Goal: Book appointment/travel/reservation

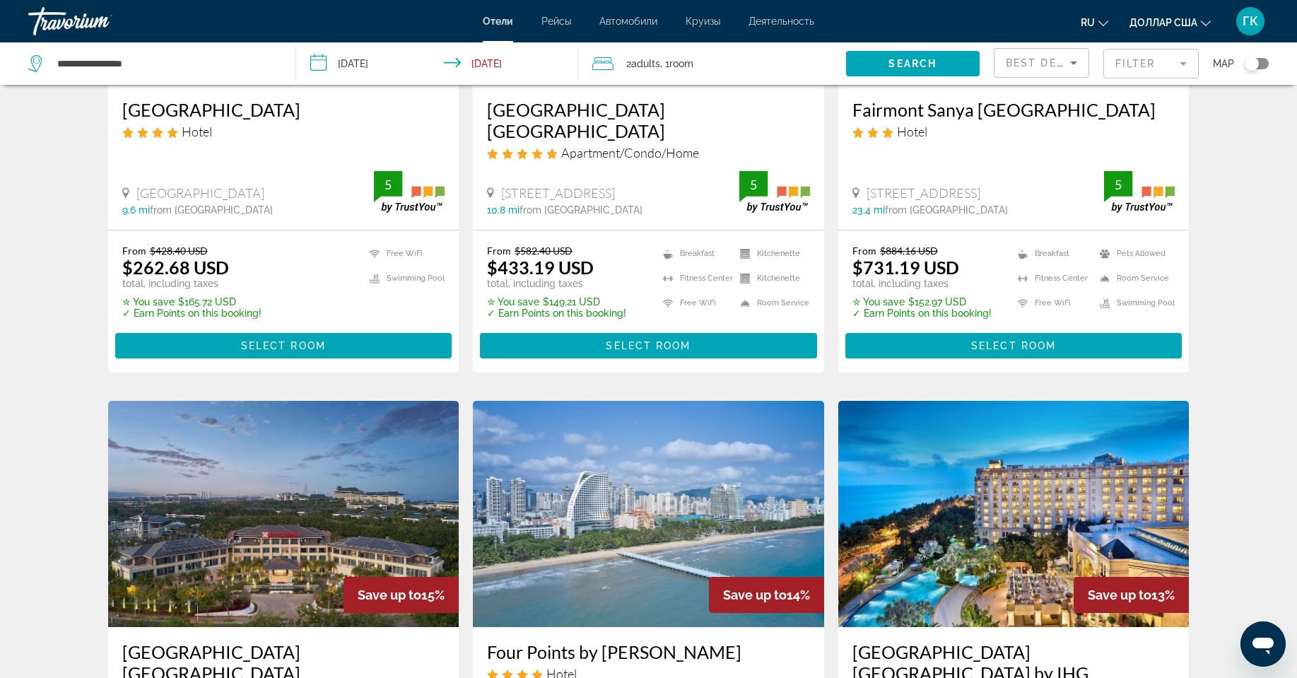
scroll to position [212, 0]
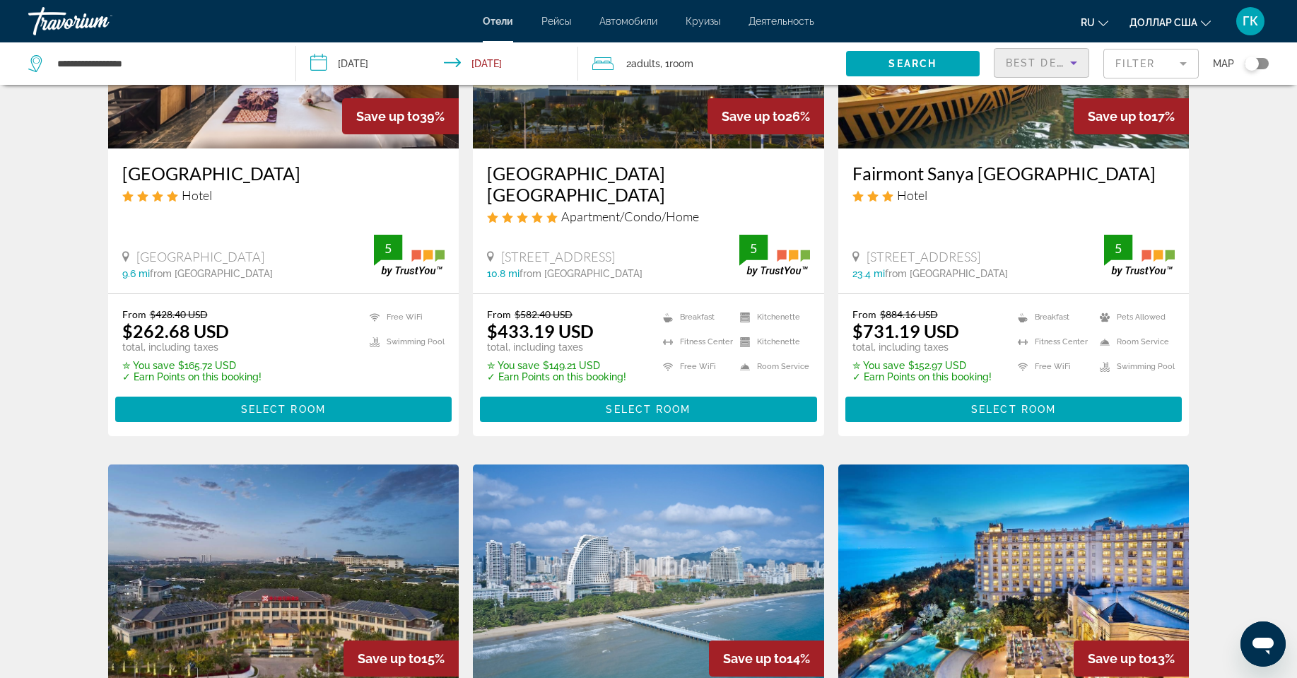
click at [1068, 64] on icon "Sort by" at bounding box center [1073, 62] width 17 height 17
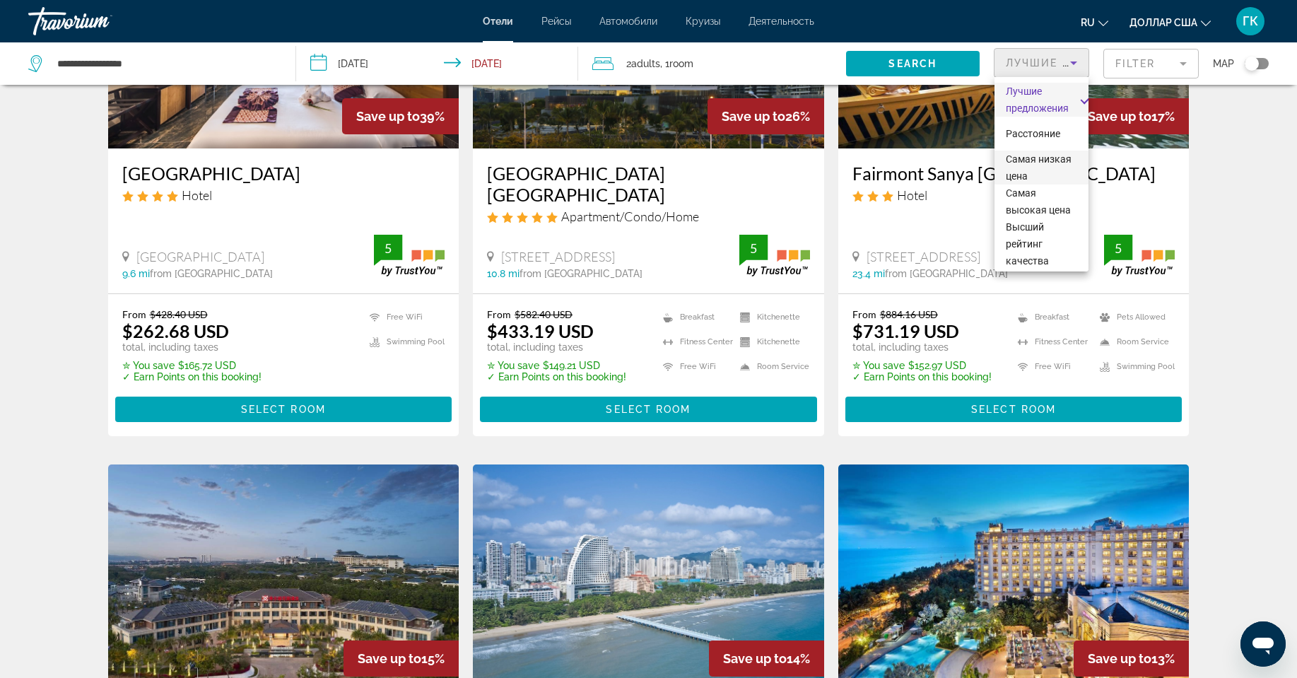
click at [1036, 165] on span "Самая низкая цена" at bounding box center [1040, 167] width 71 height 34
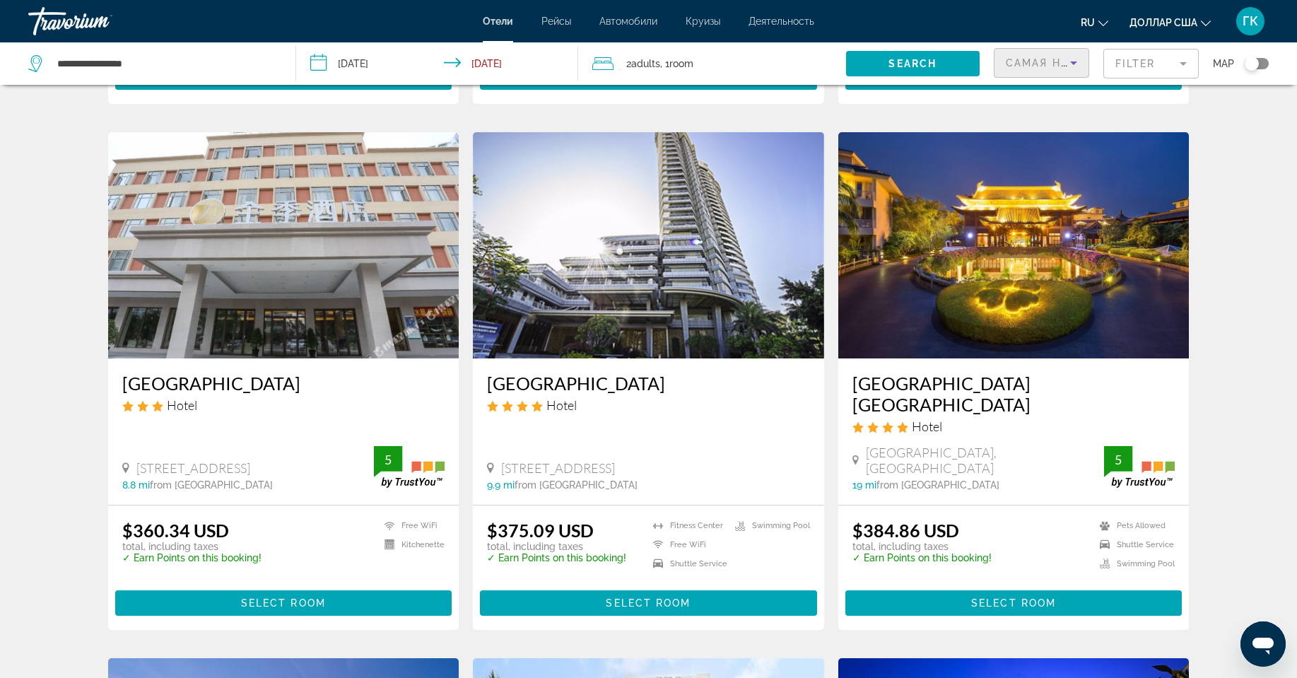
scroll to position [1060, 0]
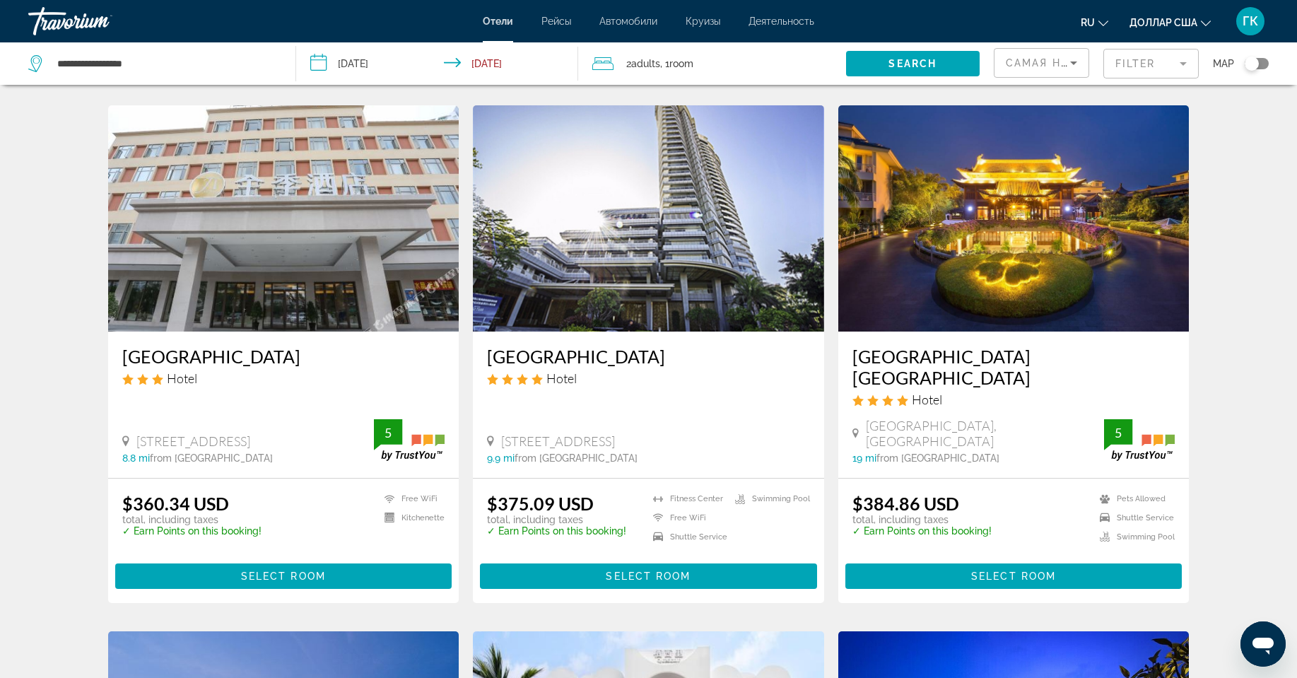
click at [944, 346] on h3 "[GEOGRAPHIC_DATA] [GEOGRAPHIC_DATA]" at bounding box center [1013, 367] width 323 height 42
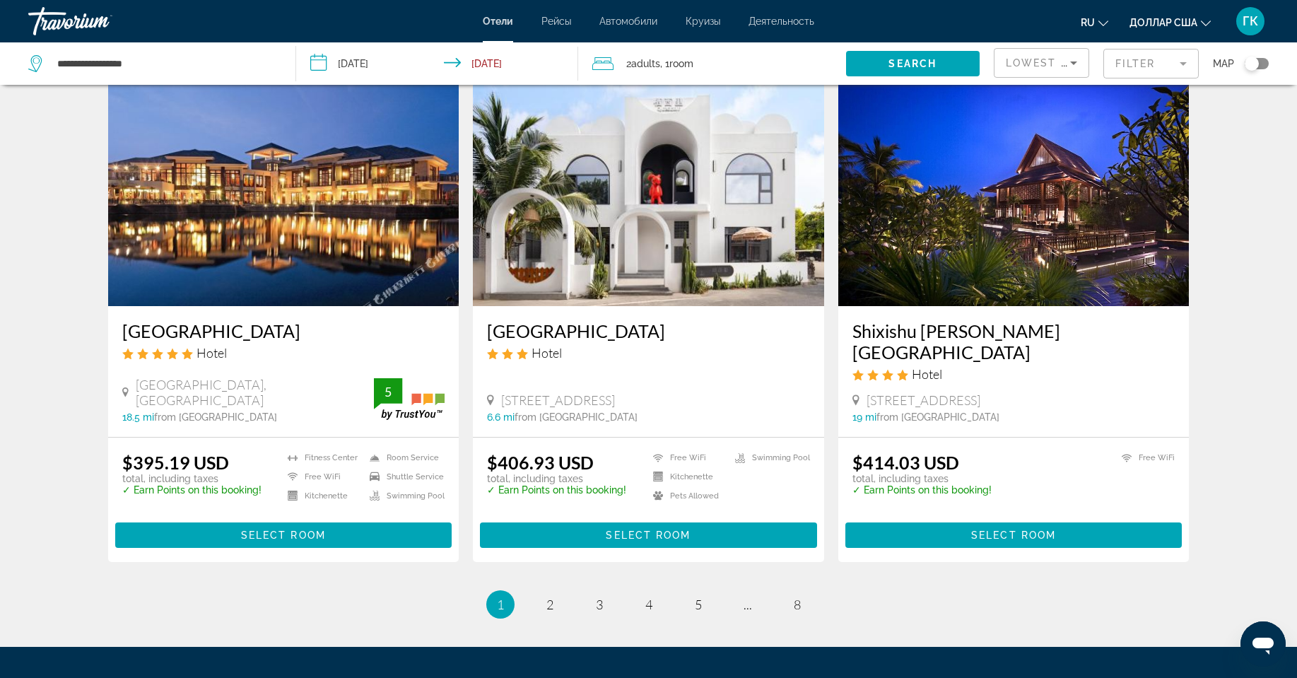
scroll to position [1625, 0]
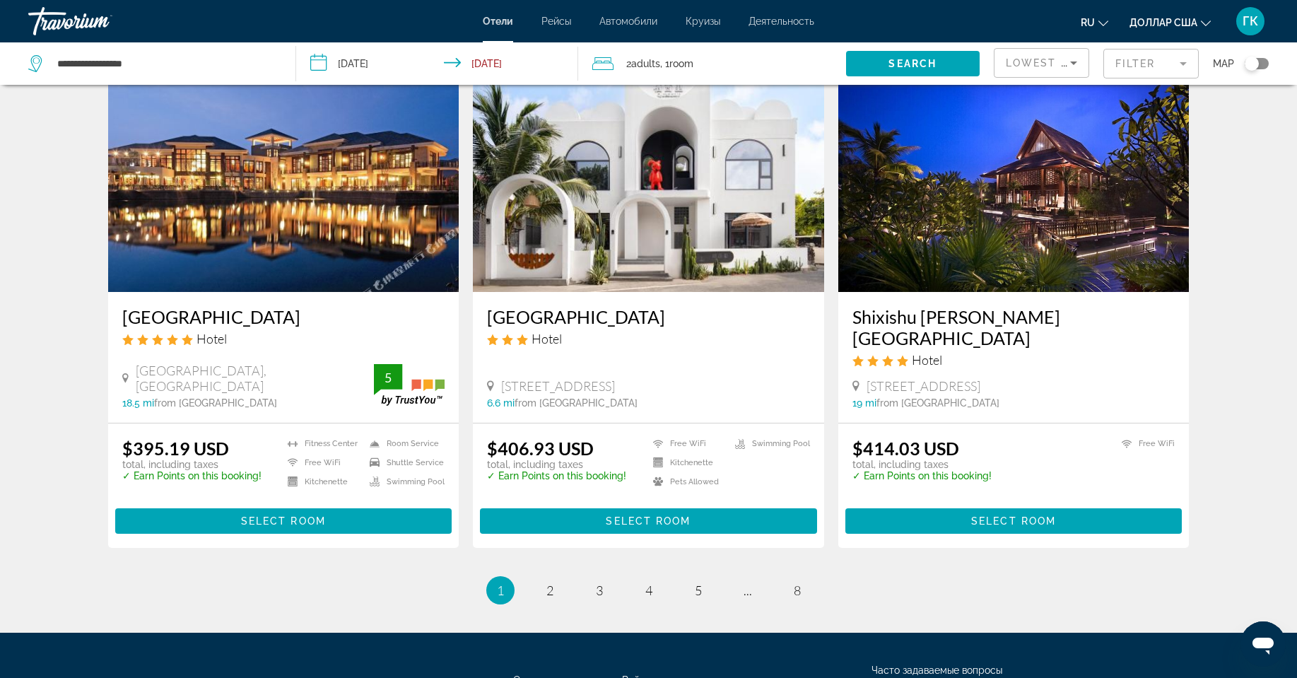
click at [301, 306] on h3 "[GEOGRAPHIC_DATA]" at bounding box center [283, 316] width 323 height 21
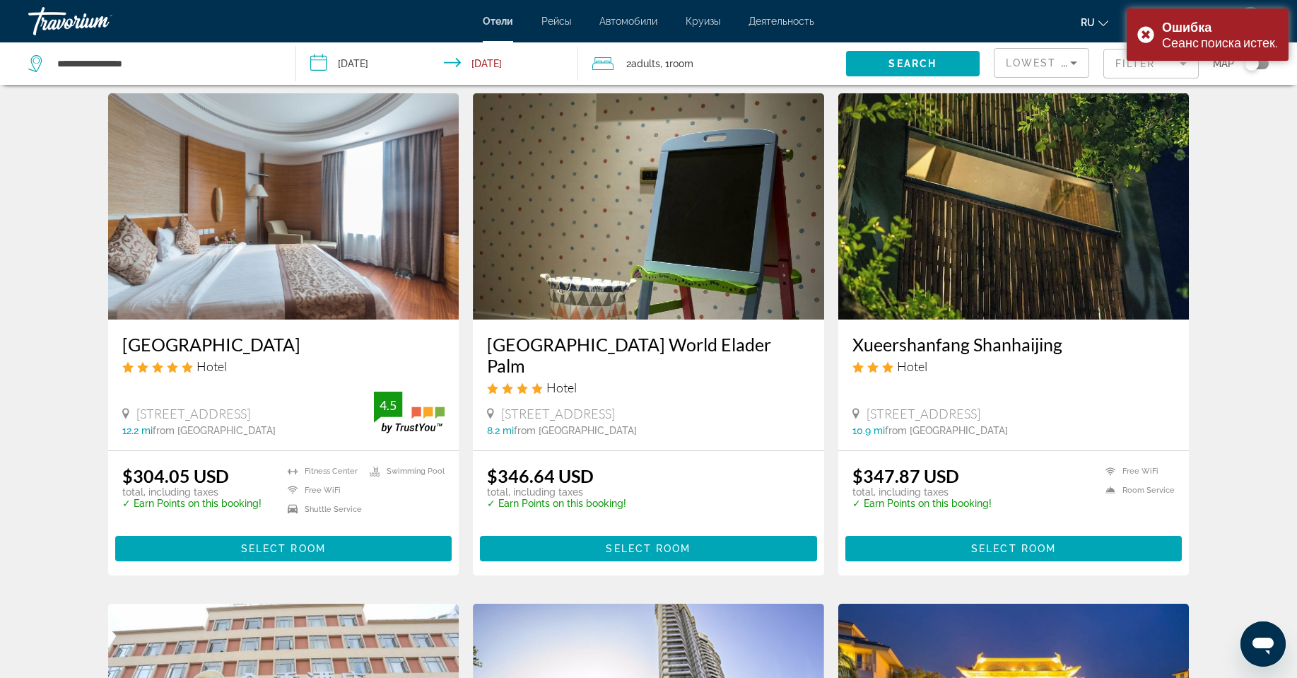
scroll to position [565, 0]
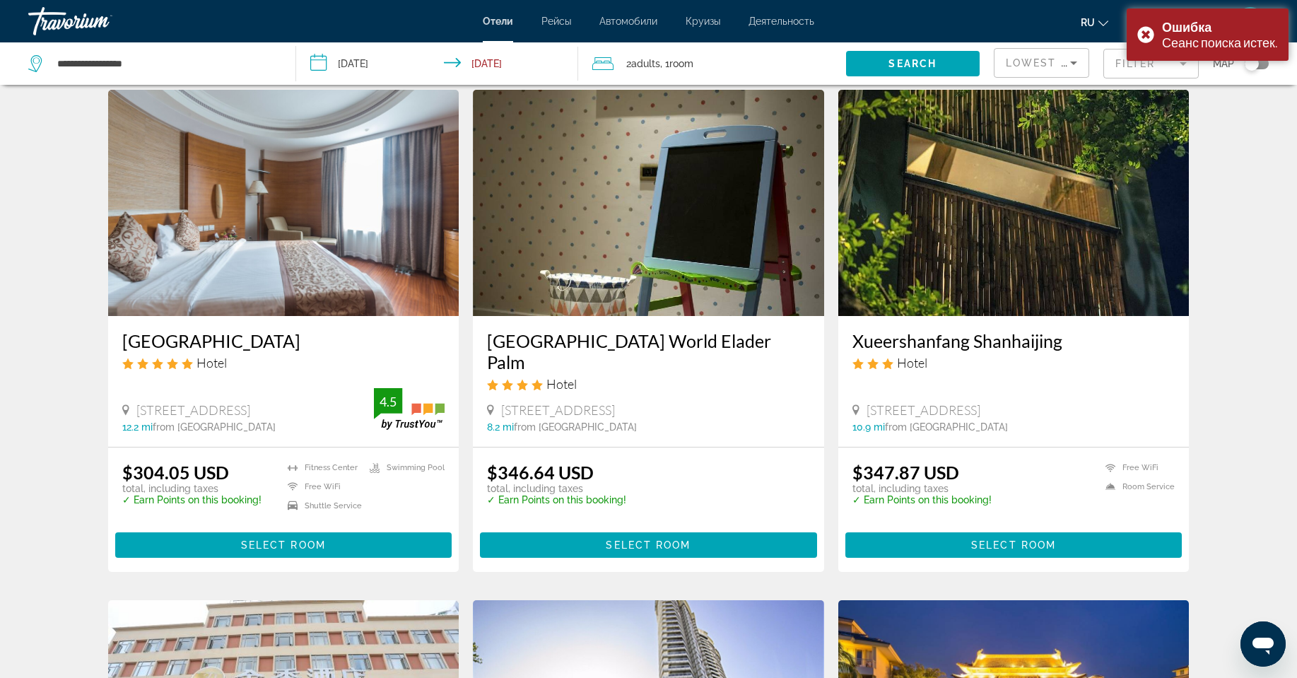
click at [147, 343] on h3 "[GEOGRAPHIC_DATA]" at bounding box center [283, 340] width 323 height 21
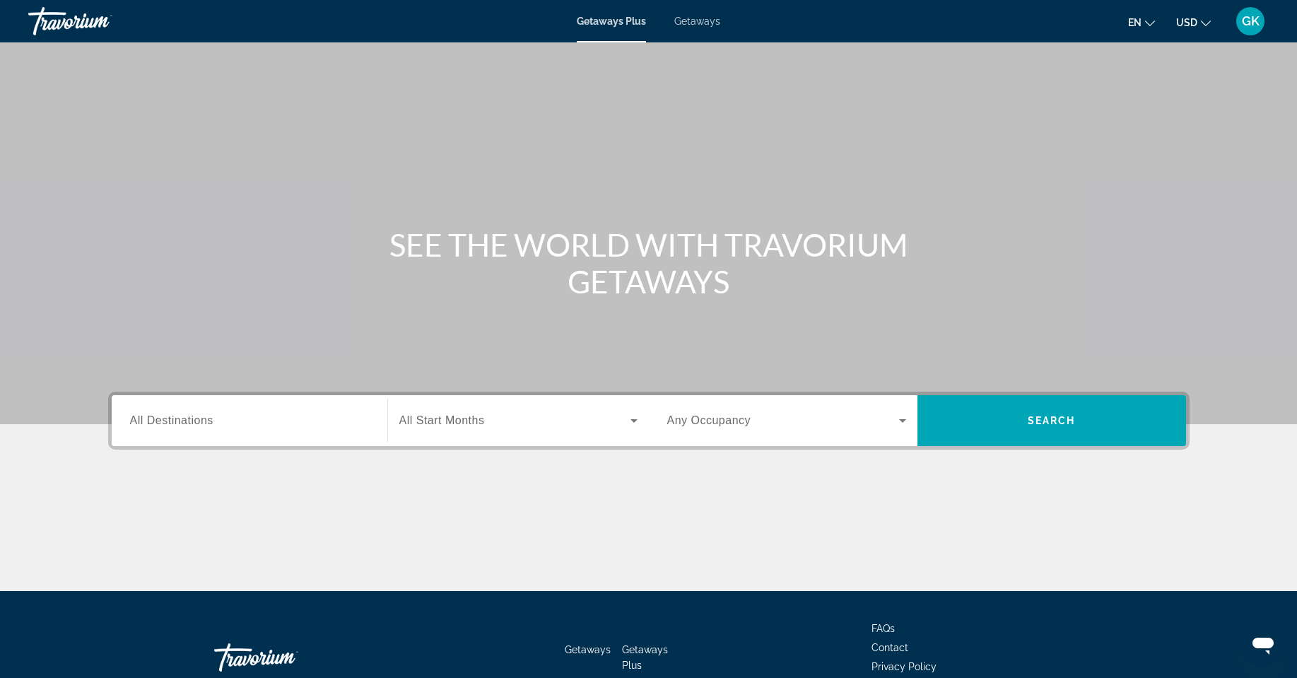
click at [264, 420] on input "Destination All Destinations" at bounding box center [249, 421] width 239 height 17
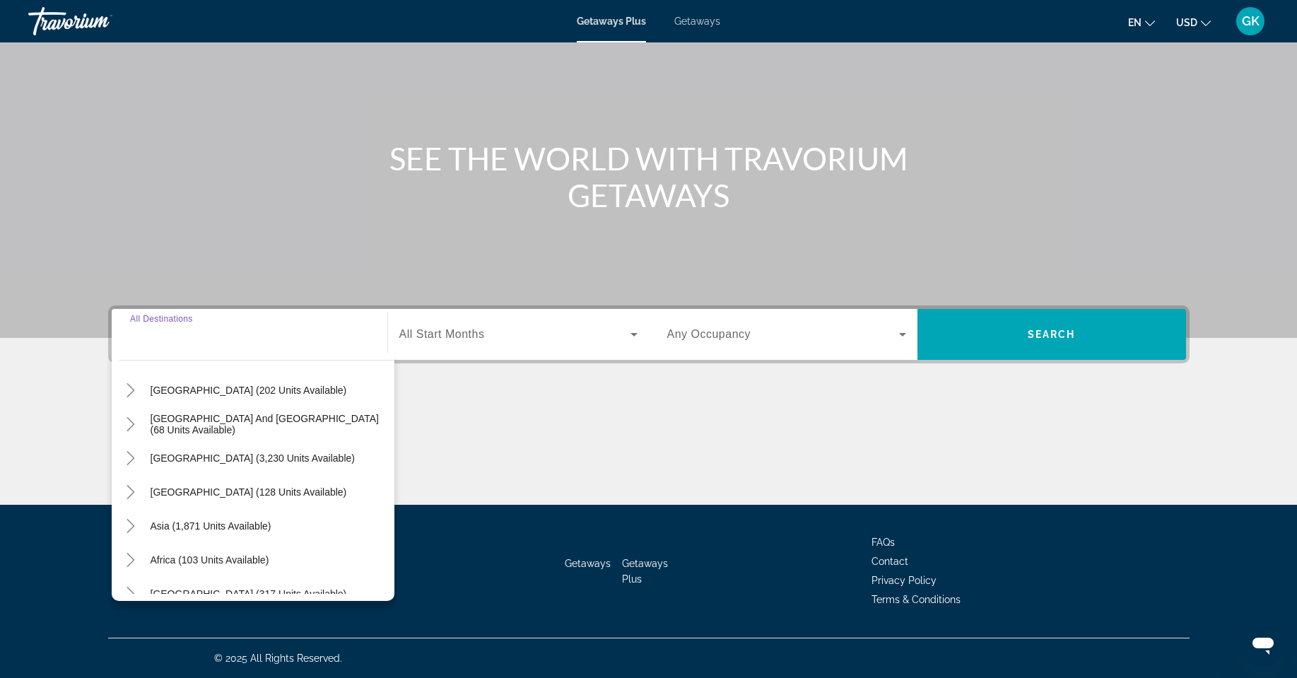
scroll to position [229, 0]
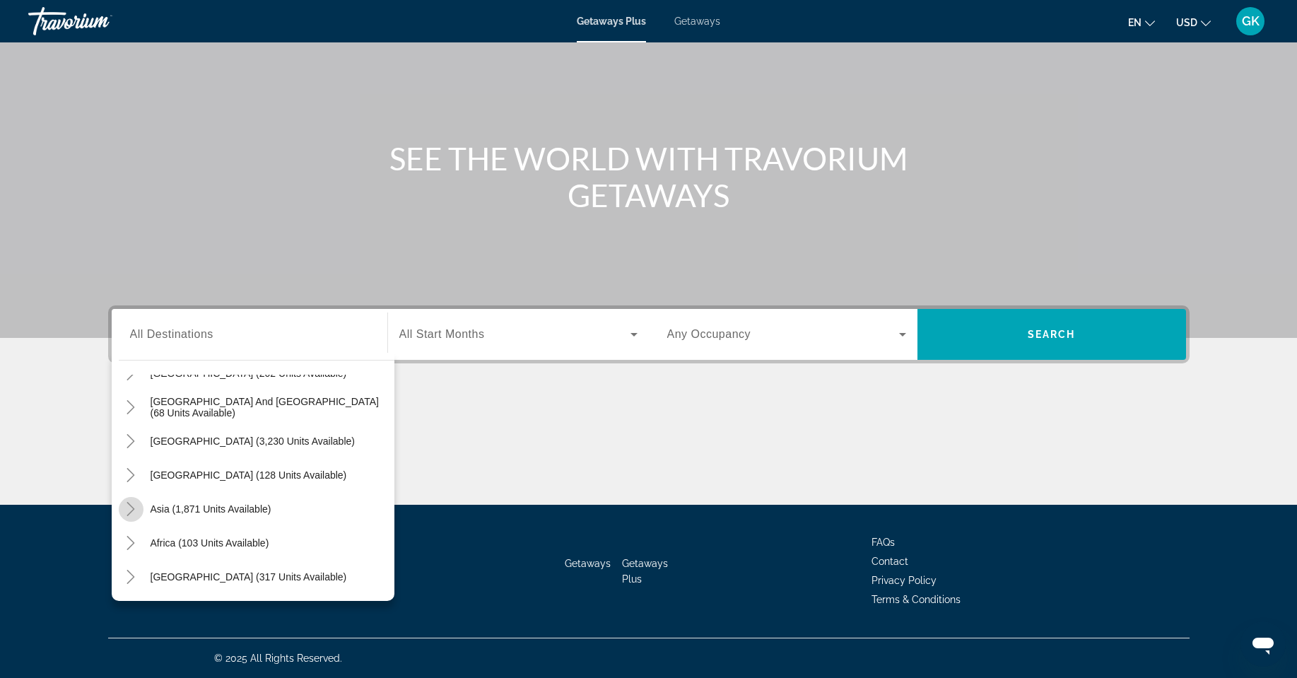
click at [132, 515] on icon "Toggle Asia (1,871 units available)" at bounding box center [131, 509] width 14 height 14
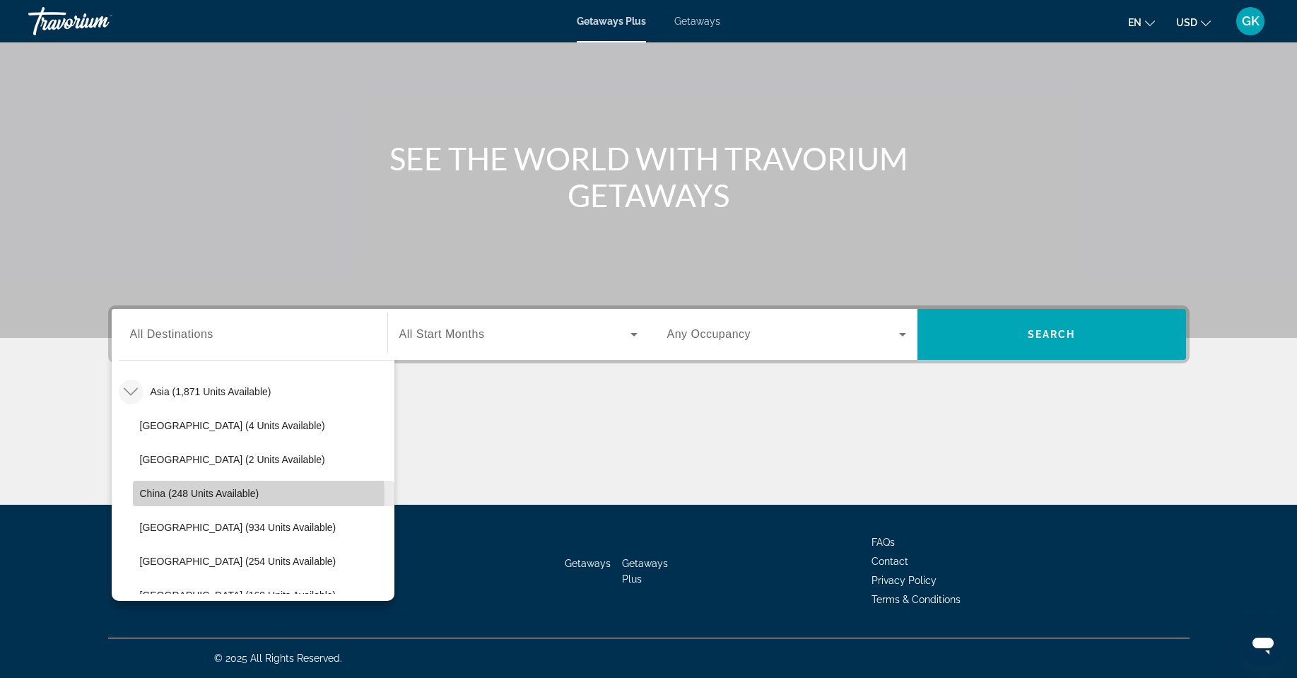
click at [230, 495] on span "China (248 units available)" at bounding box center [199, 493] width 119 height 11
type input "**********"
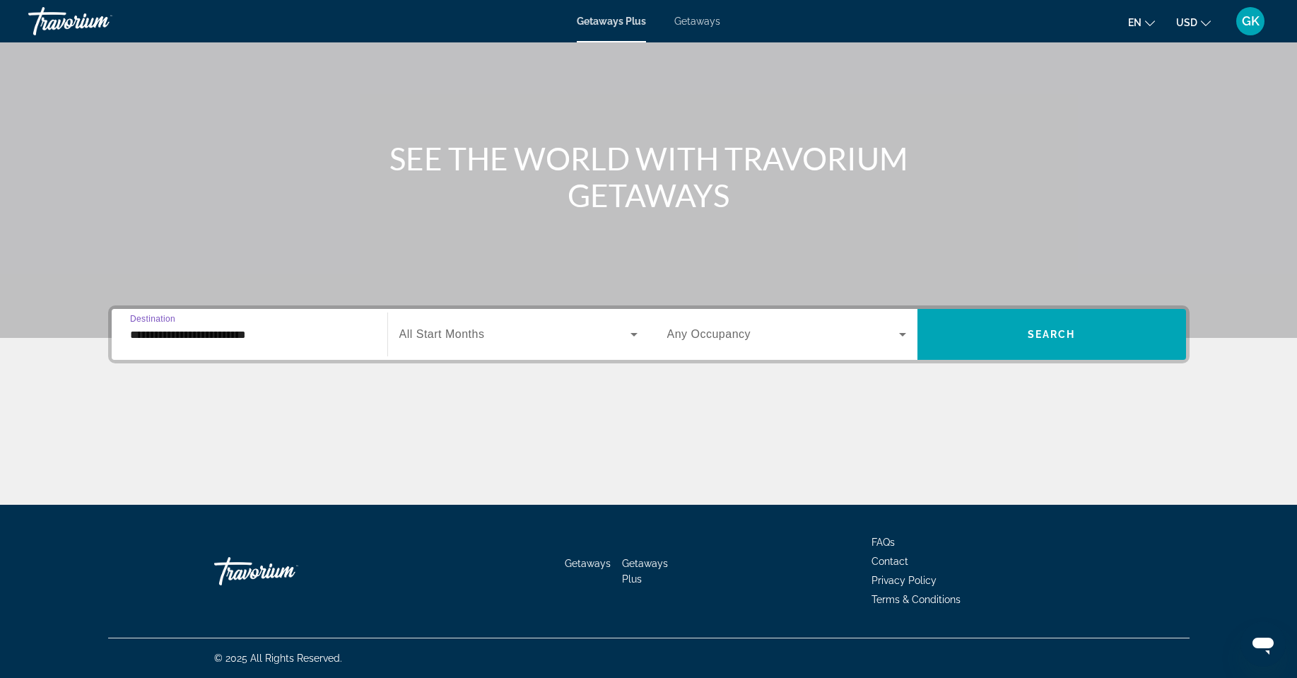
click at [592, 341] on span "Search widget" at bounding box center [514, 334] width 231 height 17
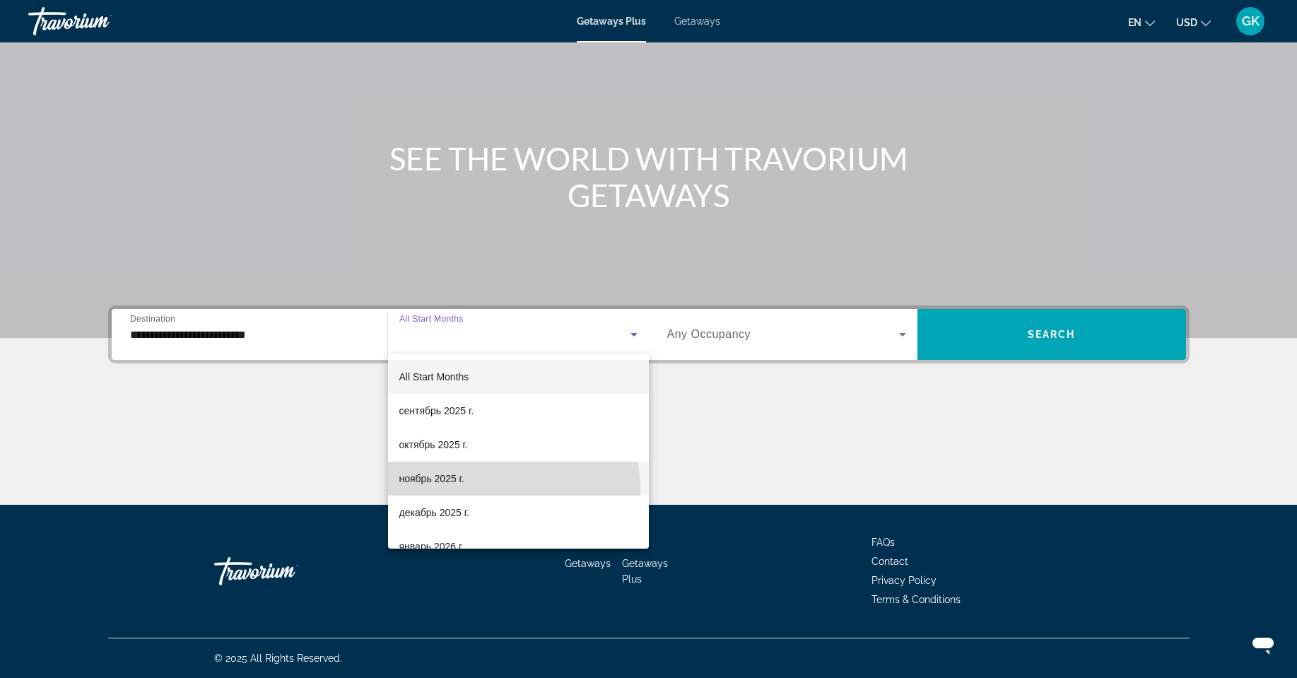
click at [462, 491] on mat-option "ноябрь 2025 г." at bounding box center [518, 478] width 261 height 34
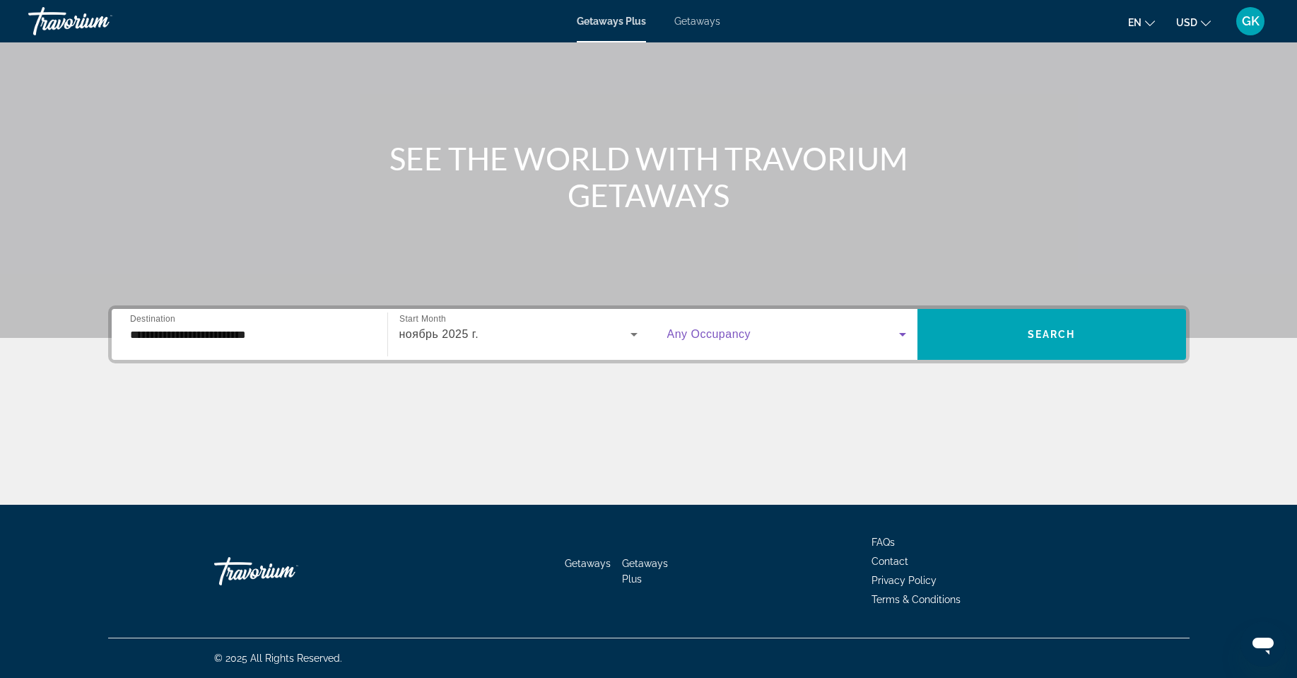
click at [904, 331] on icon "Search widget" at bounding box center [902, 334] width 17 height 17
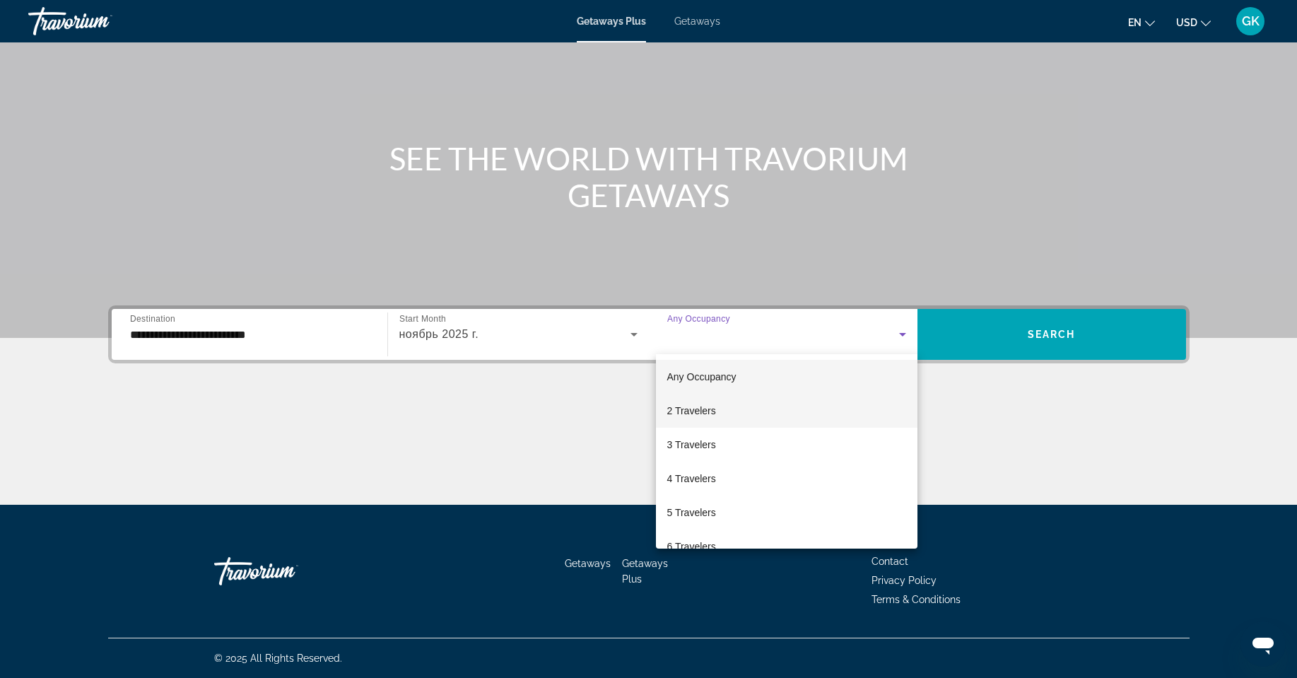
click at [745, 416] on mat-option "2 Travelers" at bounding box center [786, 411] width 261 height 34
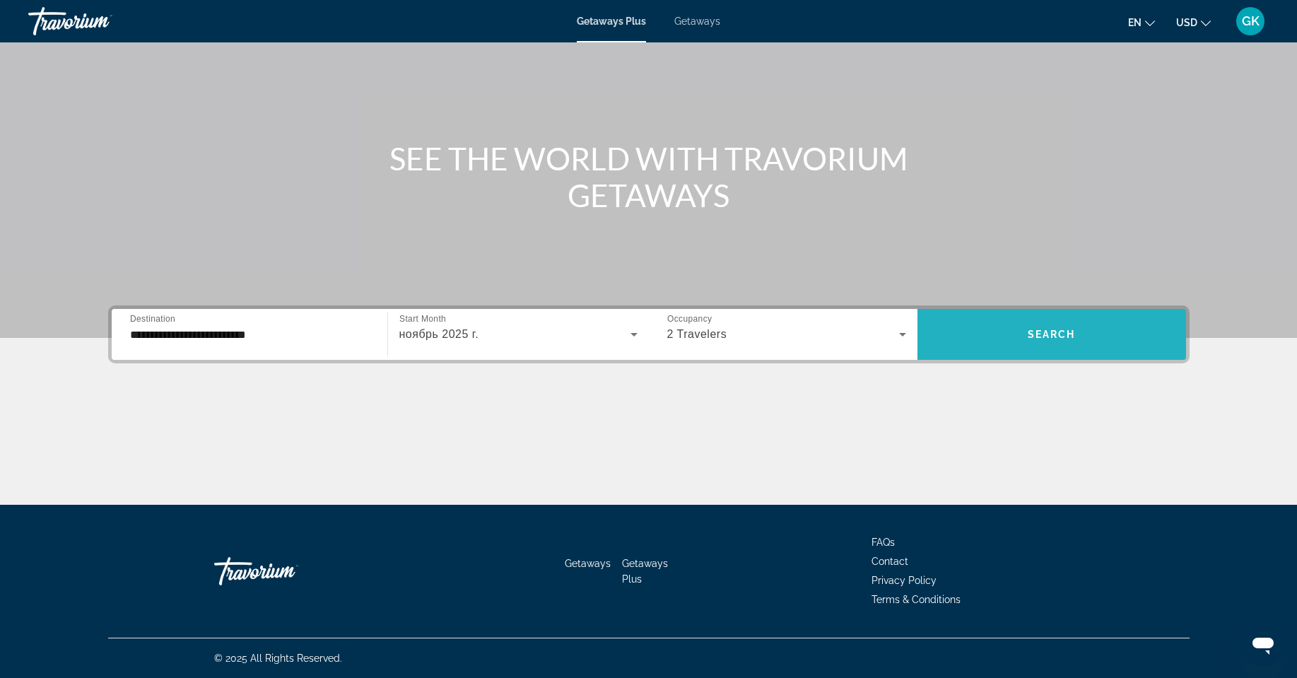
click at [1053, 337] on span "Search" at bounding box center [1051, 334] width 48 height 11
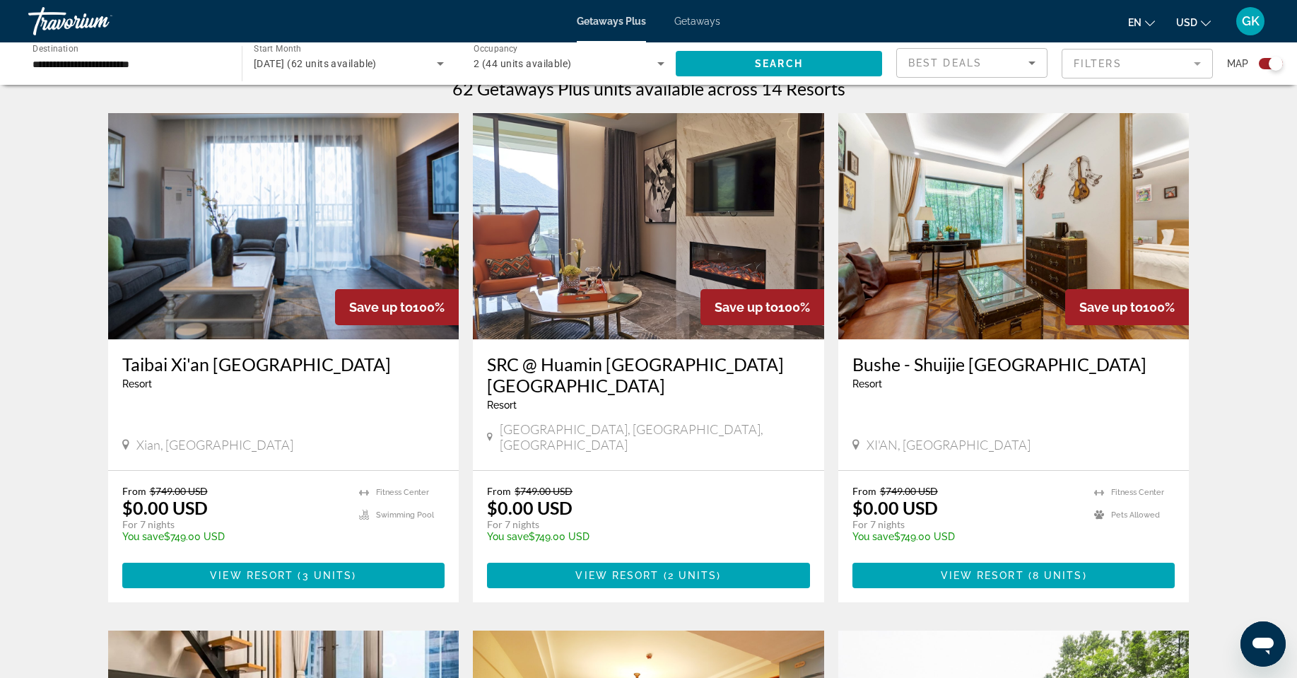
scroll to position [485, 0]
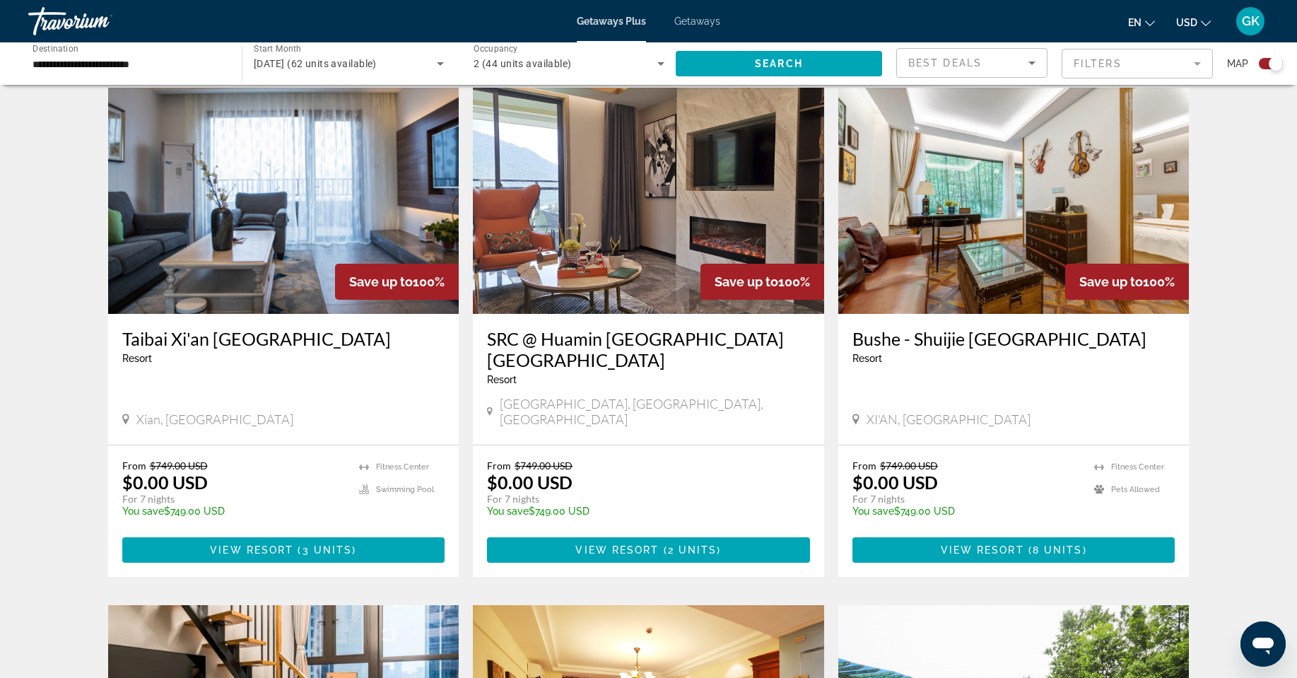
click at [205, 340] on h3 "Taibai Xi'an Hot Spring Hotel" at bounding box center [283, 338] width 323 height 21
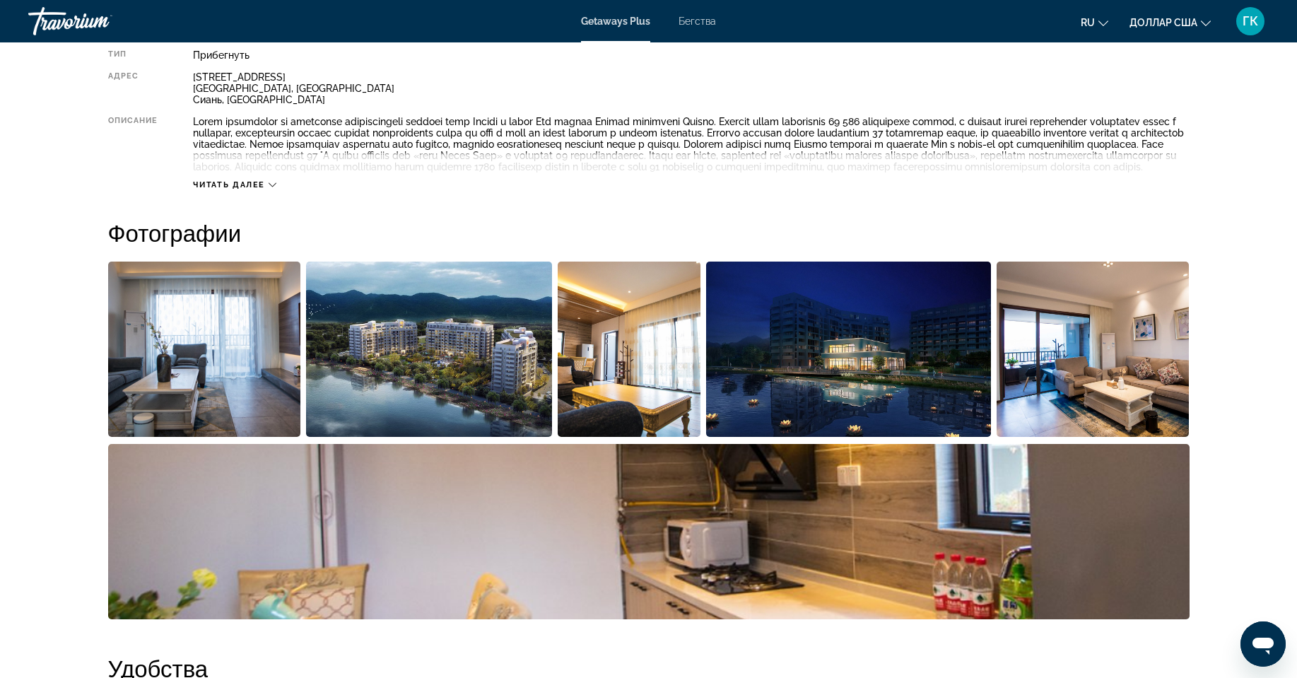
scroll to position [497, 0]
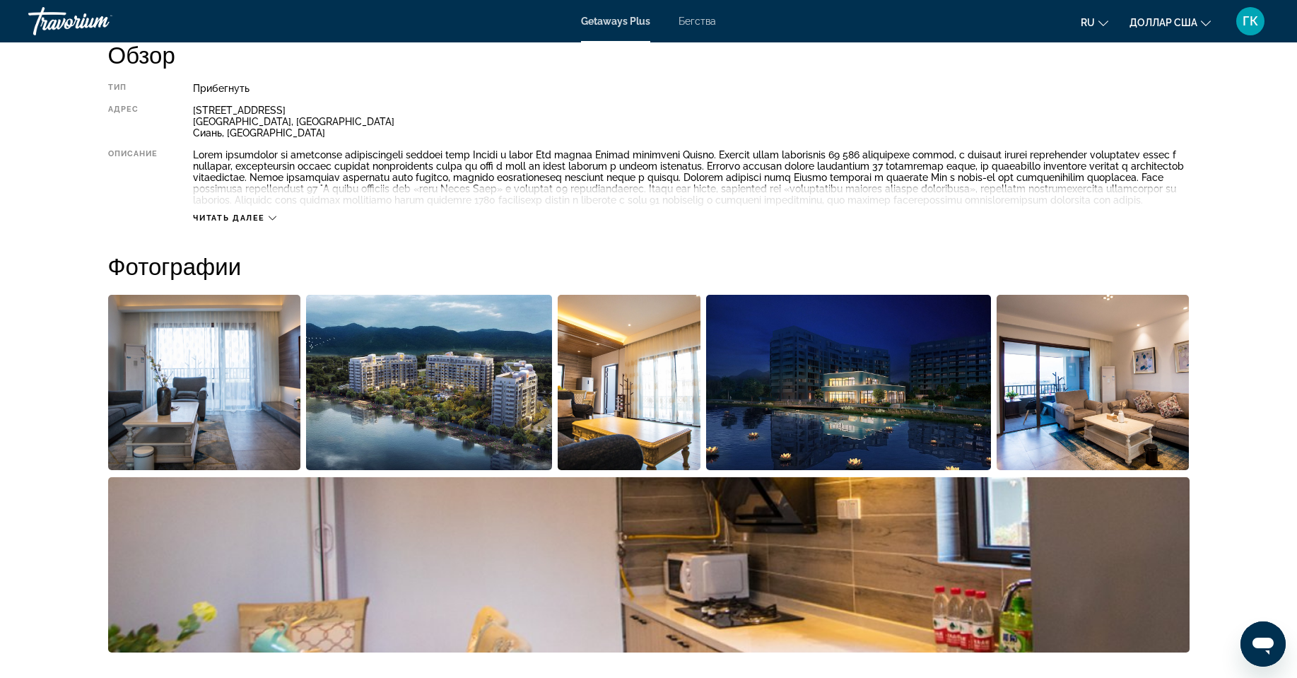
click at [239, 223] on button "Читать далее" at bounding box center [234, 218] width 83 height 11
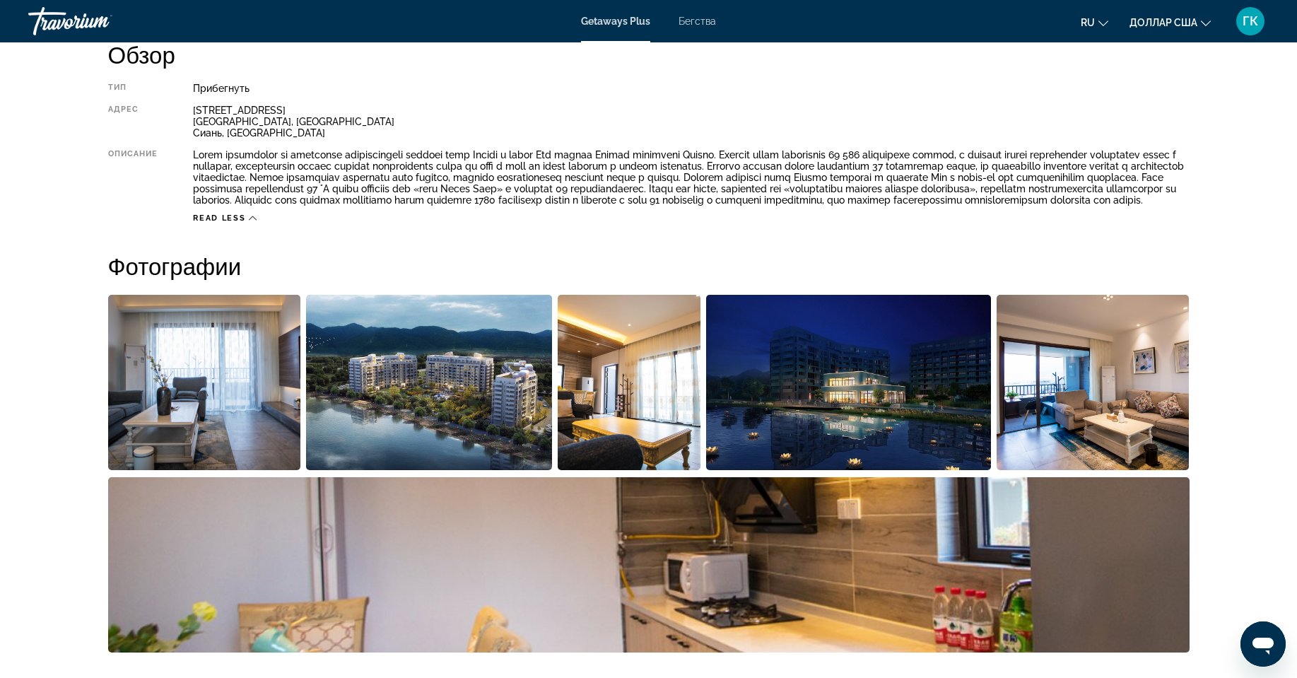
click at [220, 223] on span "Read less" at bounding box center [219, 217] width 52 height 9
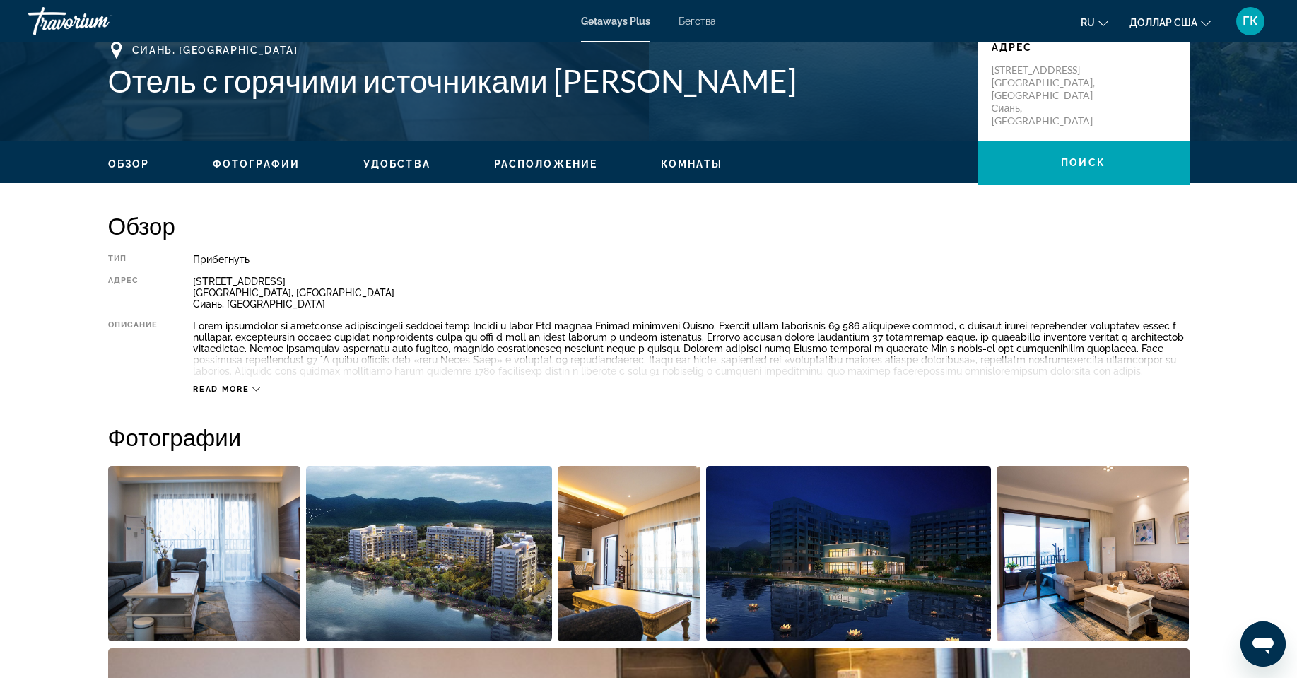
scroll to position [396, 0]
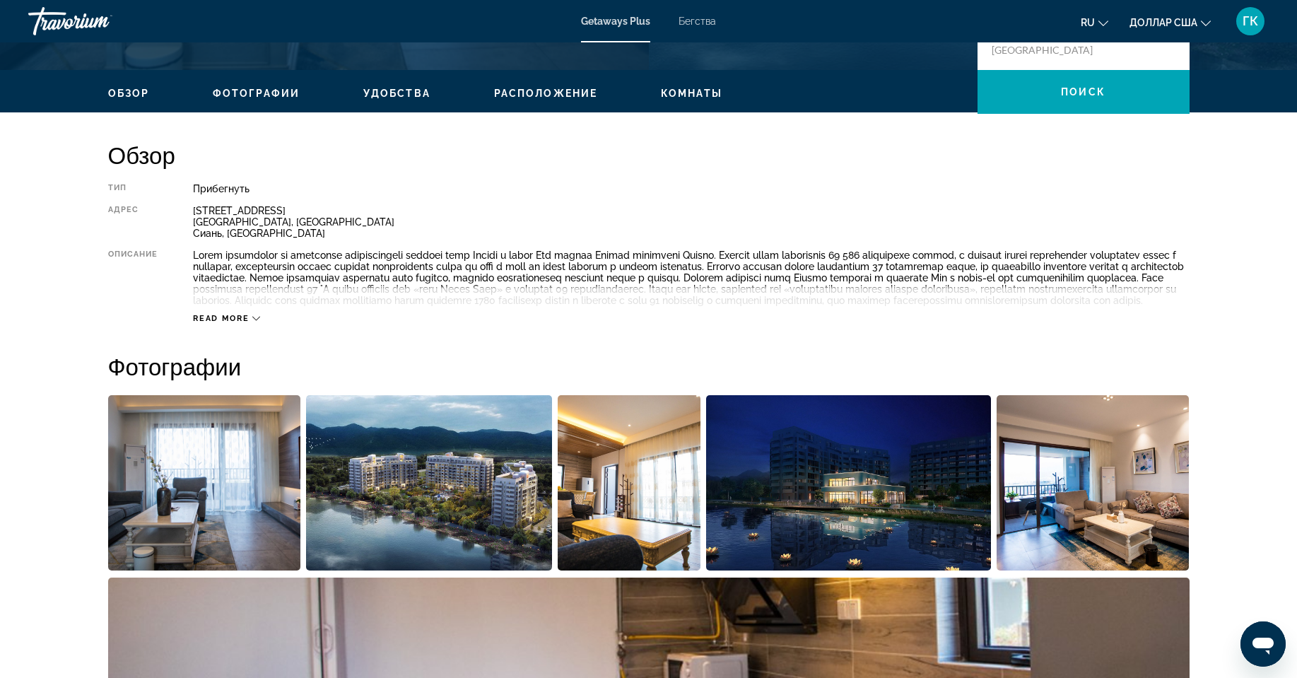
click at [220, 323] on span "Read more" at bounding box center [221, 318] width 56 height 9
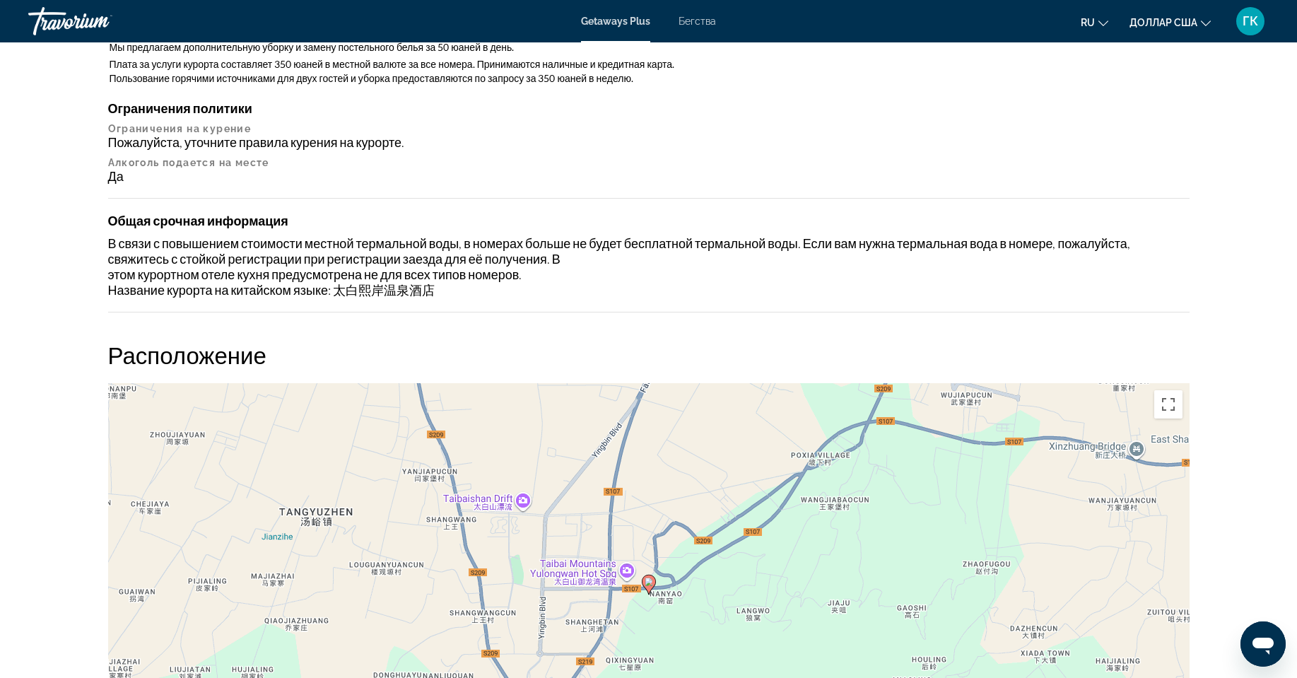
scroll to position [1133, 0]
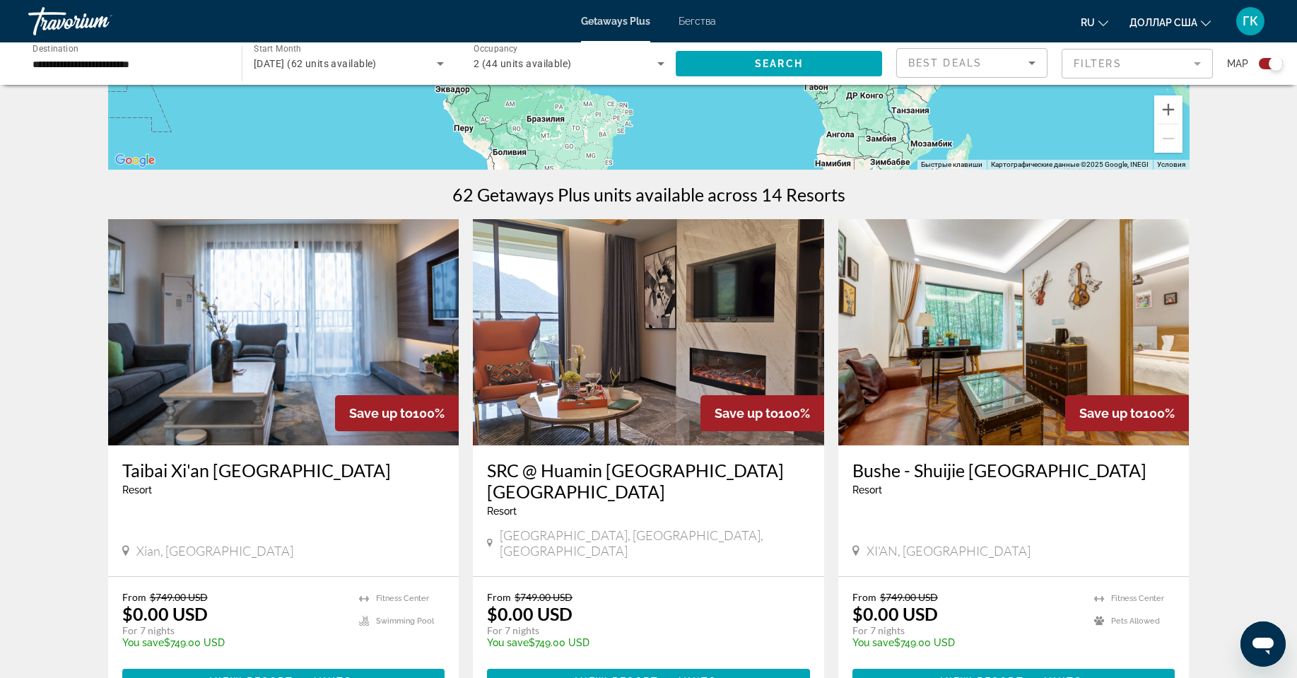
scroll to position [495, 0]
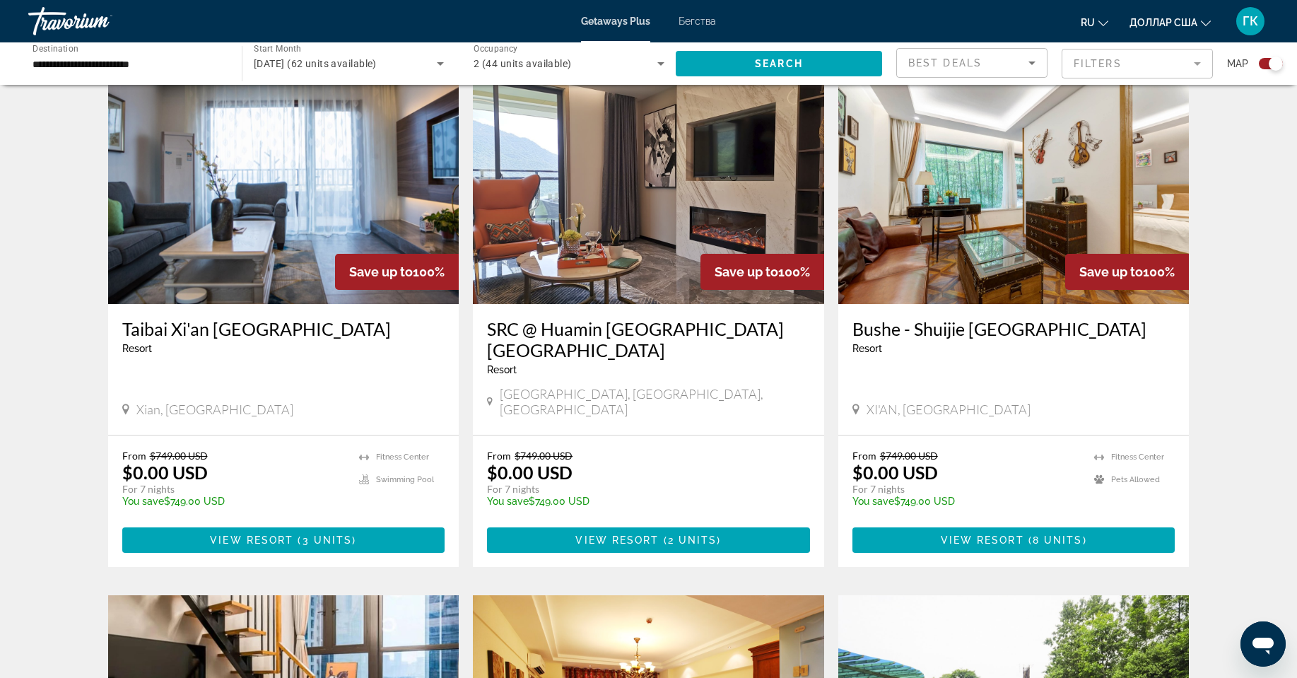
click at [566, 341] on h3 "SRC @ Huamin Yushanshui Hot Spring Resort Fuzhou" at bounding box center [648, 339] width 323 height 42
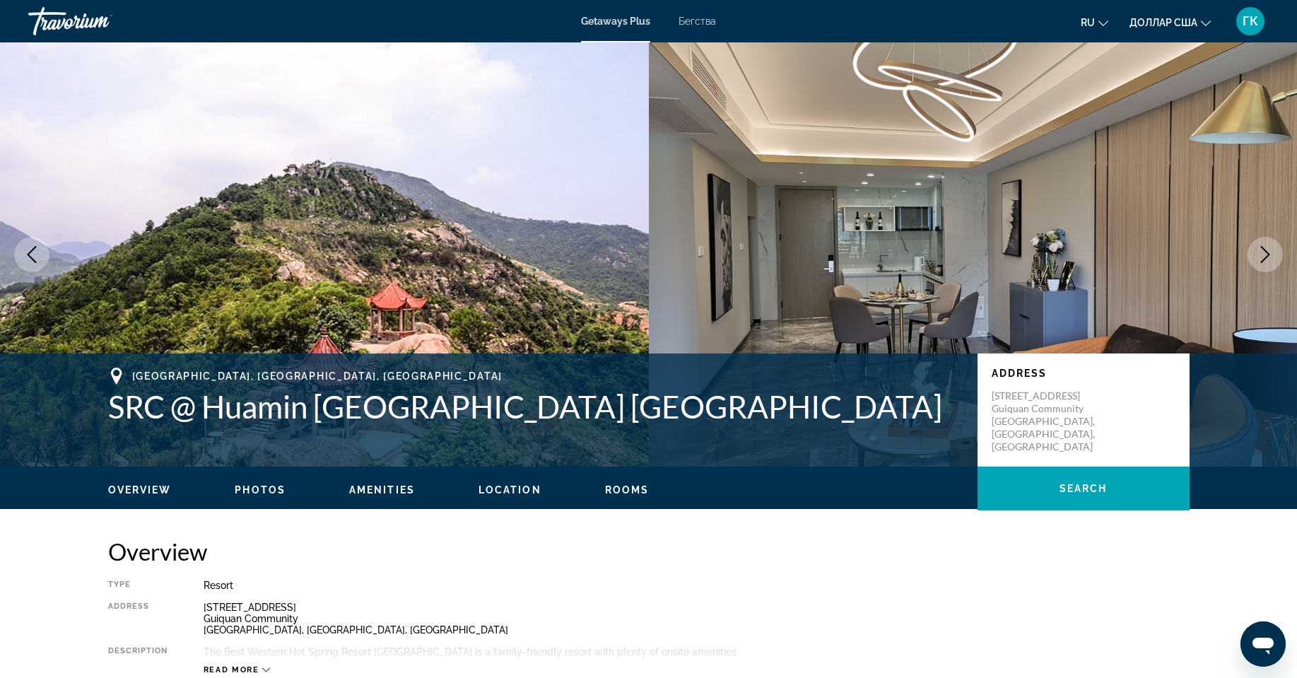
click at [1265, 252] on icon "Next image" at bounding box center [1264, 254] width 17 height 17
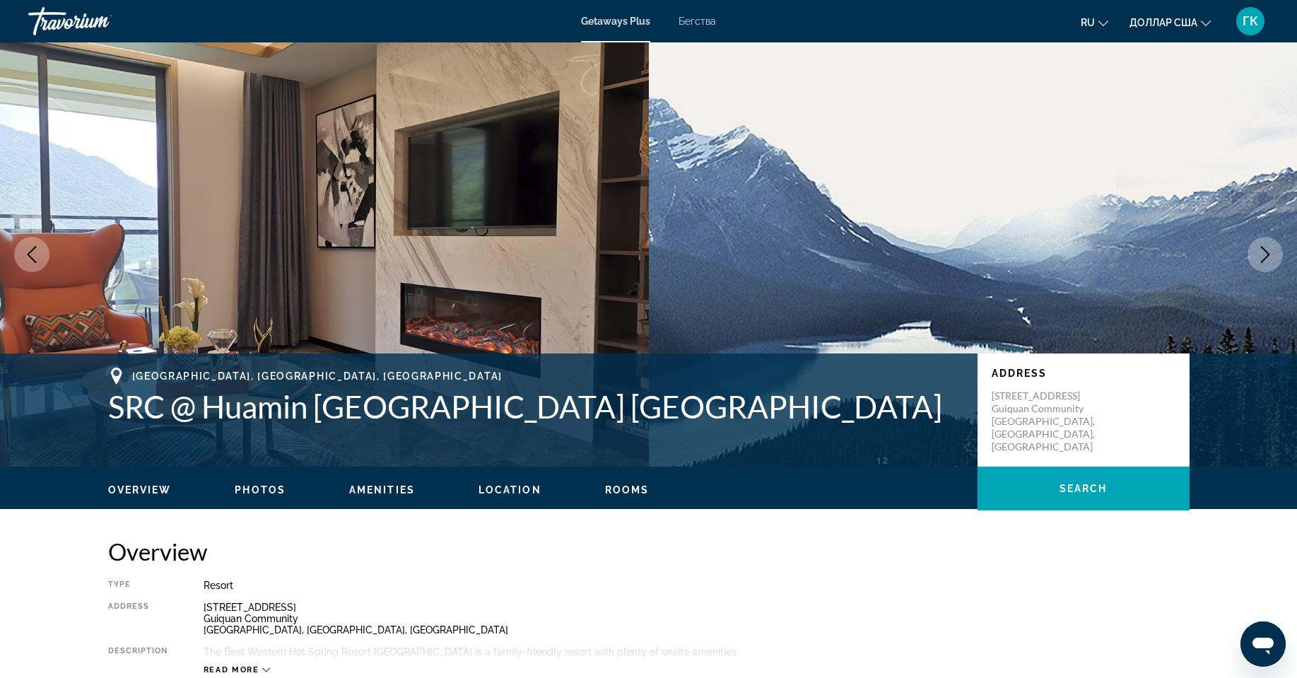
click at [1265, 252] on icon "Next image" at bounding box center [1264, 254] width 17 height 17
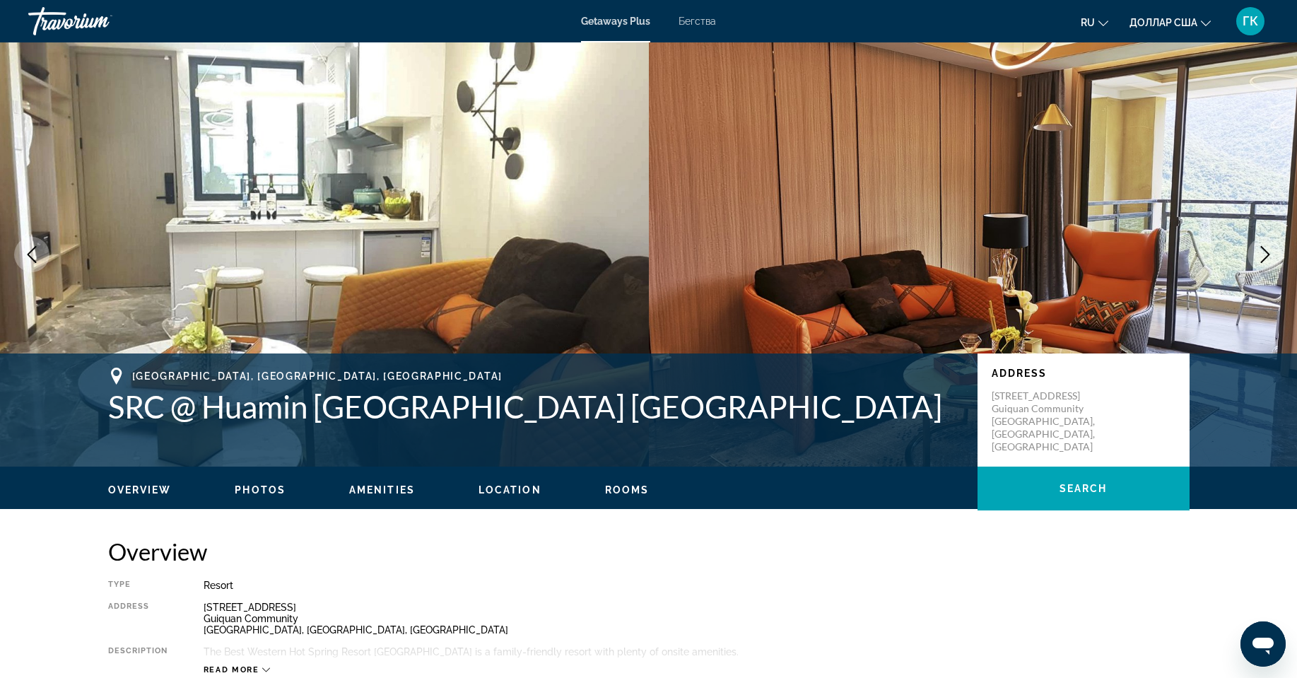
click at [1265, 252] on icon "Next image" at bounding box center [1264, 254] width 17 height 17
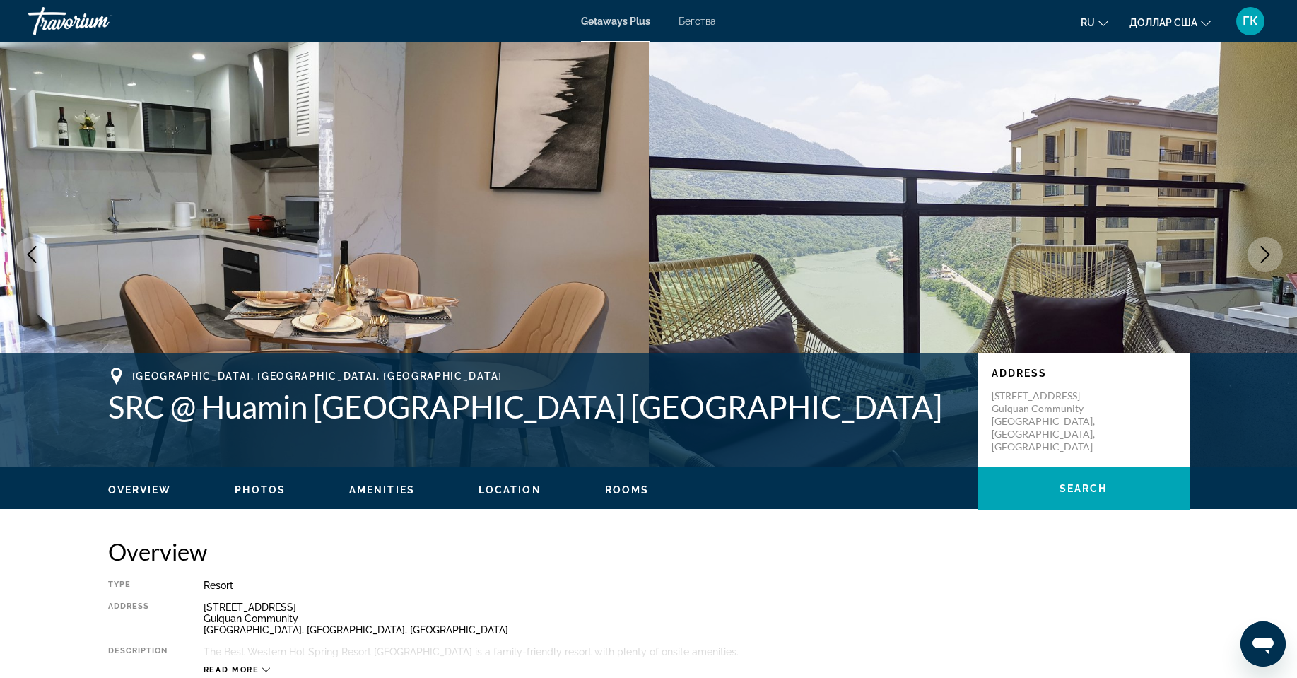
click at [1265, 252] on icon "Next image" at bounding box center [1264, 254] width 17 height 17
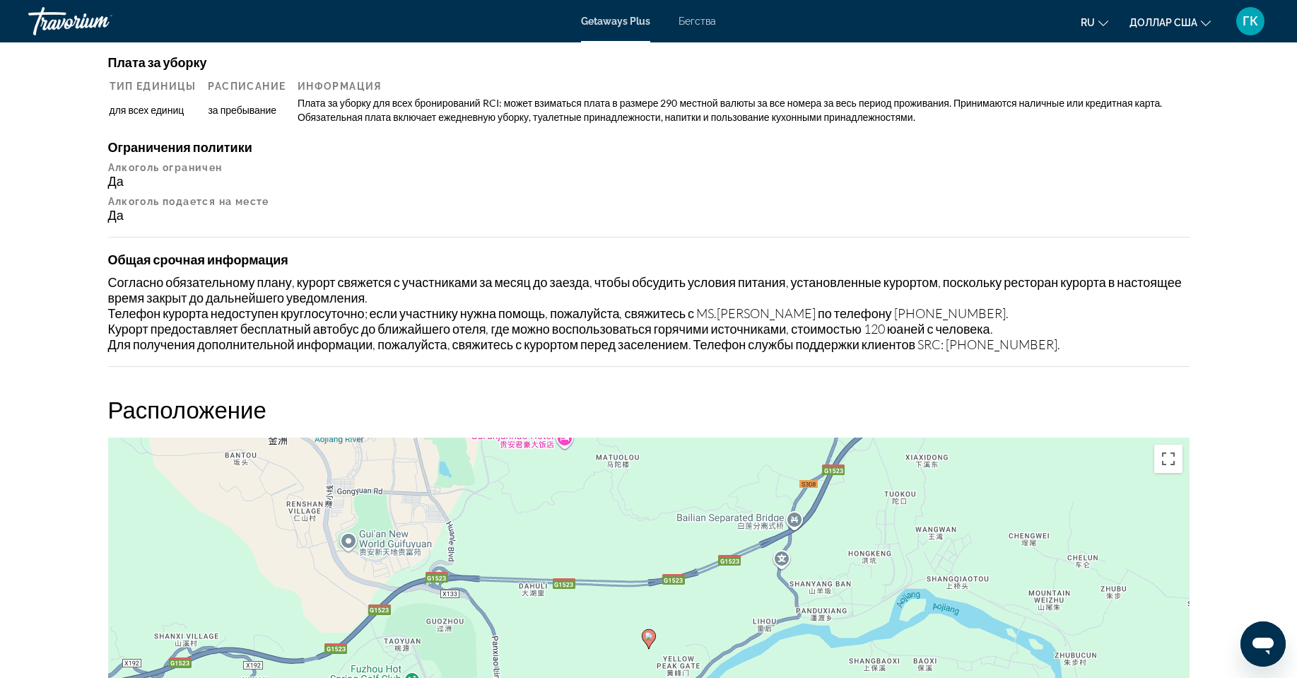
scroll to position [1324, 0]
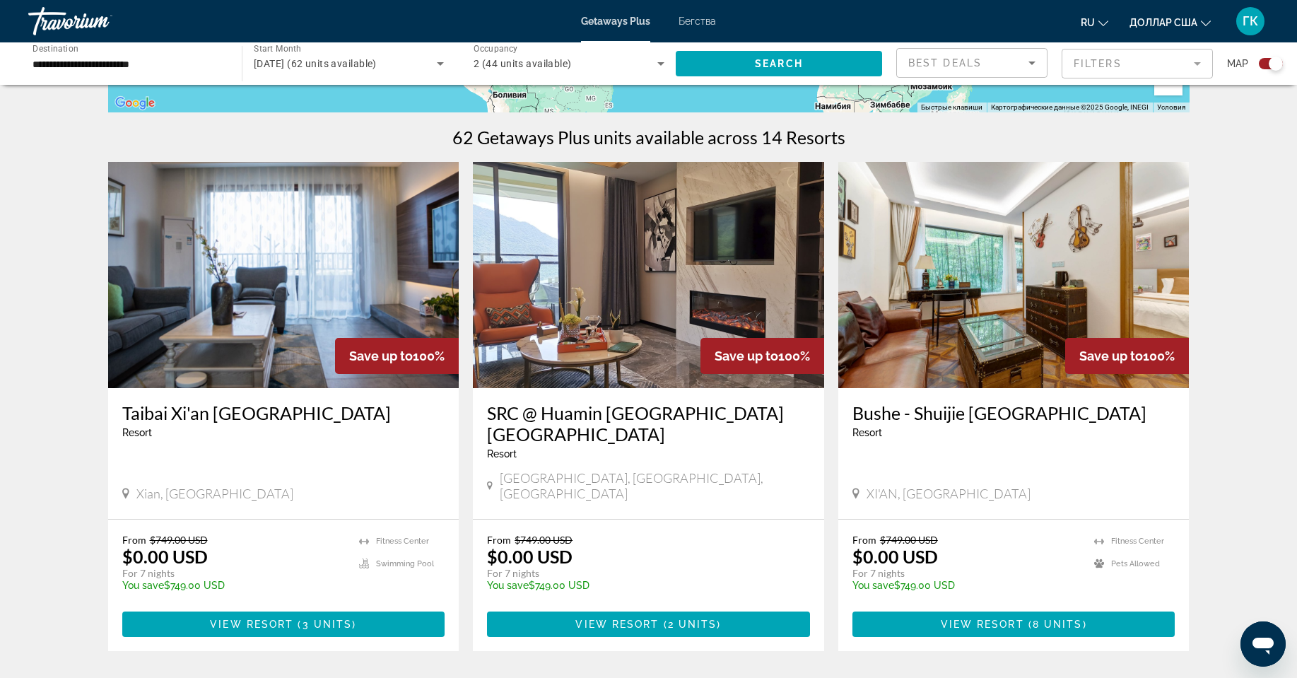
scroll to position [495, 0]
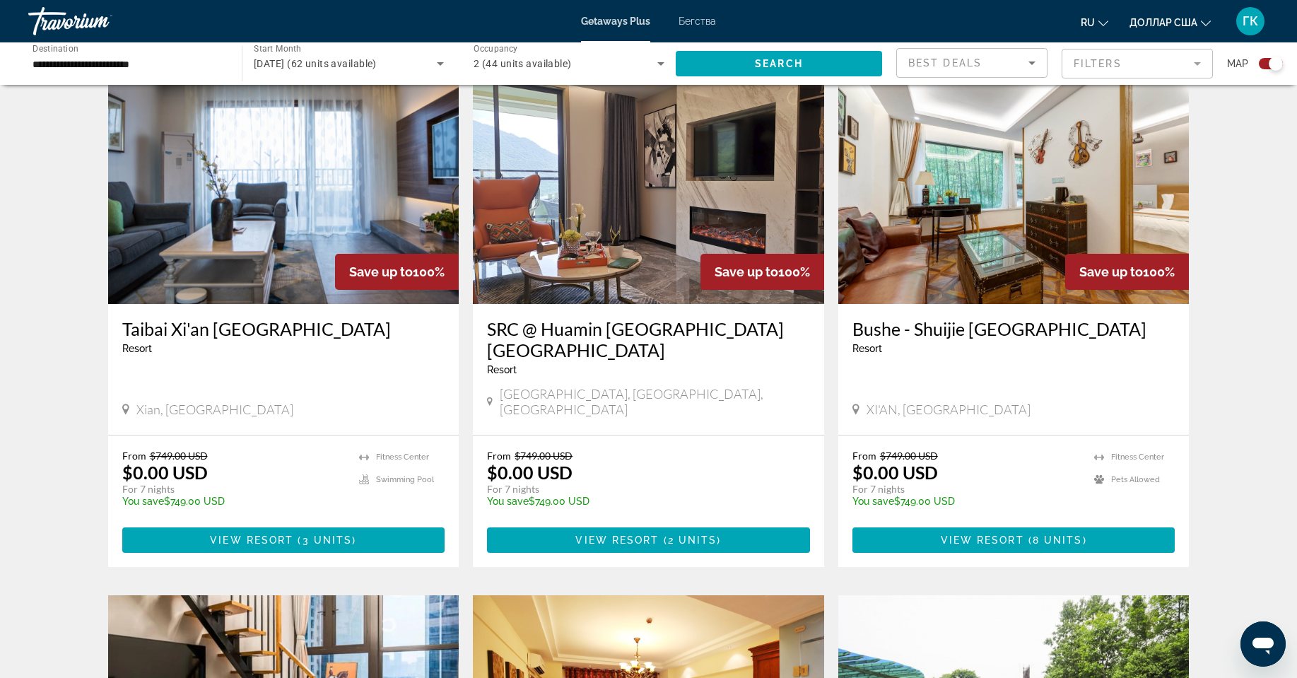
click at [914, 338] on h3 "Bushe - Shuijie Hotspring Hotel" at bounding box center [1013, 328] width 323 height 21
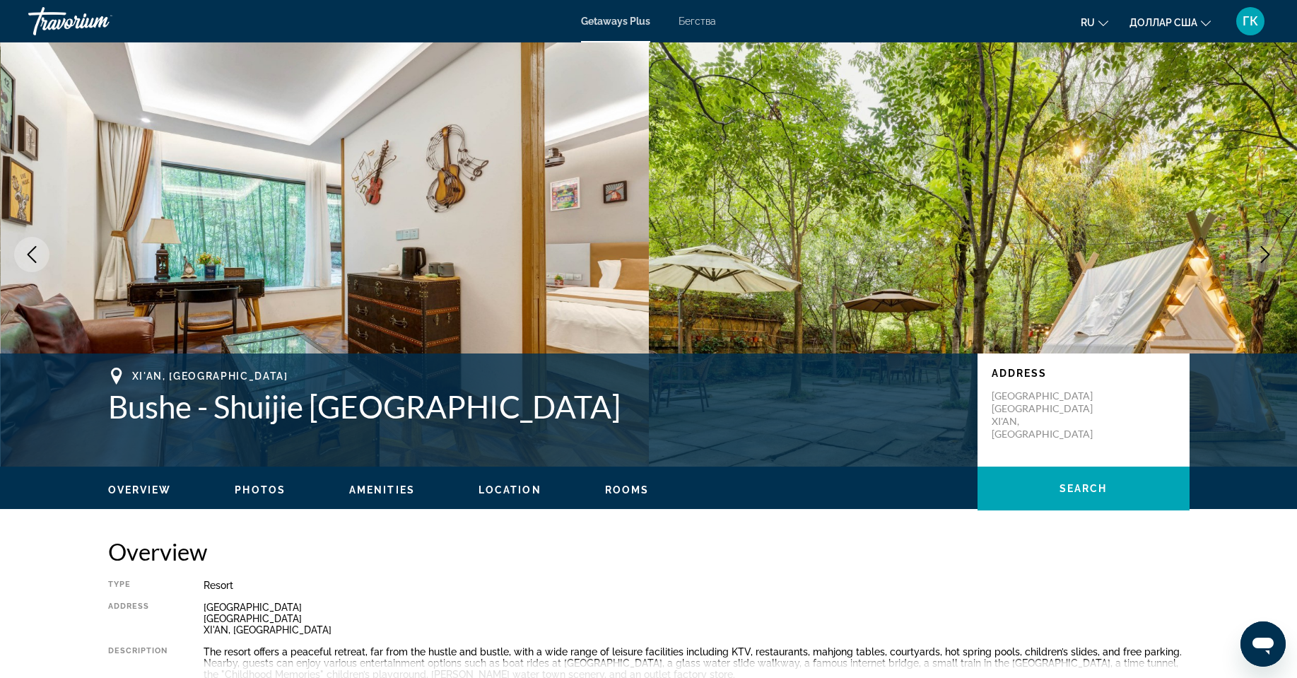
click at [1264, 252] on icon "Next image" at bounding box center [1264, 254] width 17 height 17
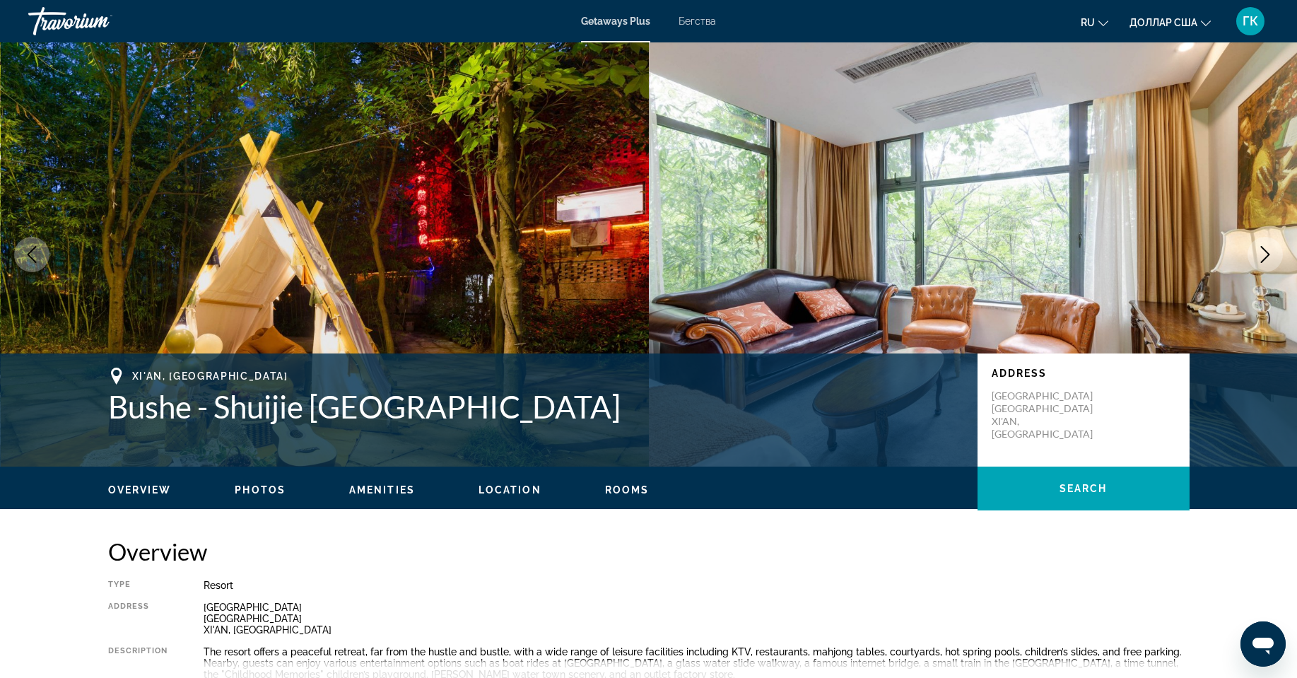
click at [1264, 252] on icon "Next image" at bounding box center [1264, 254] width 17 height 17
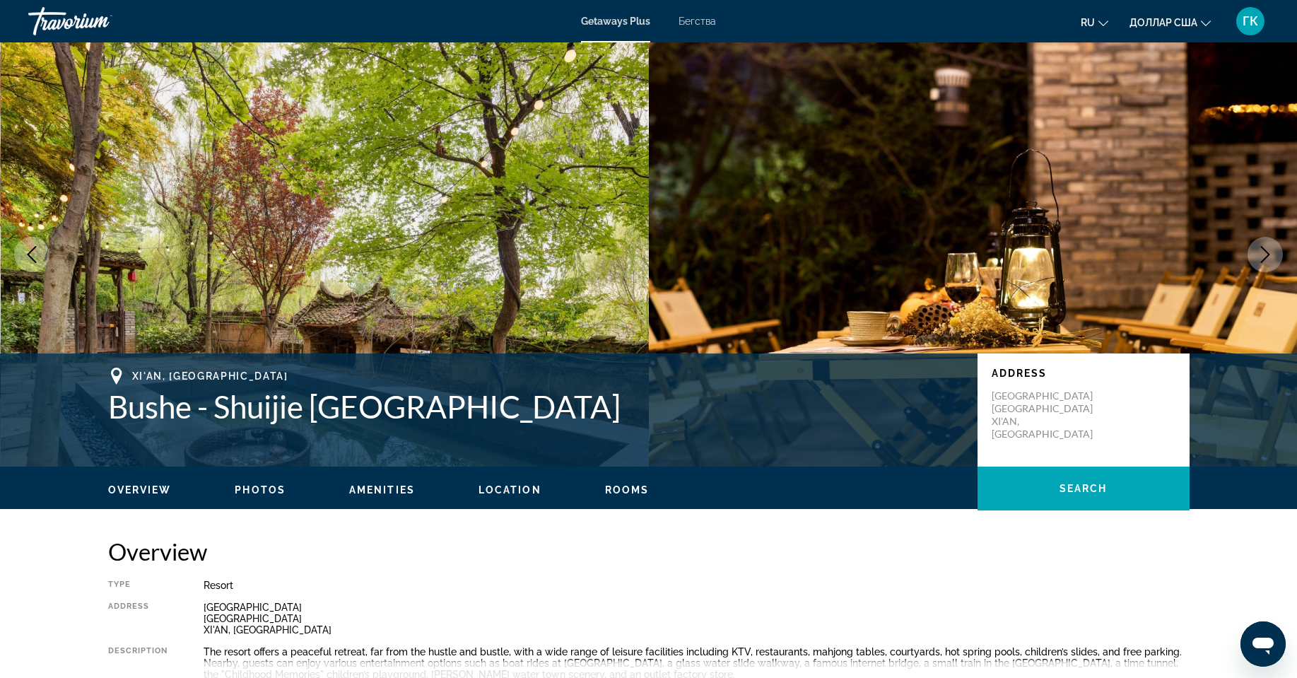
click at [1264, 252] on icon "Next image" at bounding box center [1264, 254] width 17 height 17
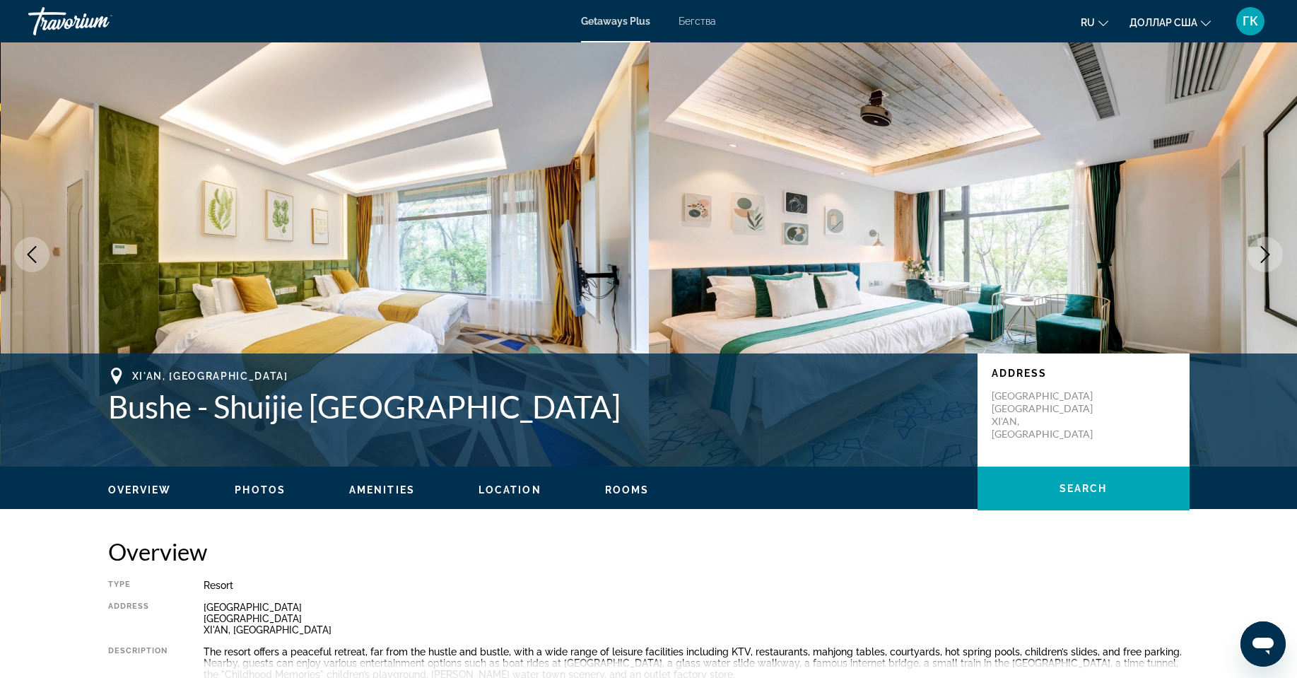
click at [1264, 252] on icon "Next image" at bounding box center [1264, 254] width 17 height 17
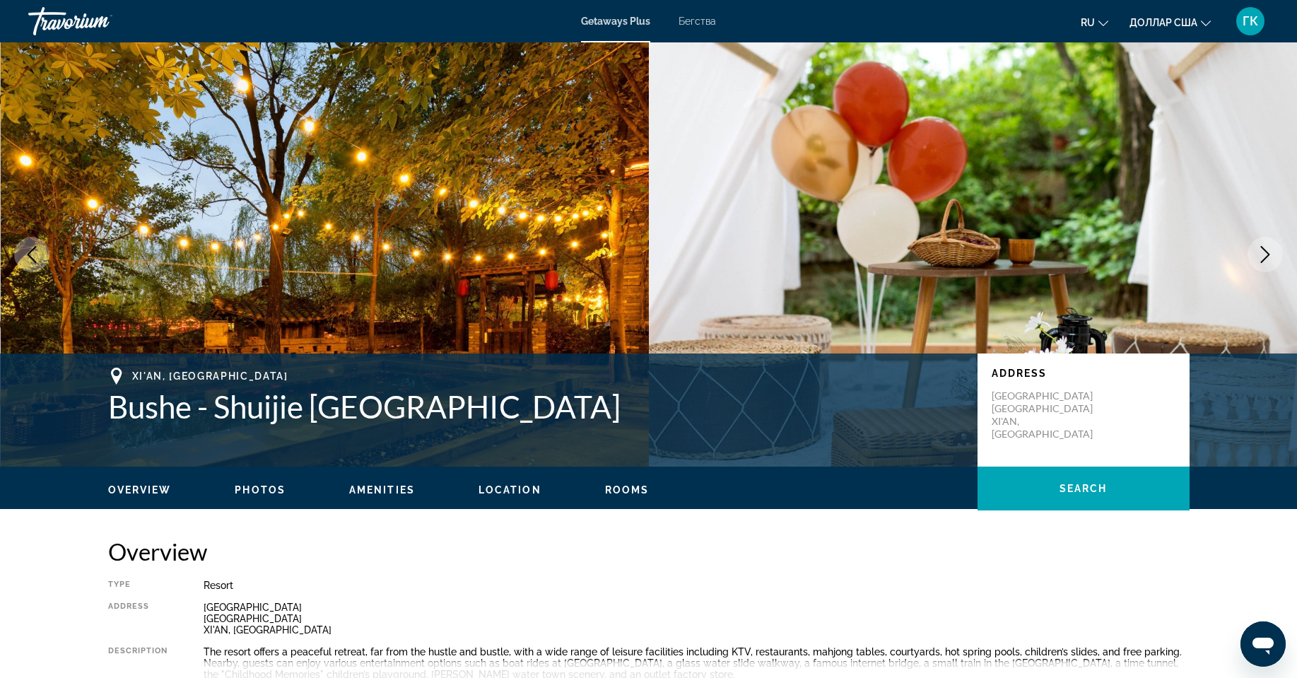
click at [1264, 252] on icon "Next image" at bounding box center [1264, 254] width 17 height 17
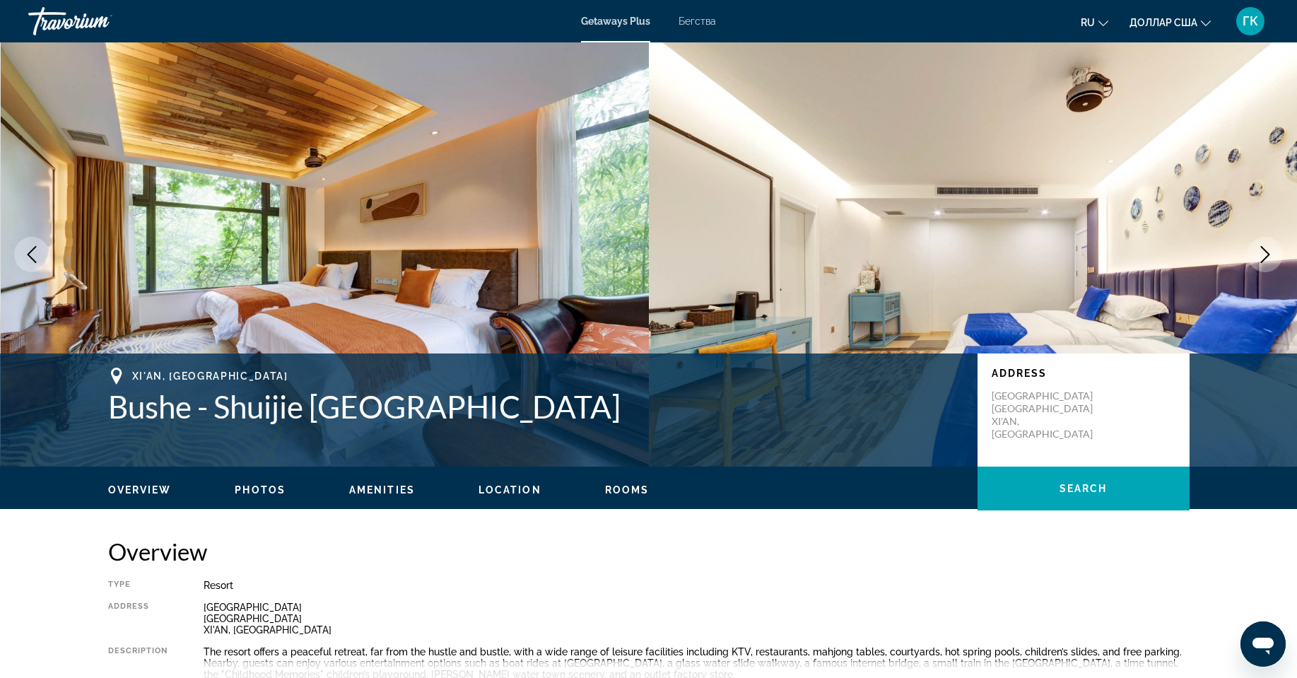
click at [1264, 252] on icon "Next image" at bounding box center [1264, 254] width 17 height 17
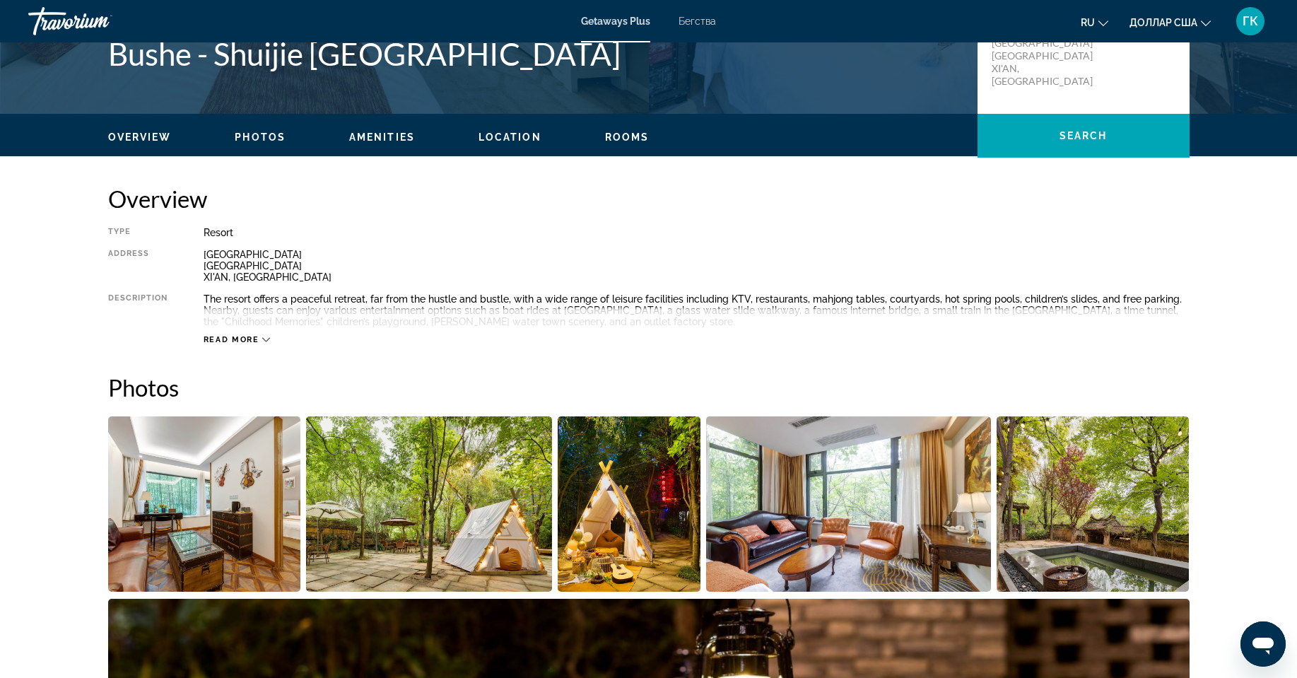
scroll to position [353, 0]
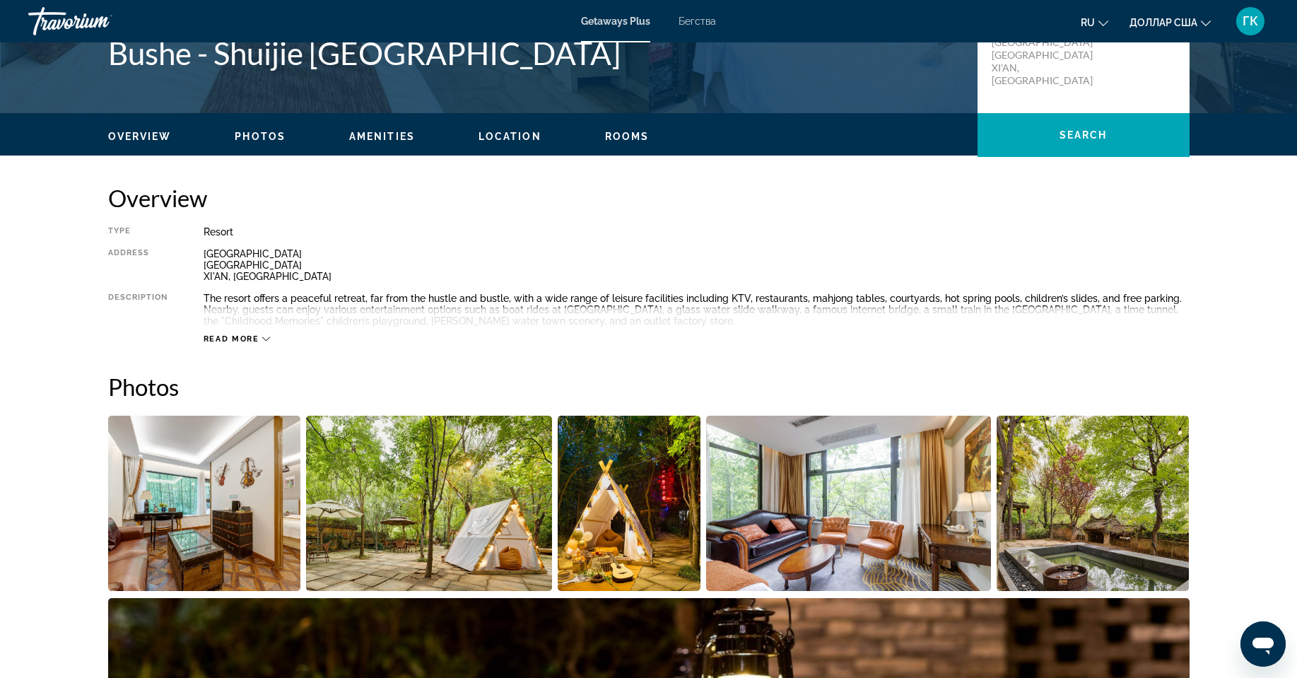
click at [1087, 18] on font "ru" at bounding box center [1087, 22] width 14 height 11
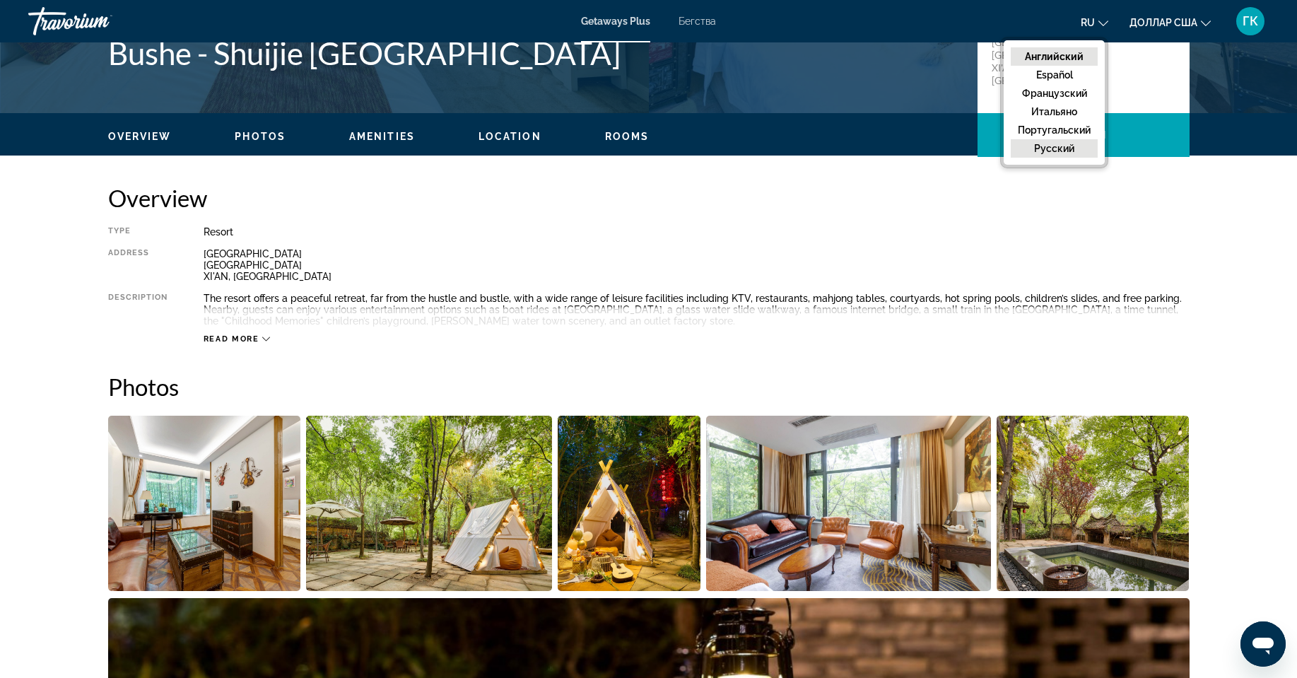
click at [1066, 145] on font "русский" at bounding box center [1054, 148] width 40 height 11
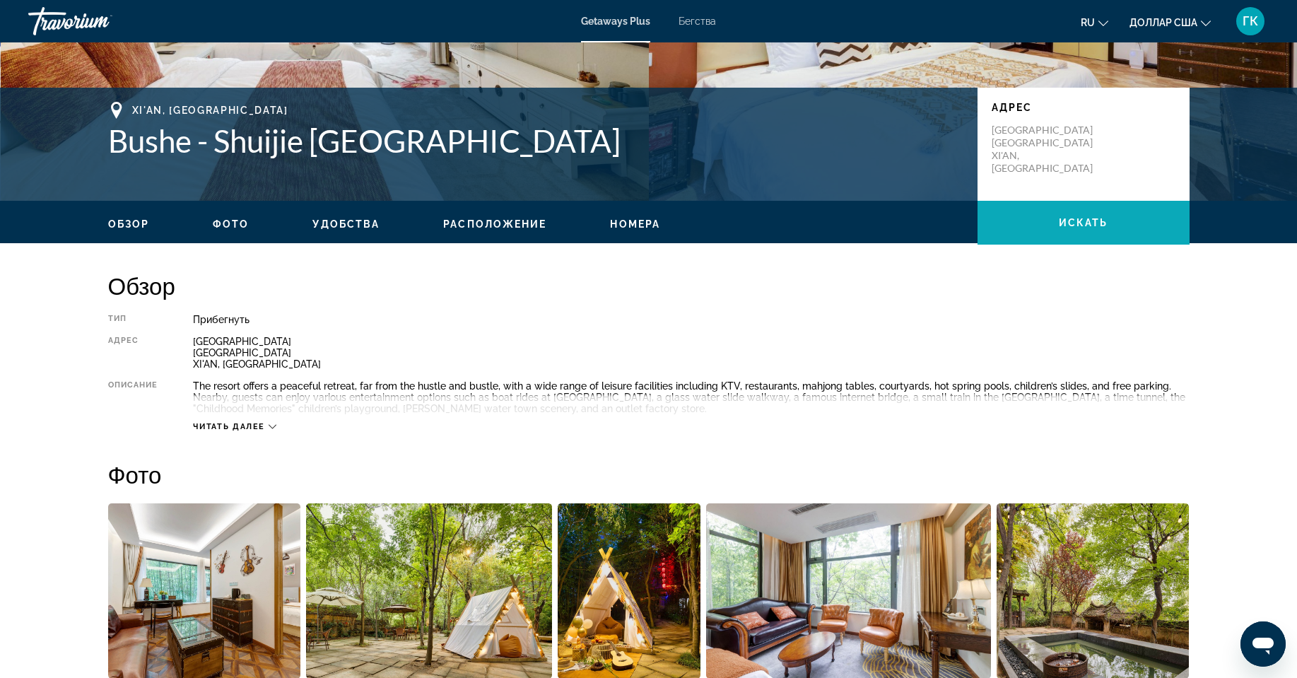
scroll to position [141, 0]
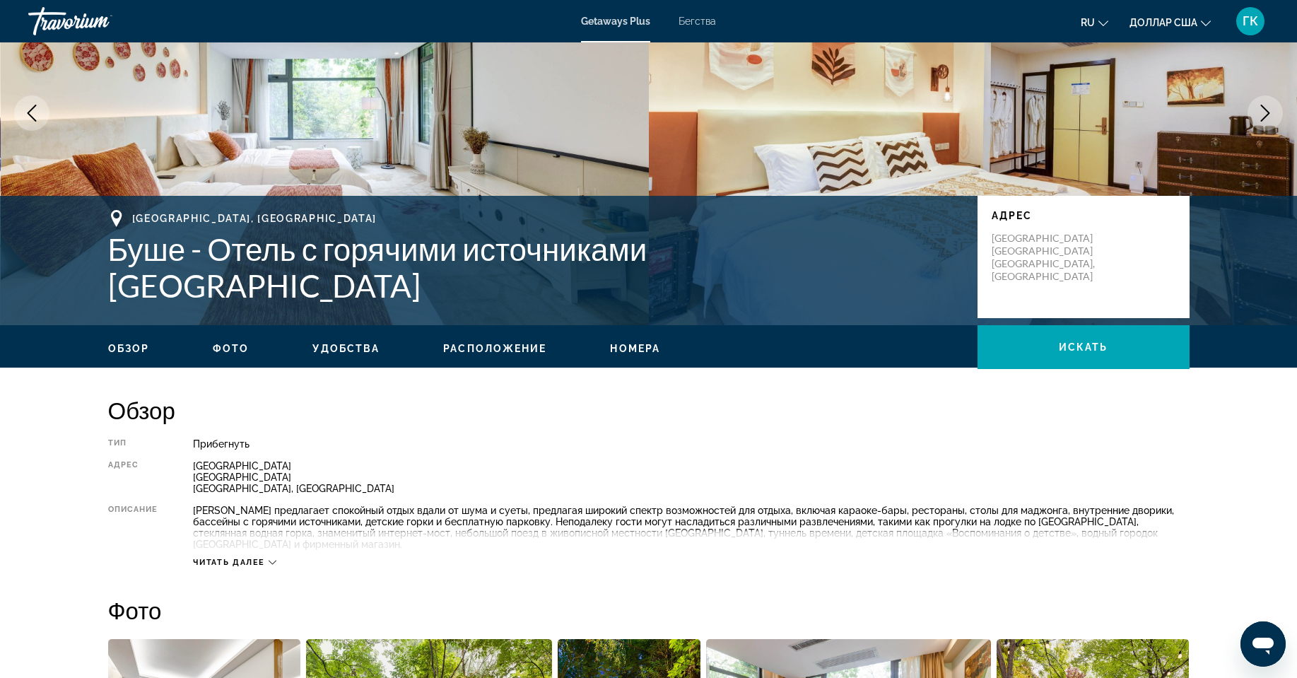
click at [221, 557] on font "Читать далее" at bounding box center [229, 561] width 72 height 9
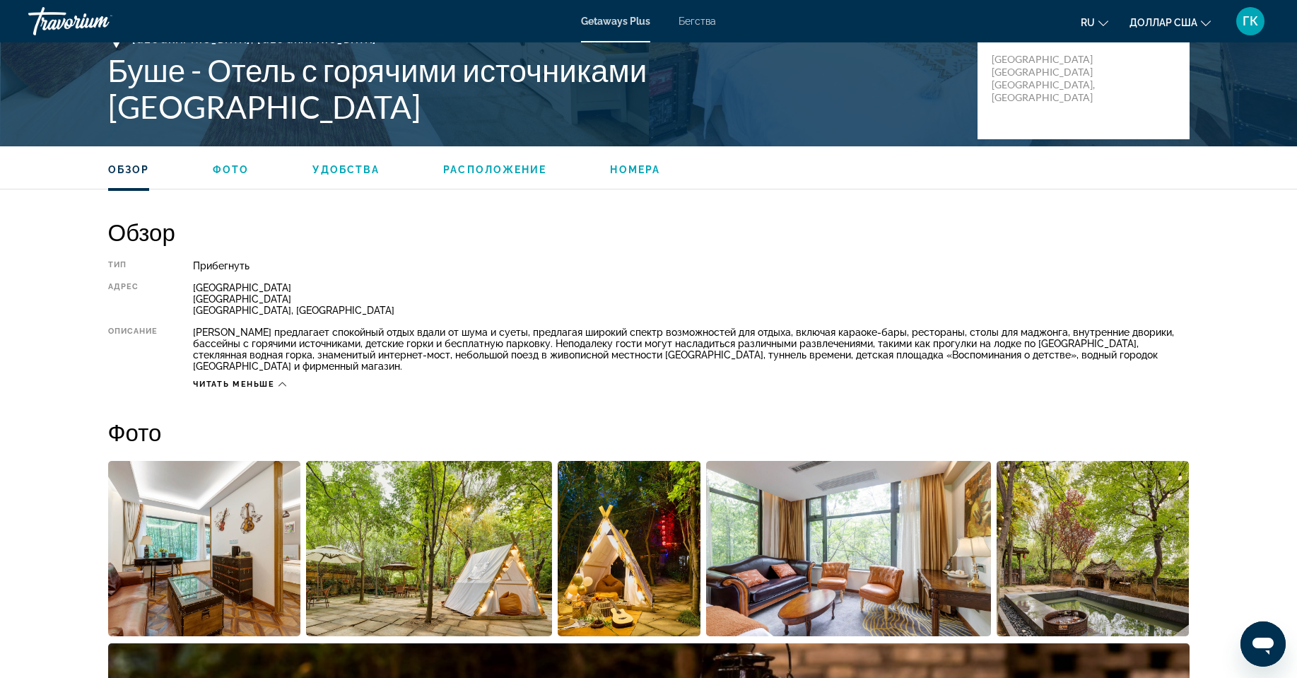
scroll to position [212, 0]
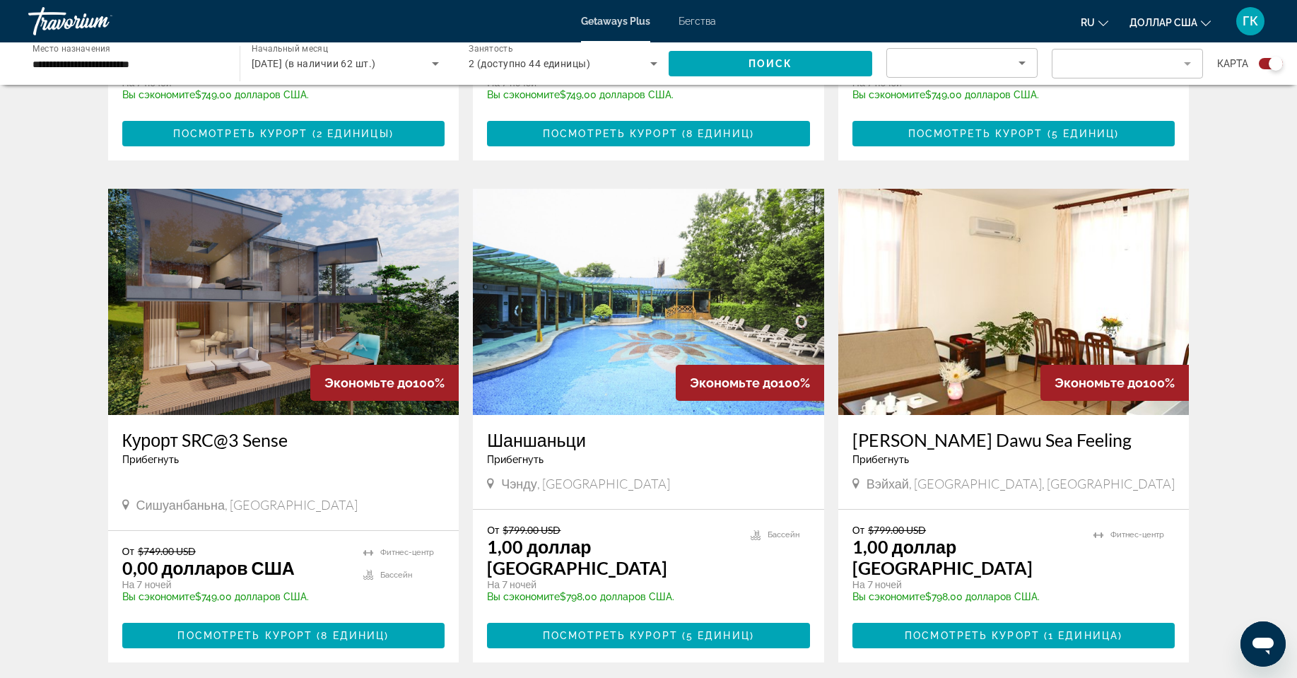
scroll to position [1446, 0]
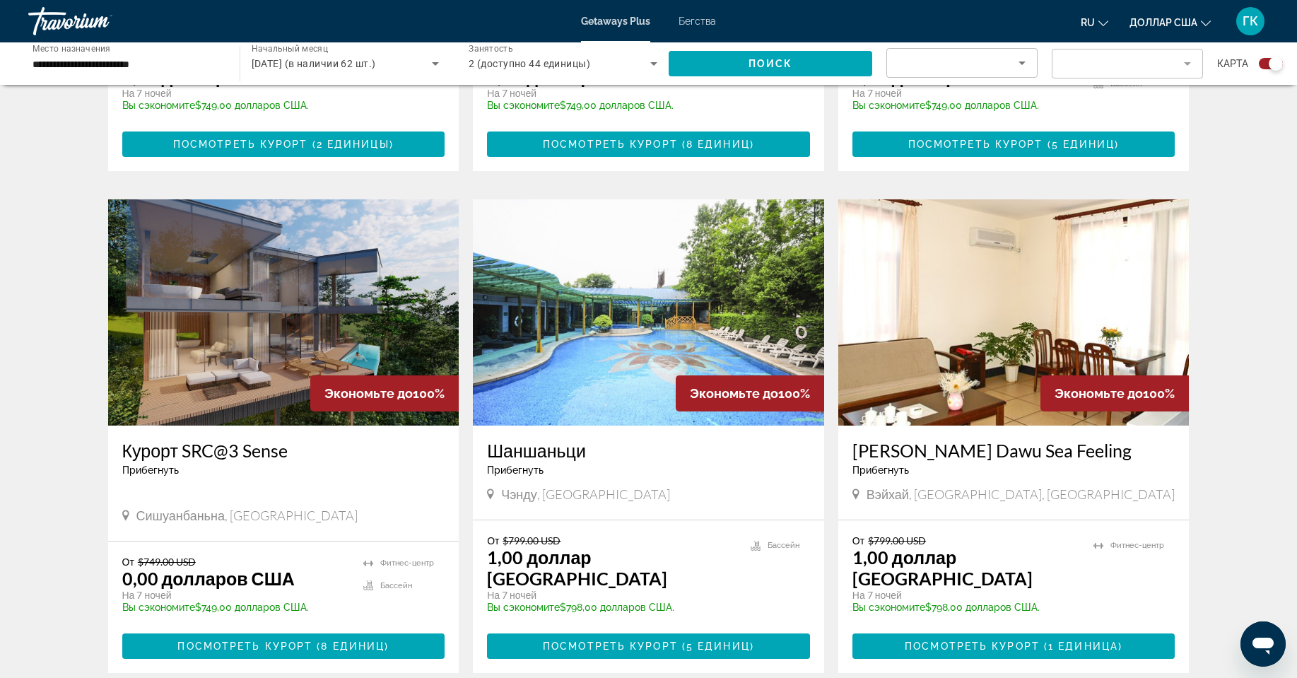
click at [186, 439] on font "Курорт SRC@3 Sense" at bounding box center [204, 449] width 165 height 21
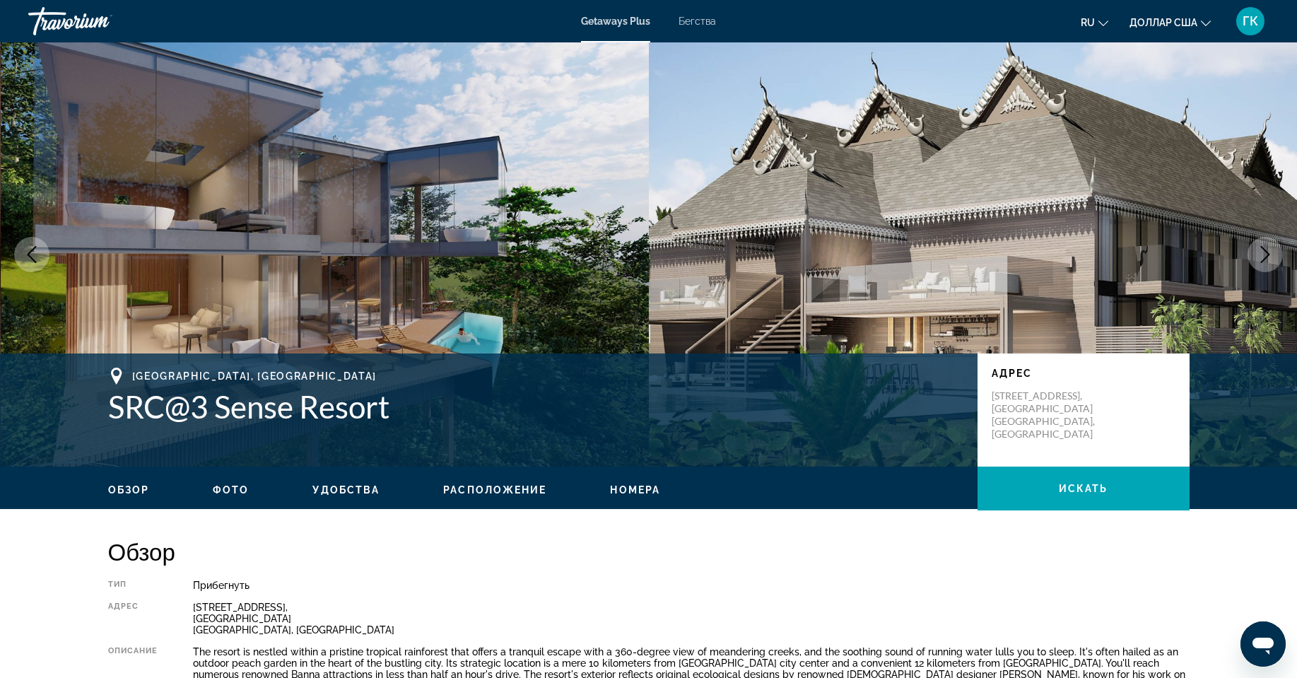
click at [1258, 256] on icon "Next image" at bounding box center [1264, 254] width 17 height 17
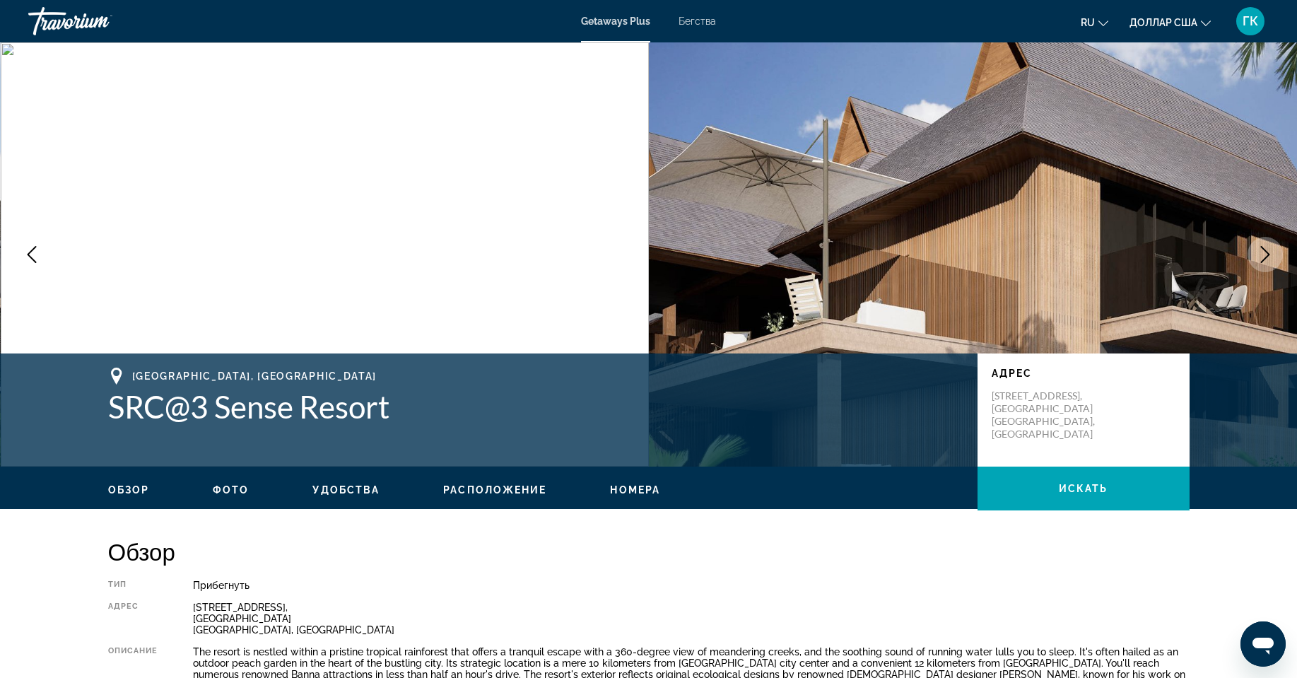
click at [1258, 256] on icon "Next image" at bounding box center [1264, 254] width 17 height 17
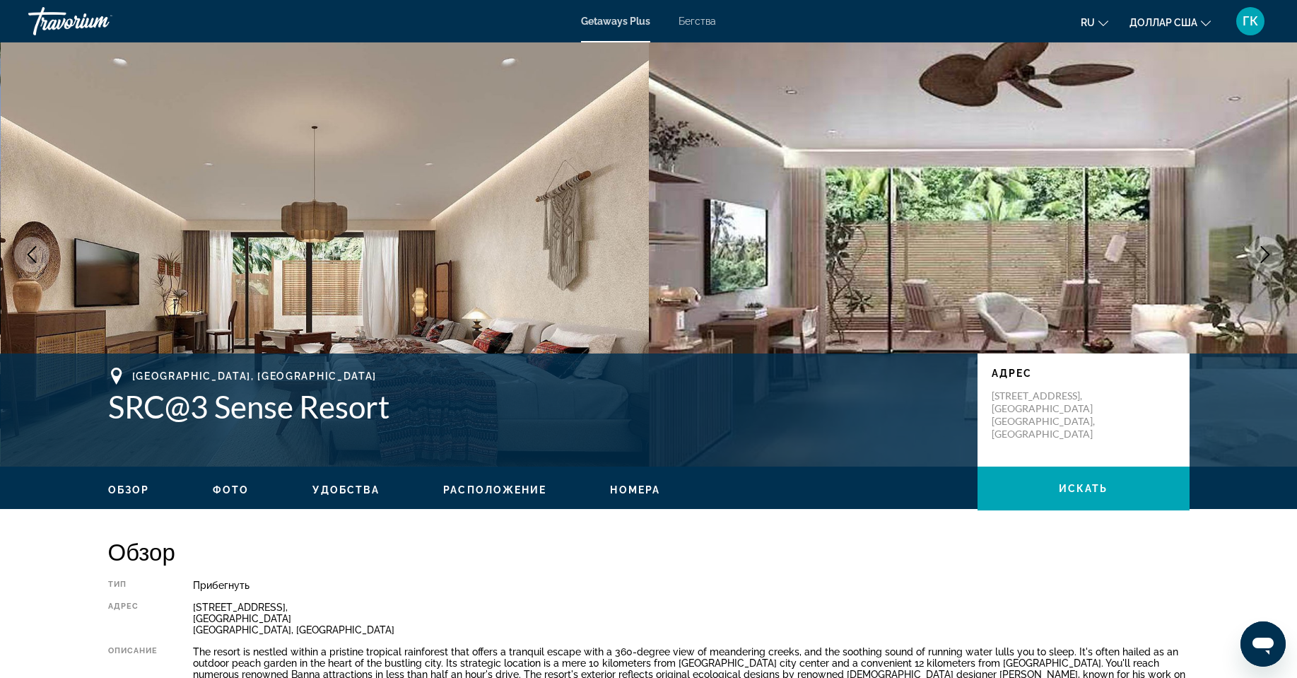
click at [1258, 256] on icon "Next image" at bounding box center [1264, 254] width 17 height 17
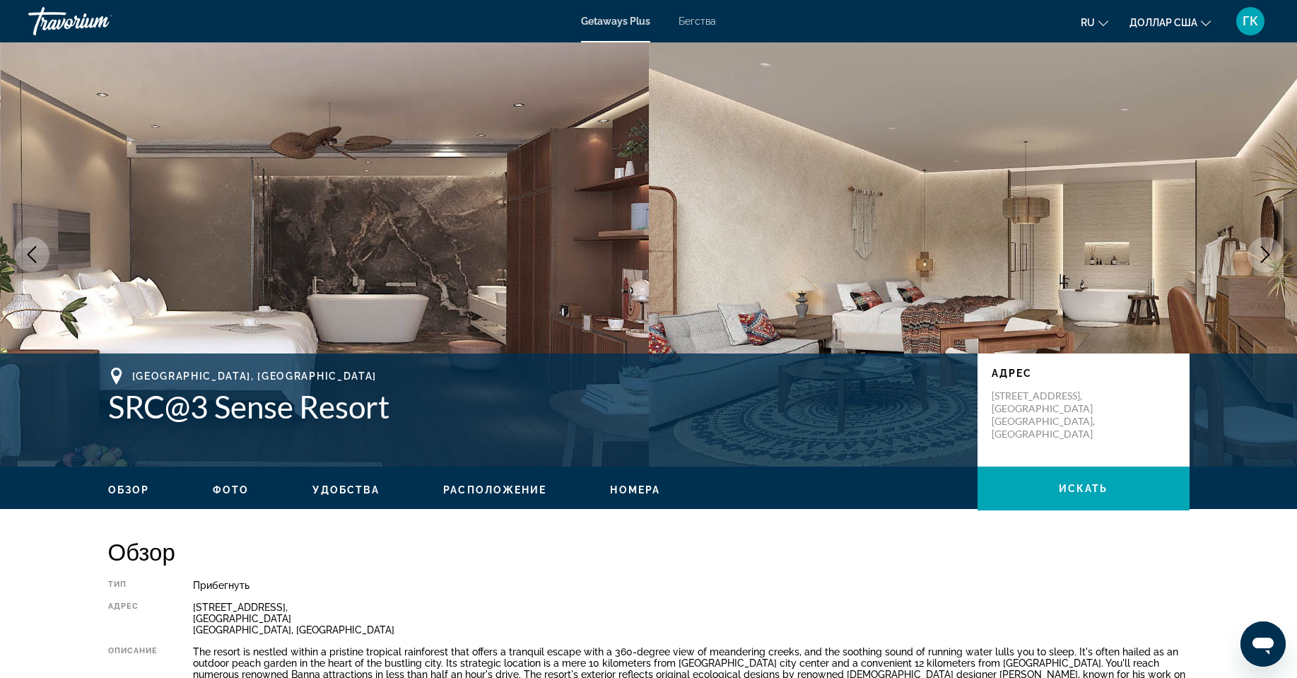
click at [1258, 256] on icon "Next image" at bounding box center [1264, 254] width 17 height 17
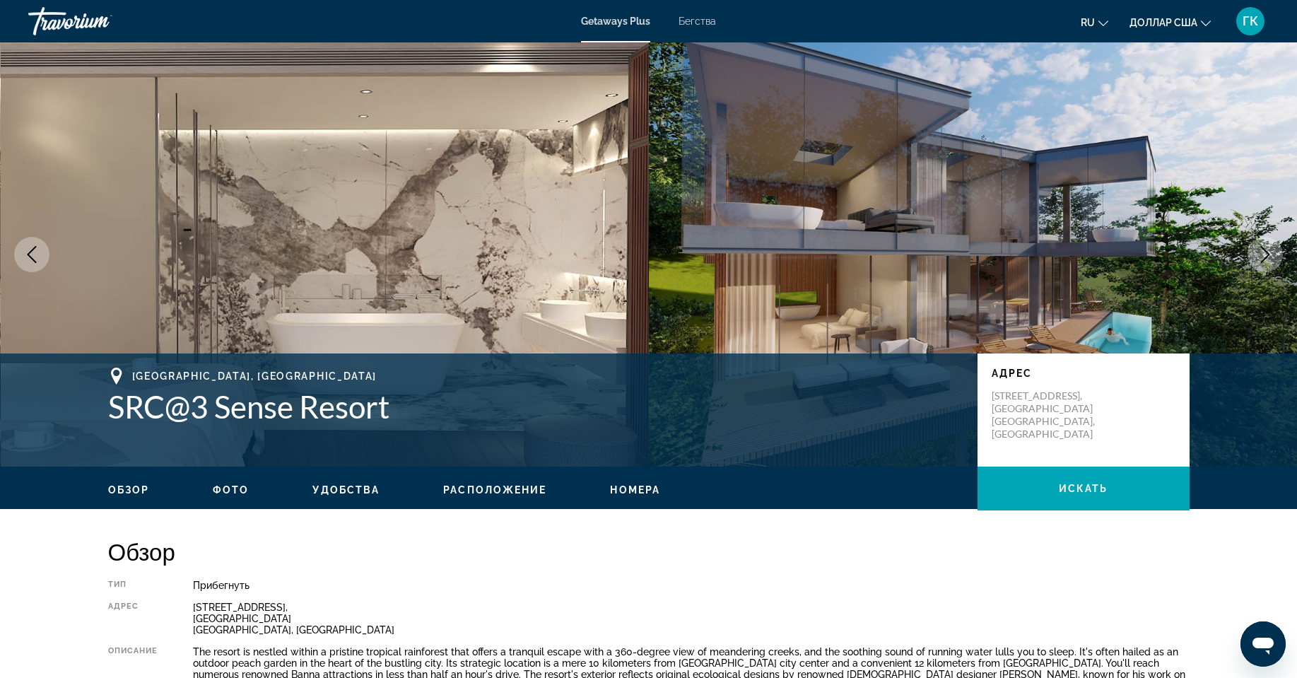
click at [1258, 256] on icon "Next image" at bounding box center [1264, 254] width 17 height 17
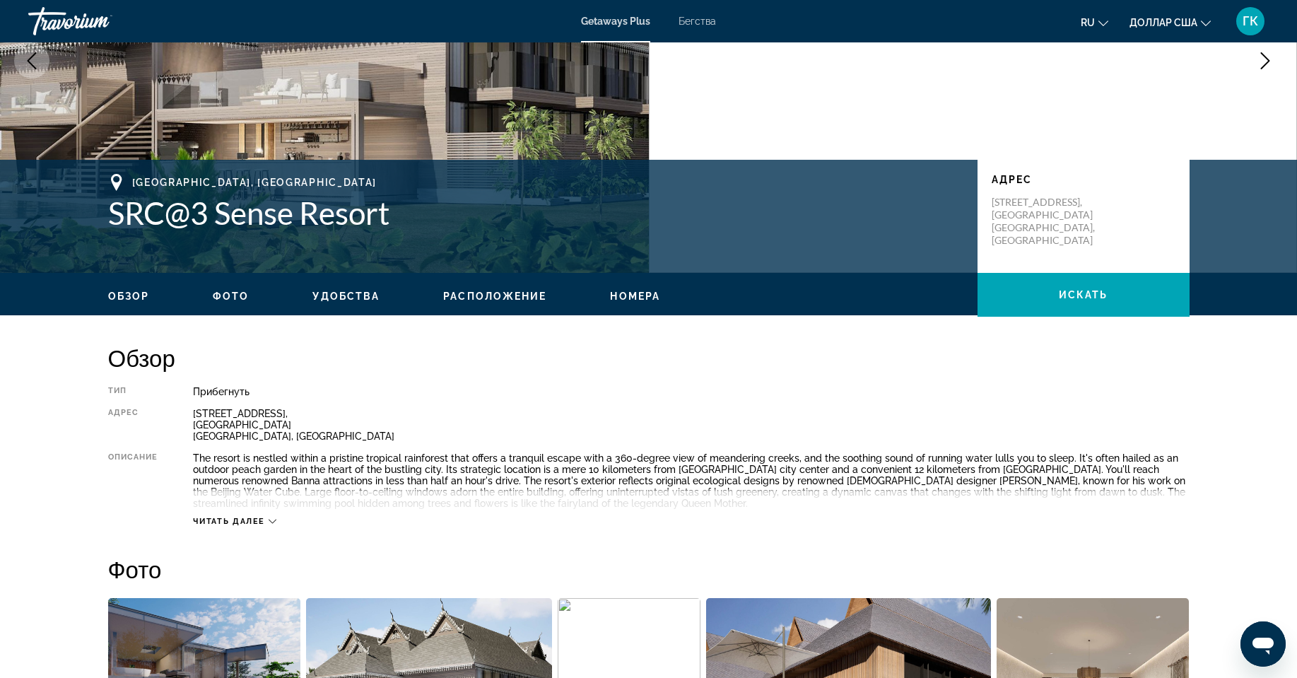
scroll to position [283, 0]
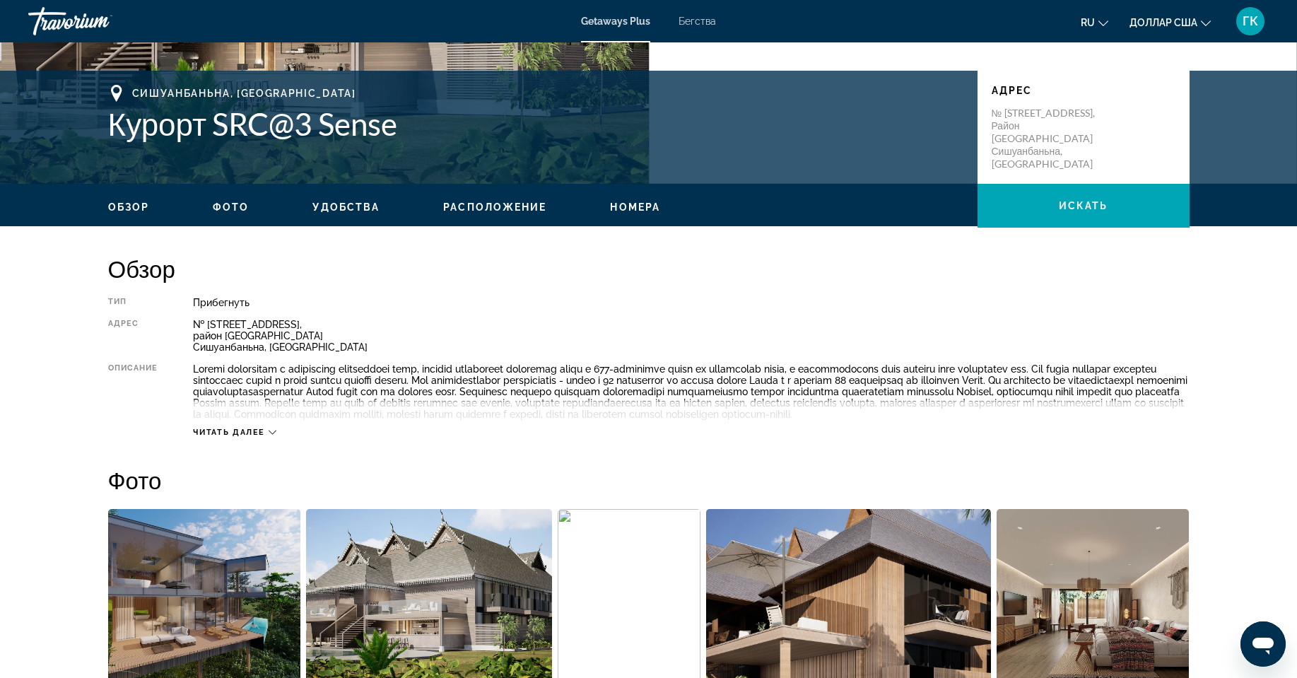
click at [249, 437] on font "Читать далее" at bounding box center [229, 431] width 72 height 9
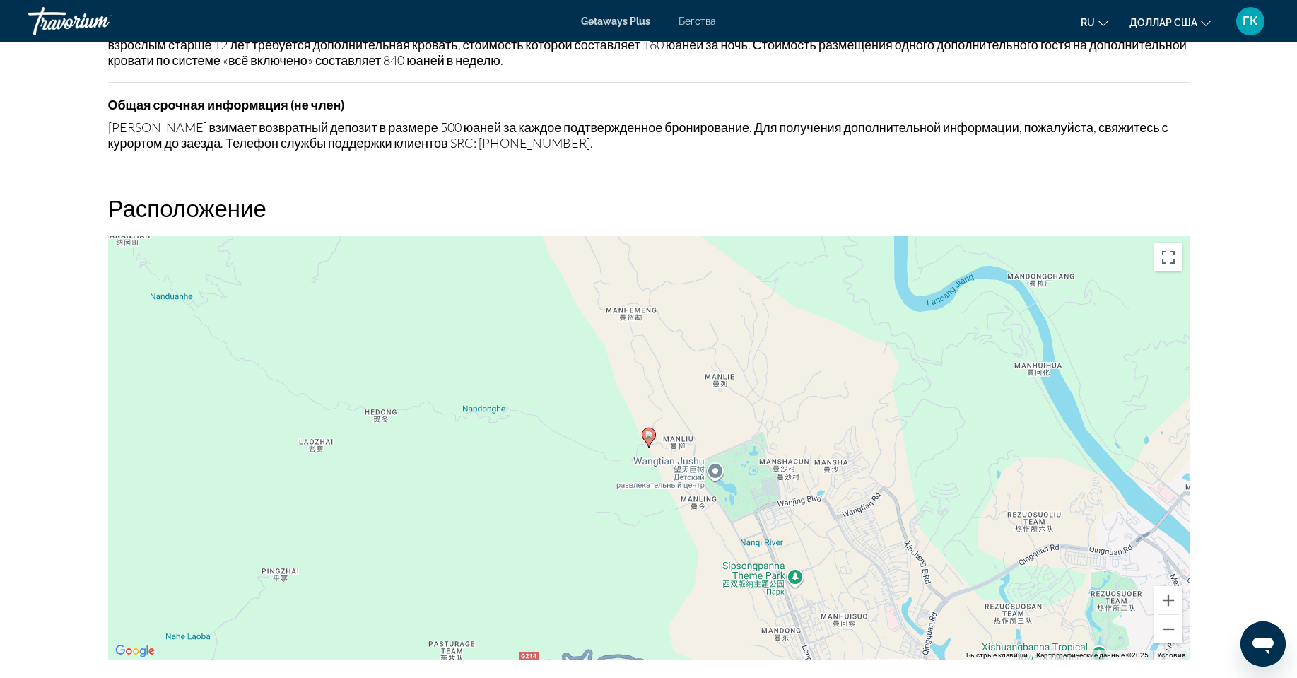
scroll to position [1837, 0]
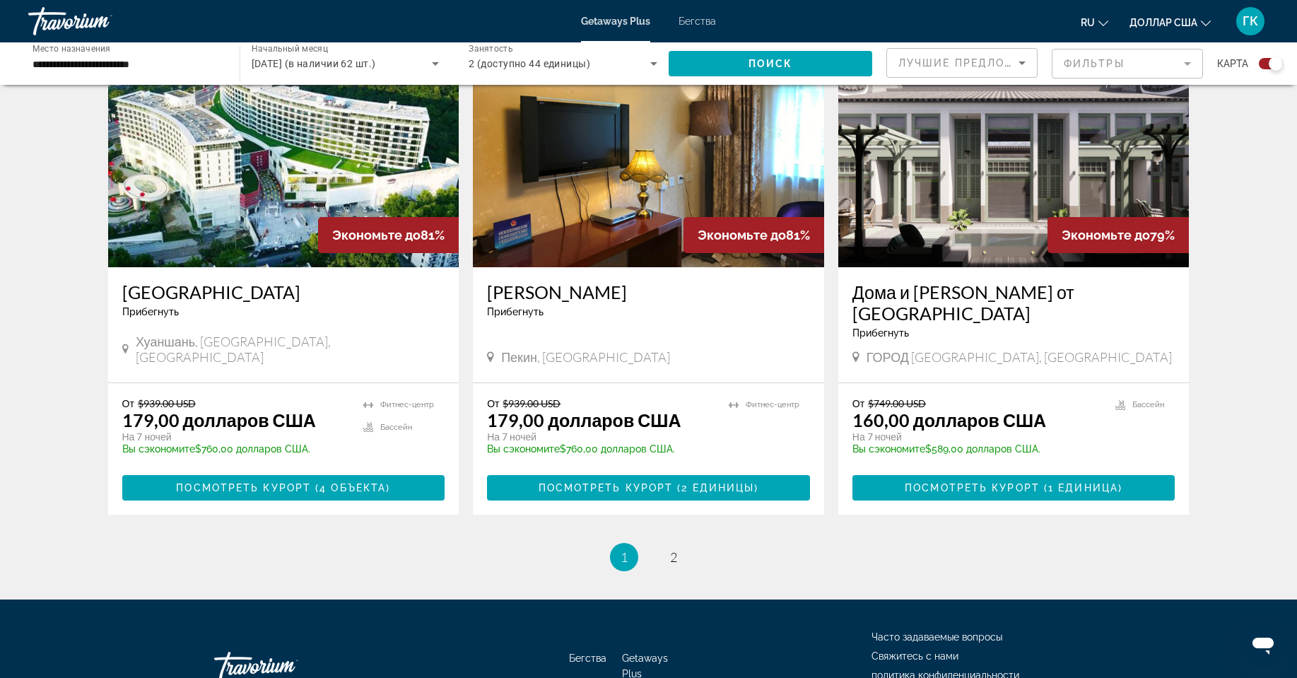
scroll to position [2121, 0]
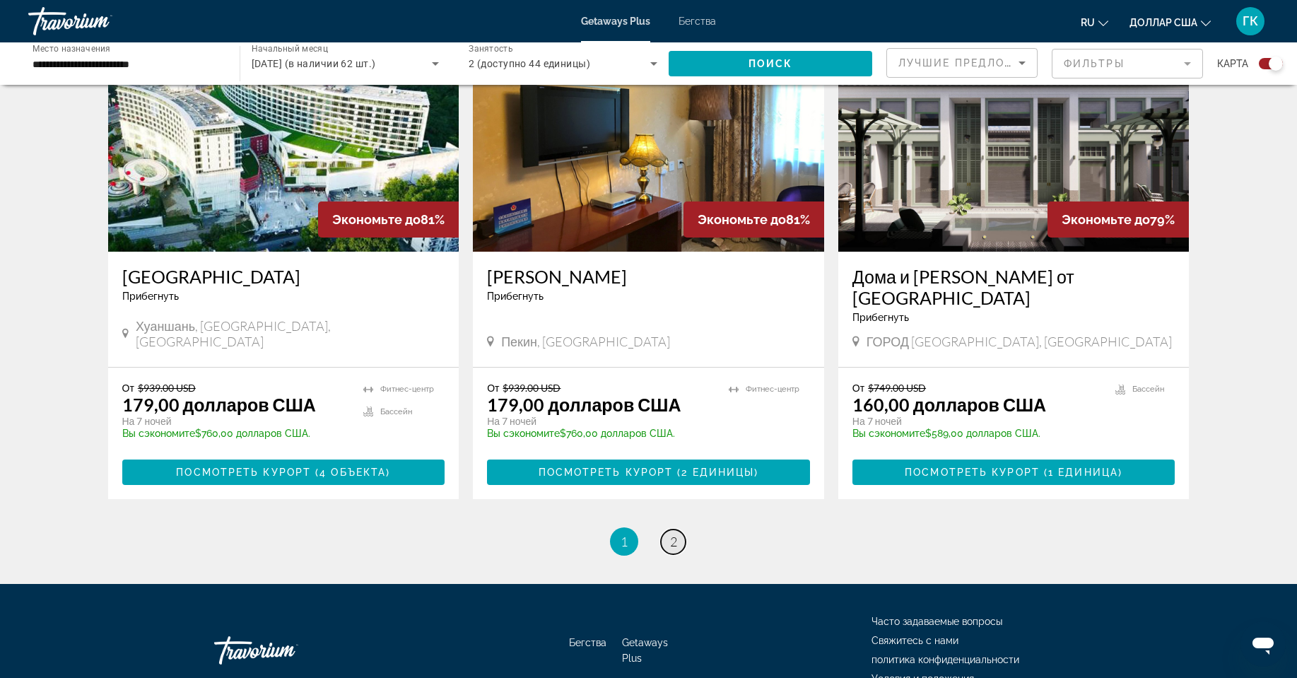
click at [678, 529] on link "страница 2" at bounding box center [673, 541] width 25 height 25
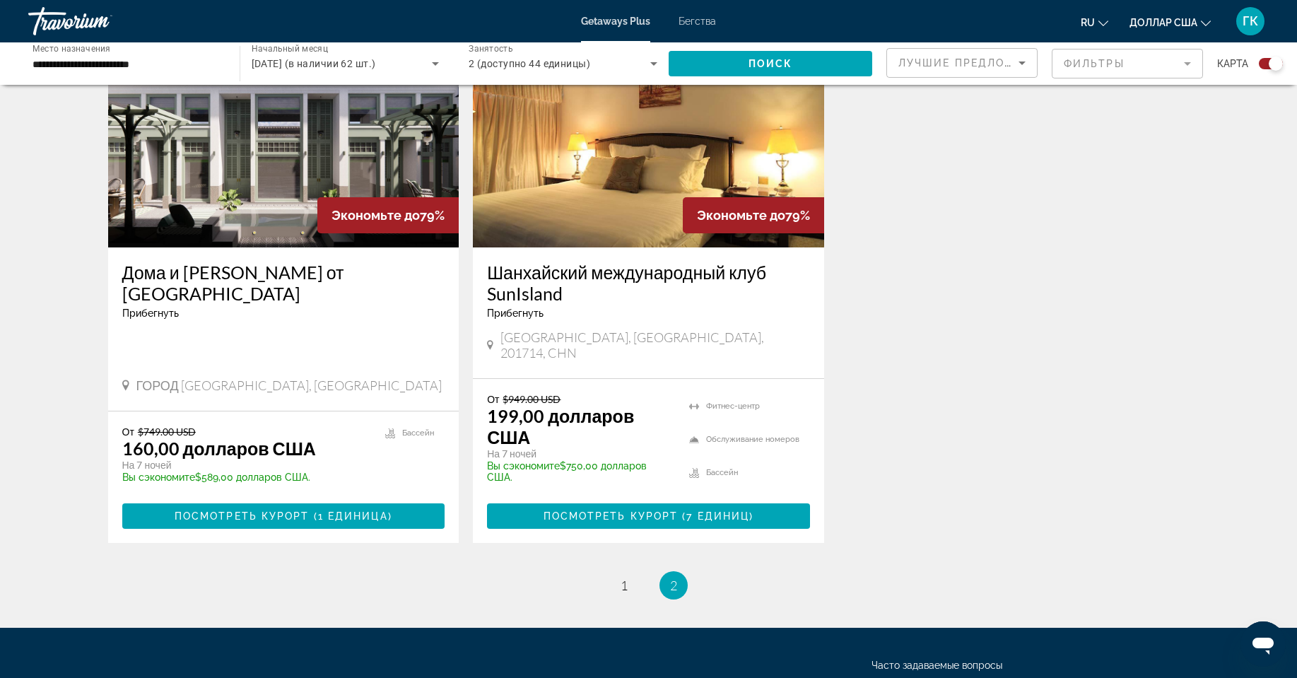
scroll to position [565, 0]
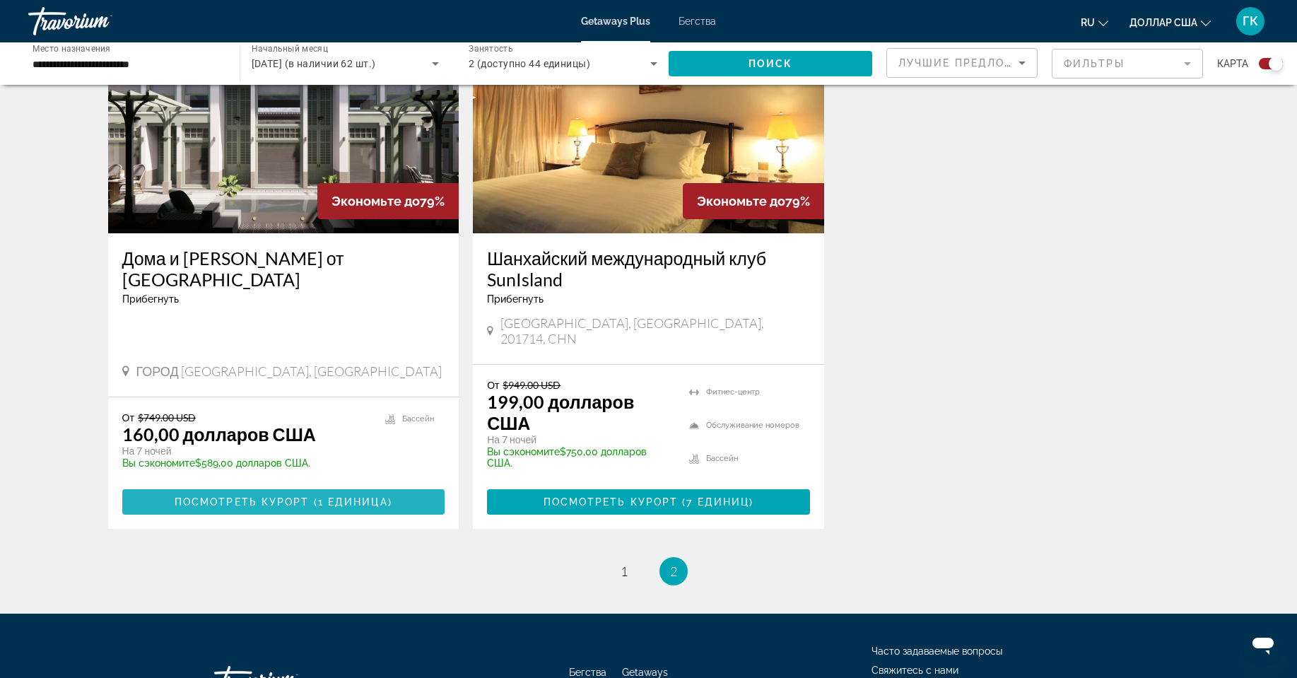
click at [269, 496] on font "Посмотреть курорт" at bounding box center [242, 501] width 135 height 11
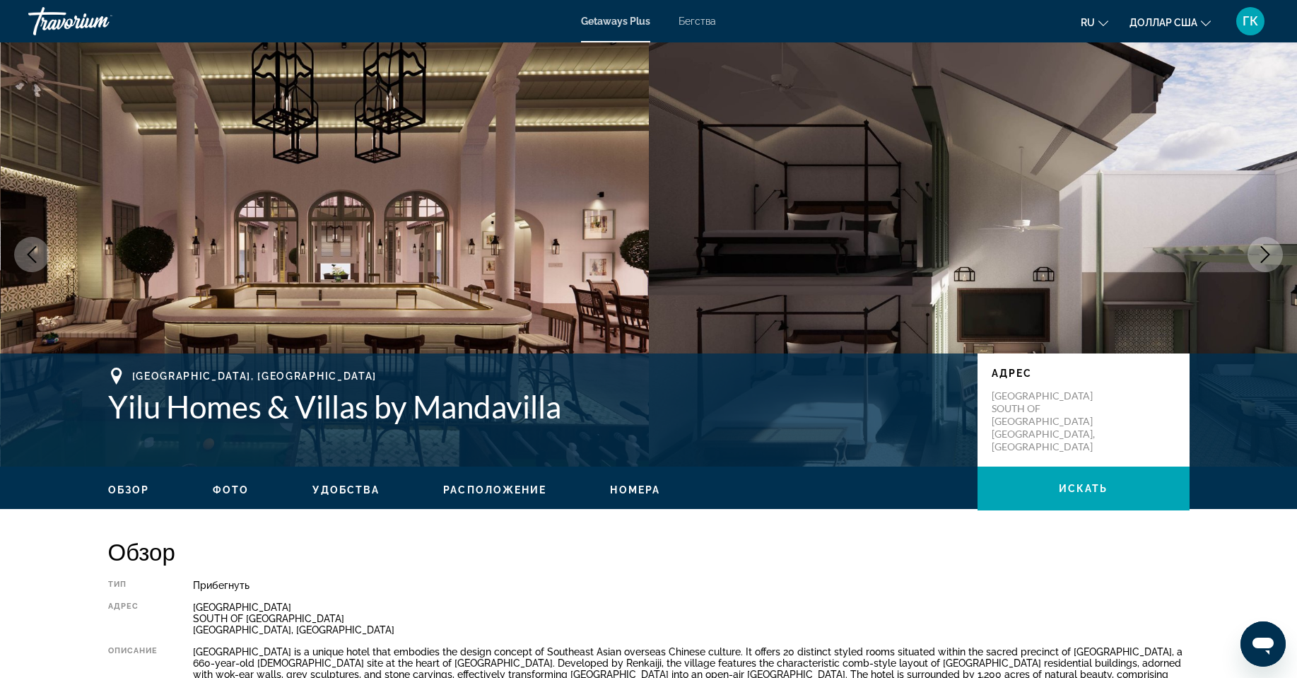
click at [1277, 259] on button "Next image" at bounding box center [1264, 254] width 35 height 35
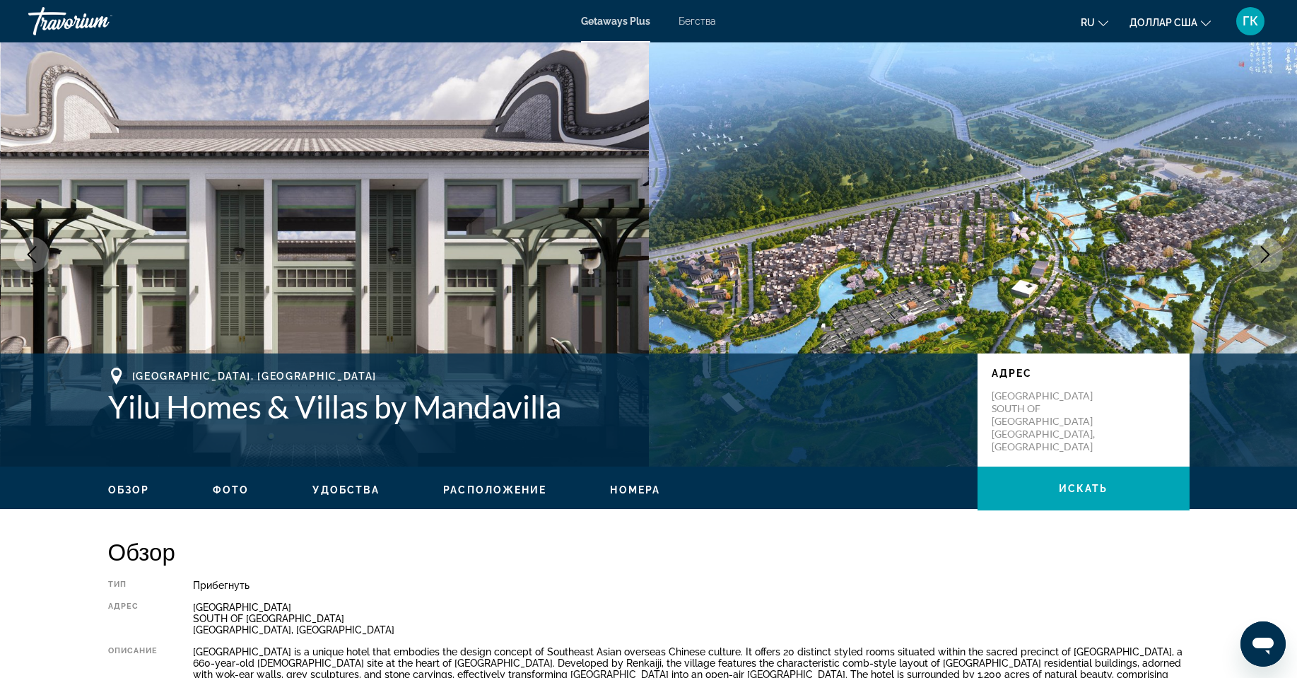
click at [1277, 259] on button "Next image" at bounding box center [1264, 254] width 35 height 35
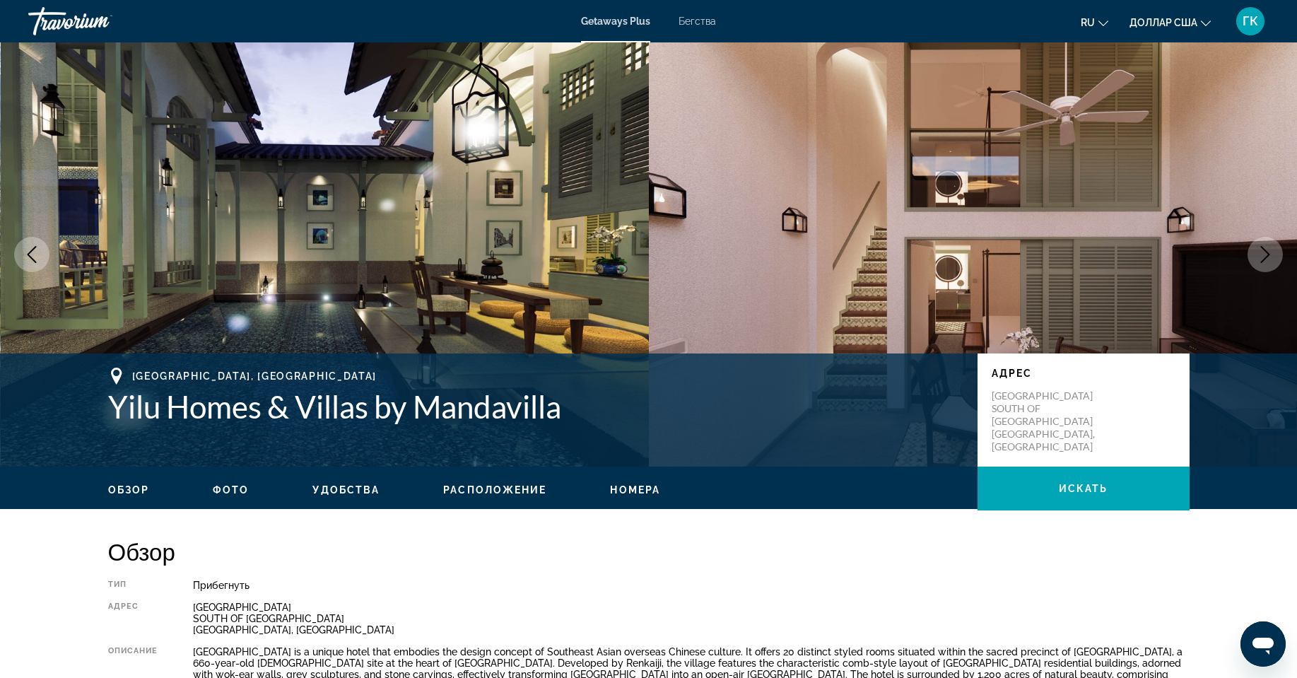
click at [1277, 259] on button "Next image" at bounding box center [1264, 254] width 35 height 35
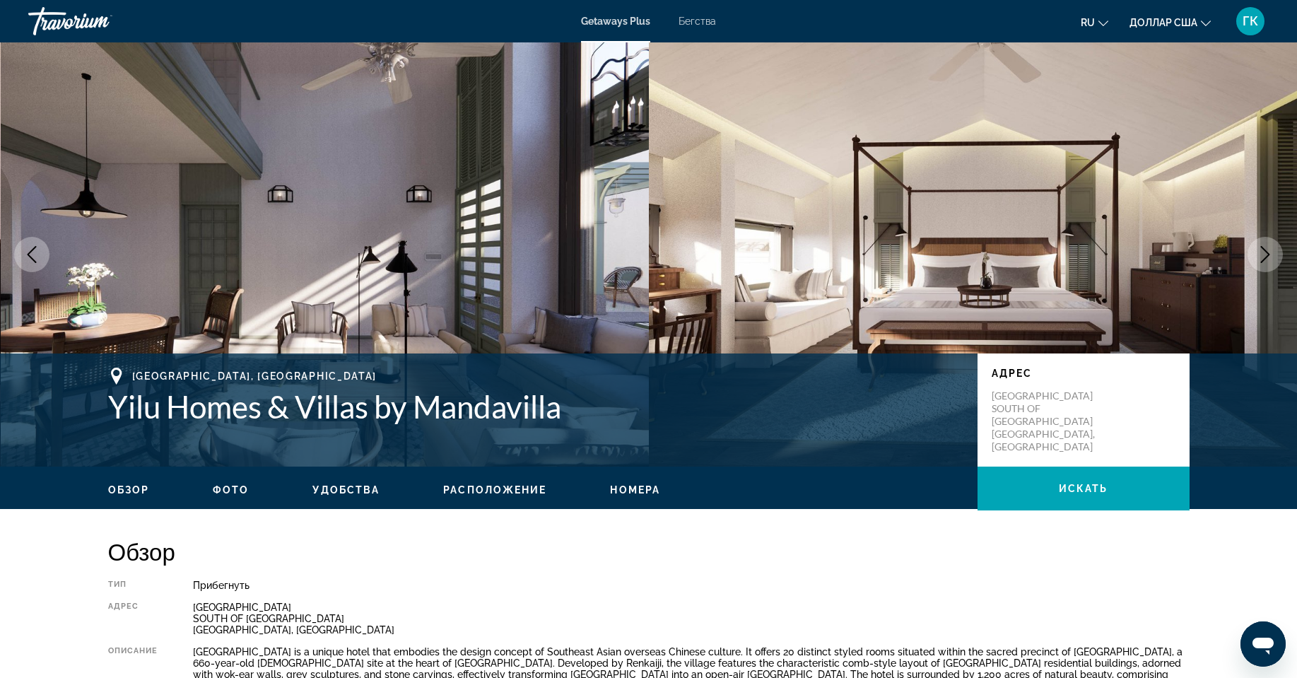
click at [1277, 259] on button "Next image" at bounding box center [1264, 254] width 35 height 35
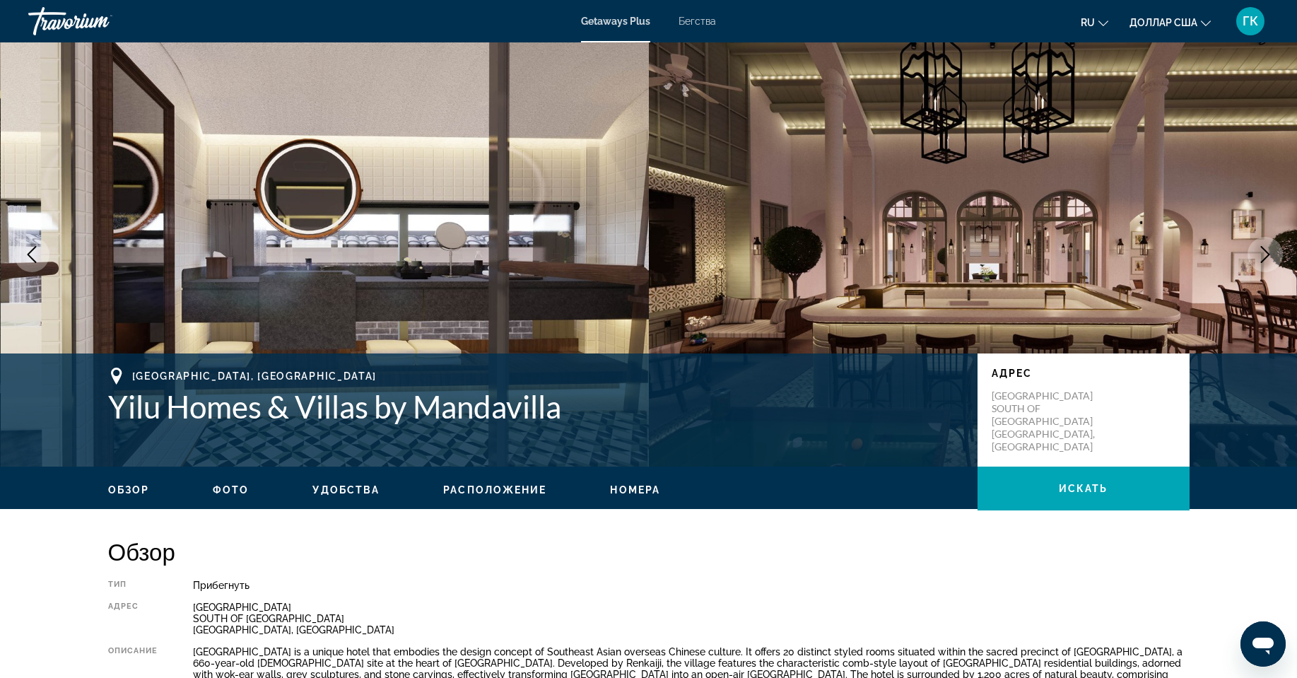
click at [1277, 259] on button "Next image" at bounding box center [1264, 254] width 35 height 35
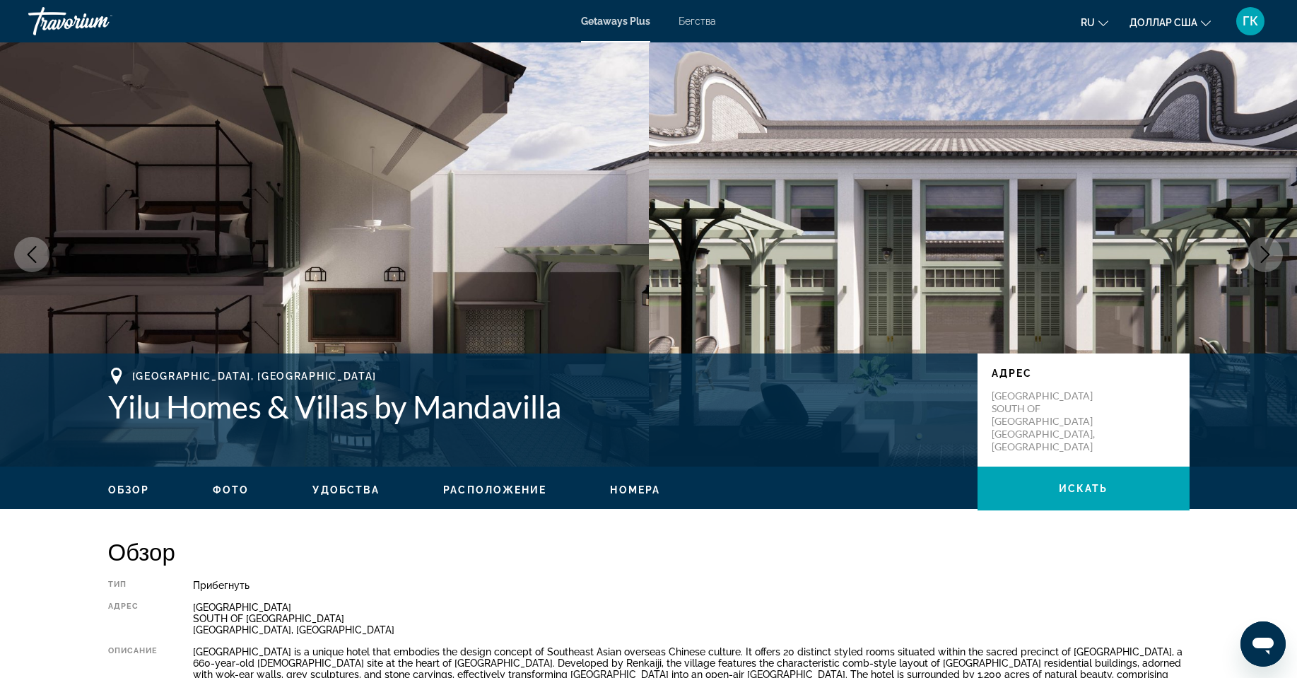
click at [1277, 259] on button "Next image" at bounding box center [1264, 254] width 35 height 35
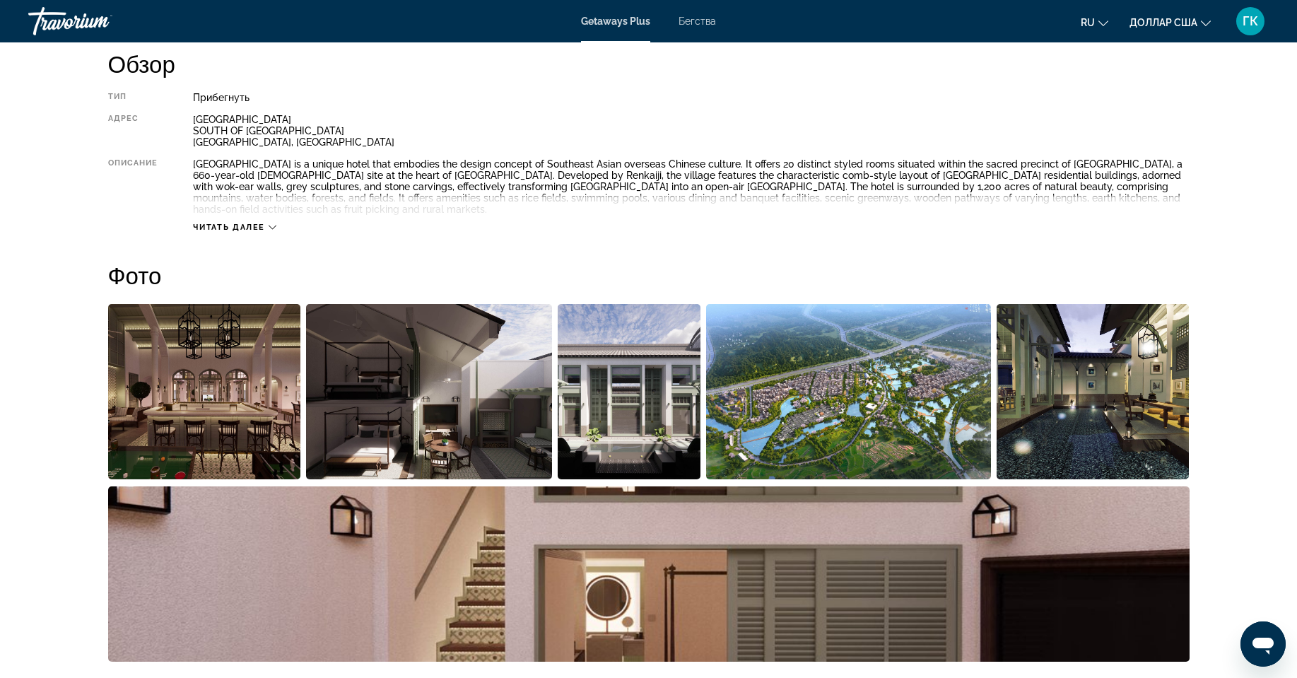
scroll to position [495, 0]
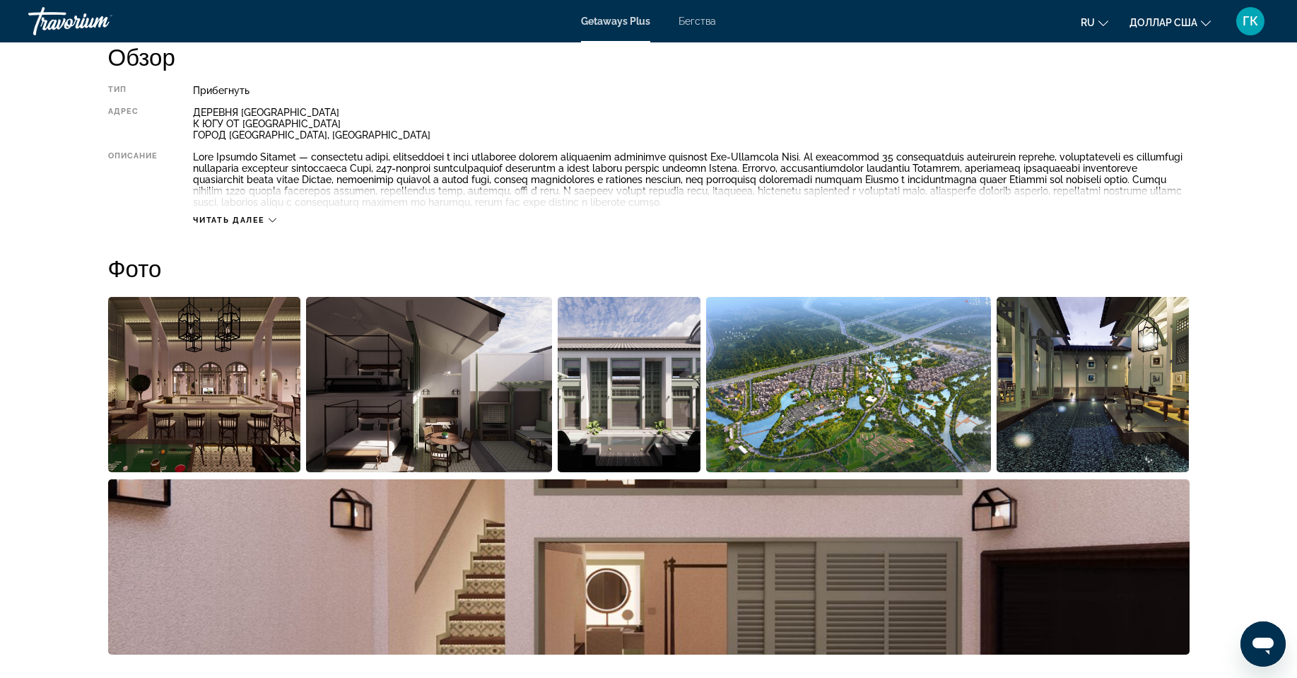
click at [243, 220] on font "Читать далее" at bounding box center [229, 220] width 72 height 9
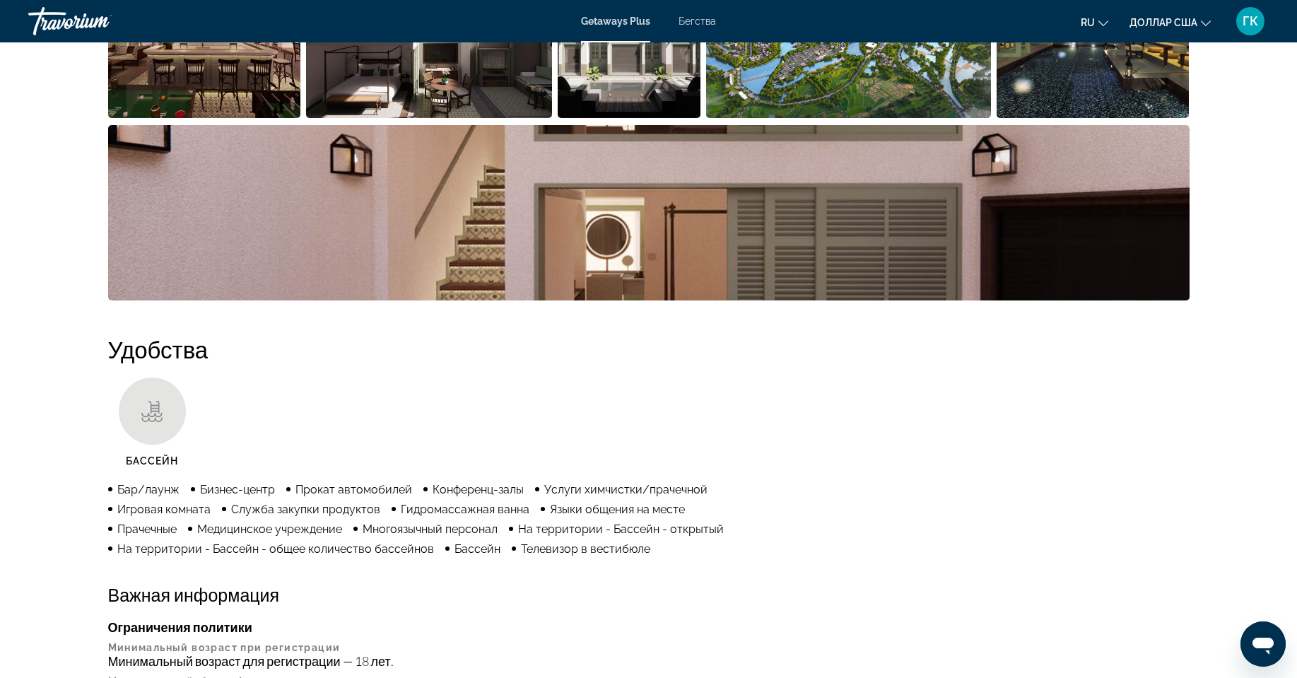
scroll to position [848, 0]
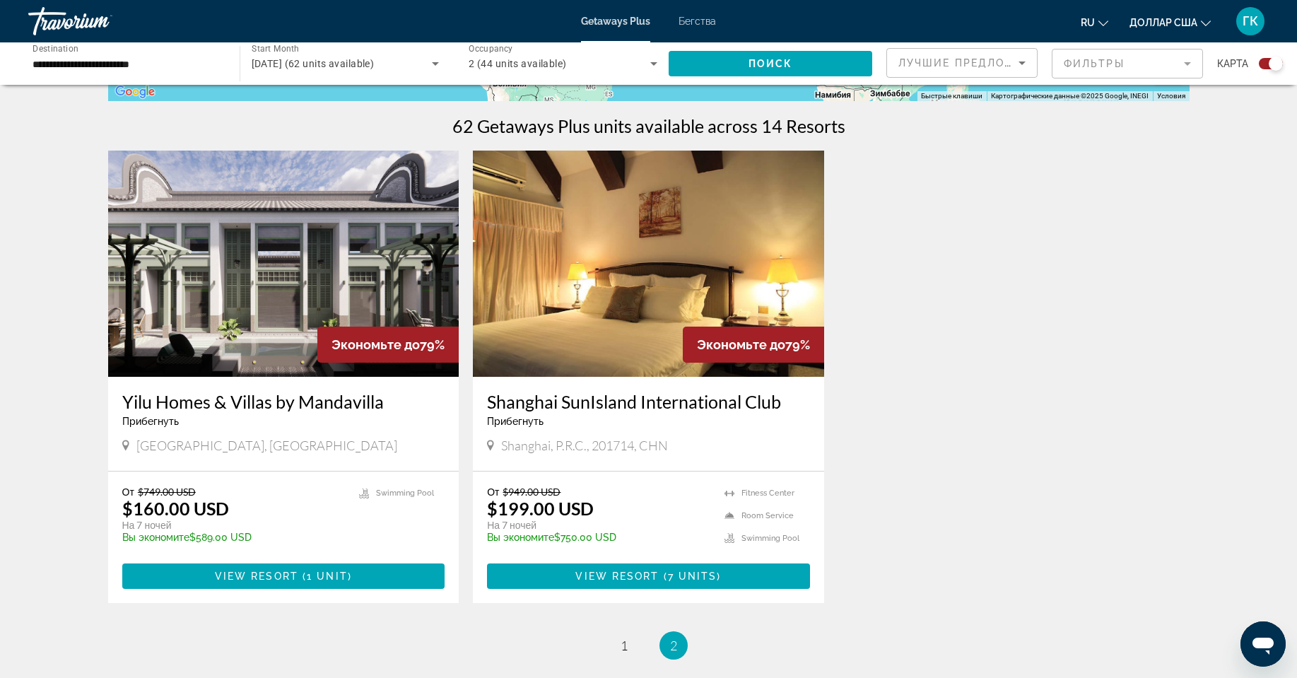
scroll to position [424, 0]
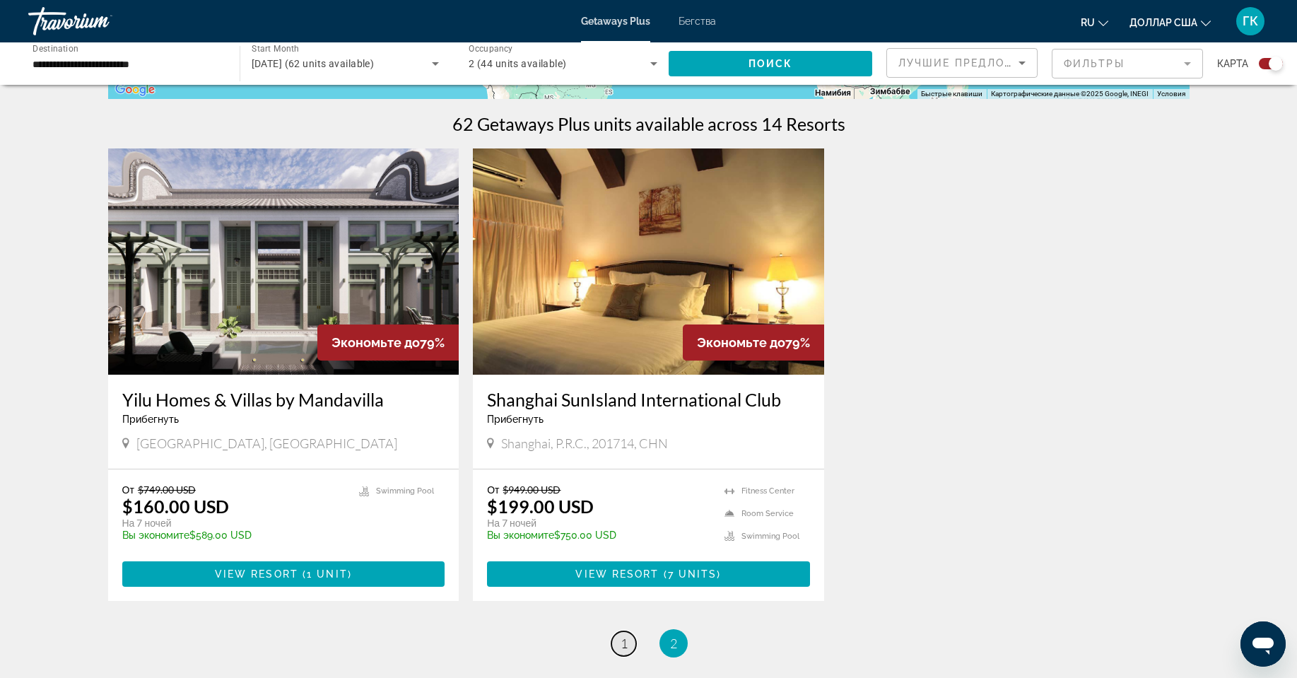
click at [617, 638] on link "page 1" at bounding box center [623, 643] width 25 height 25
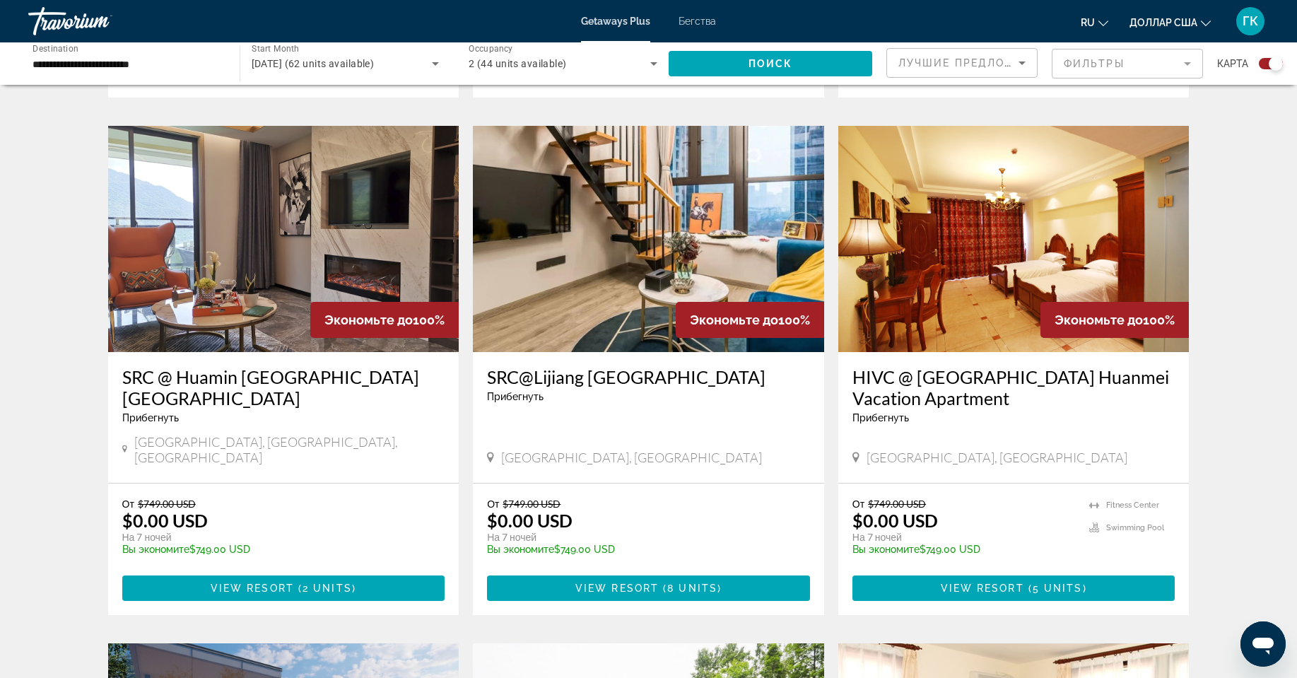
scroll to position [989, 0]
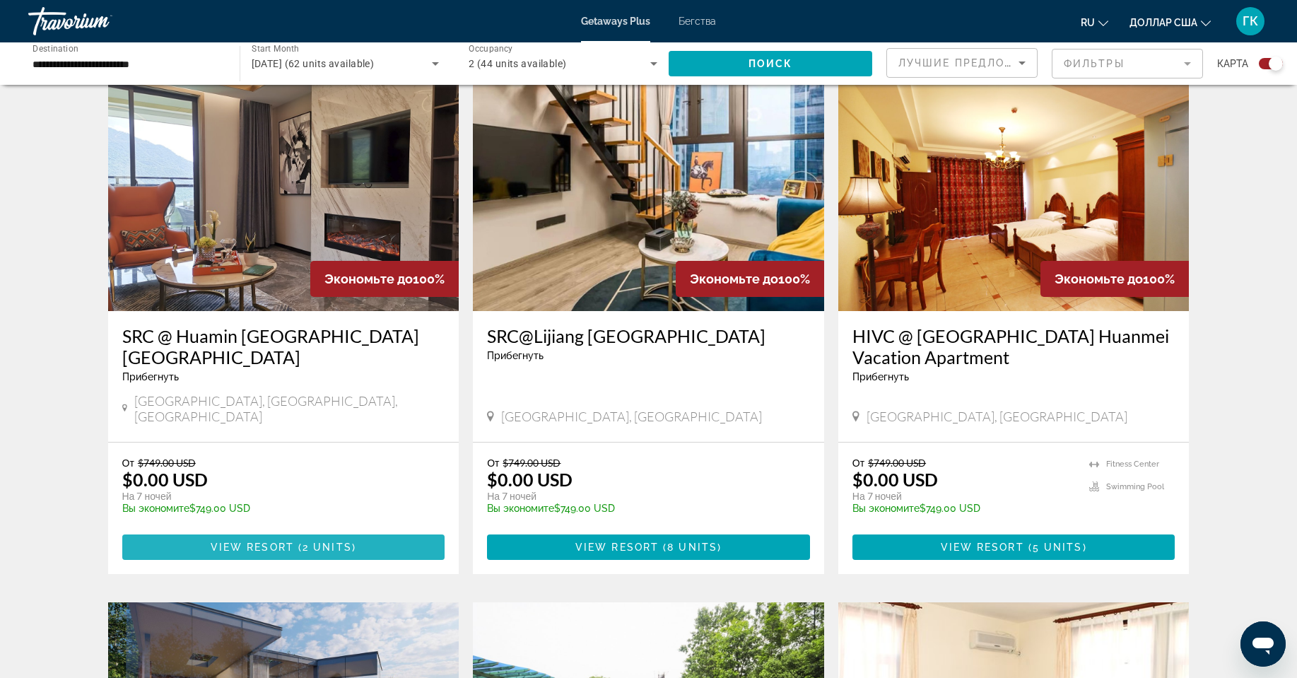
click at [272, 541] on span "View Resort" at bounding box center [252, 546] width 83 height 11
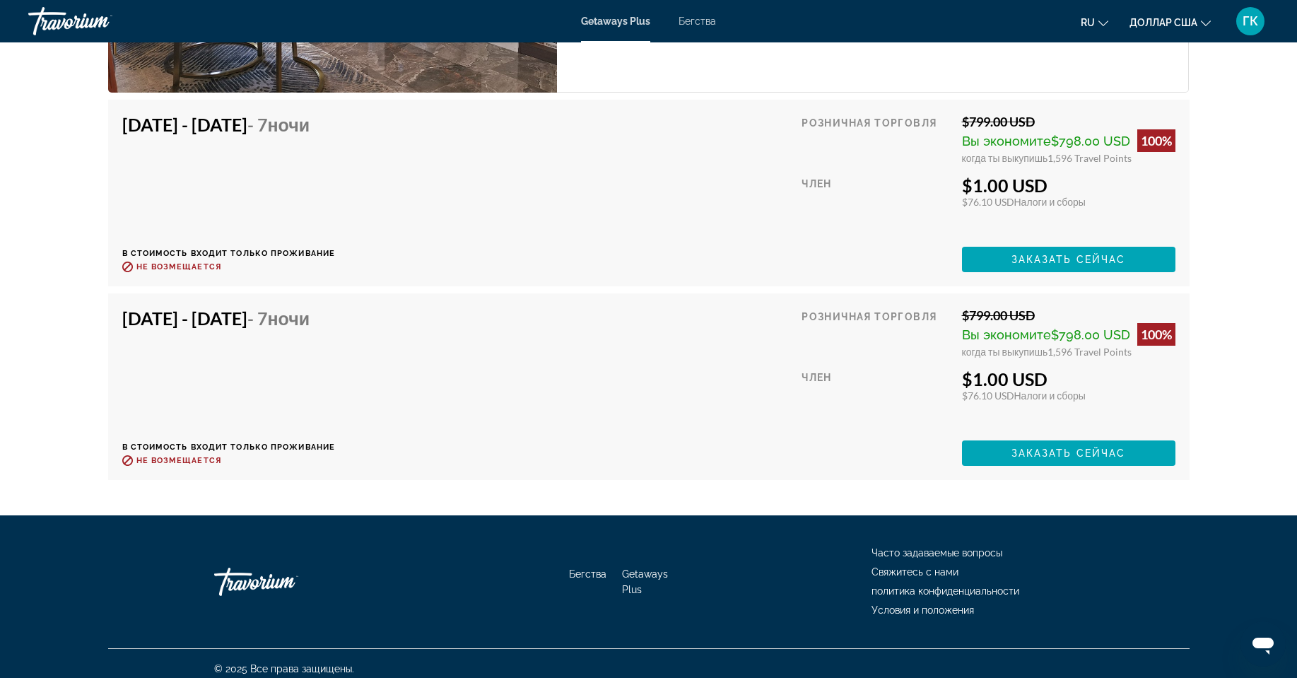
scroll to position [2473, 0]
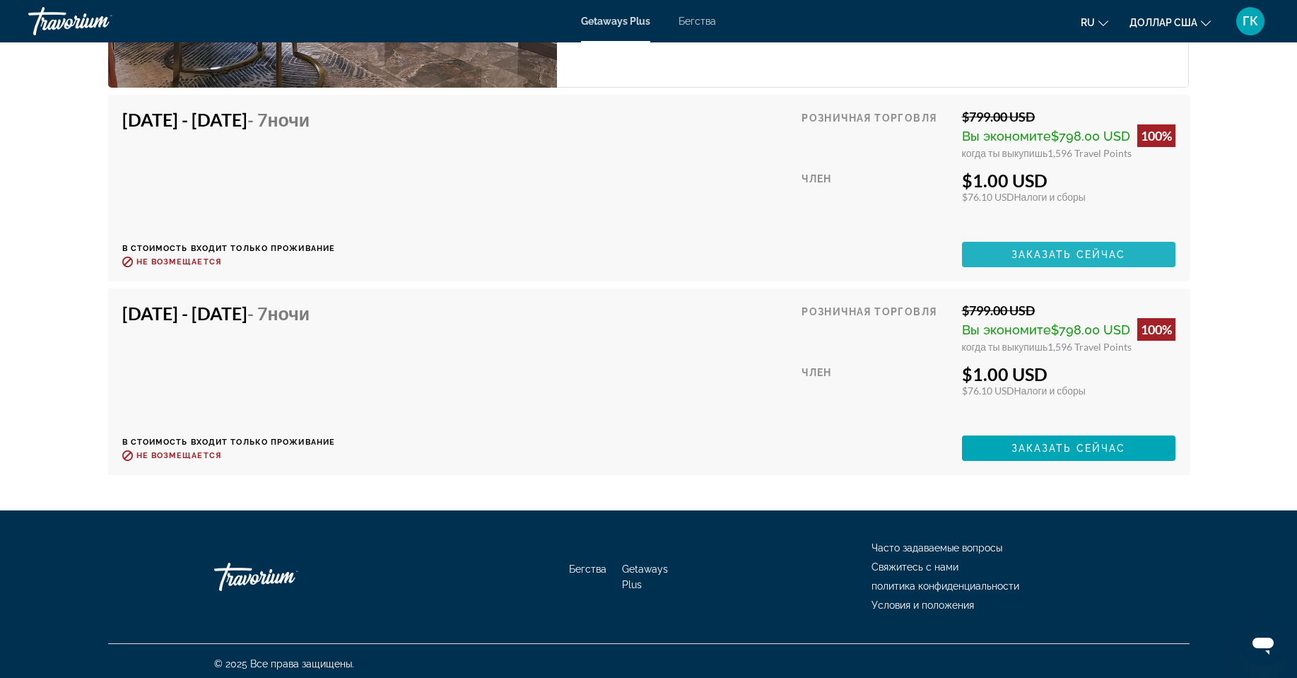
click at [1024, 260] on span "Заказать сейчас" at bounding box center [1068, 254] width 114 height 11
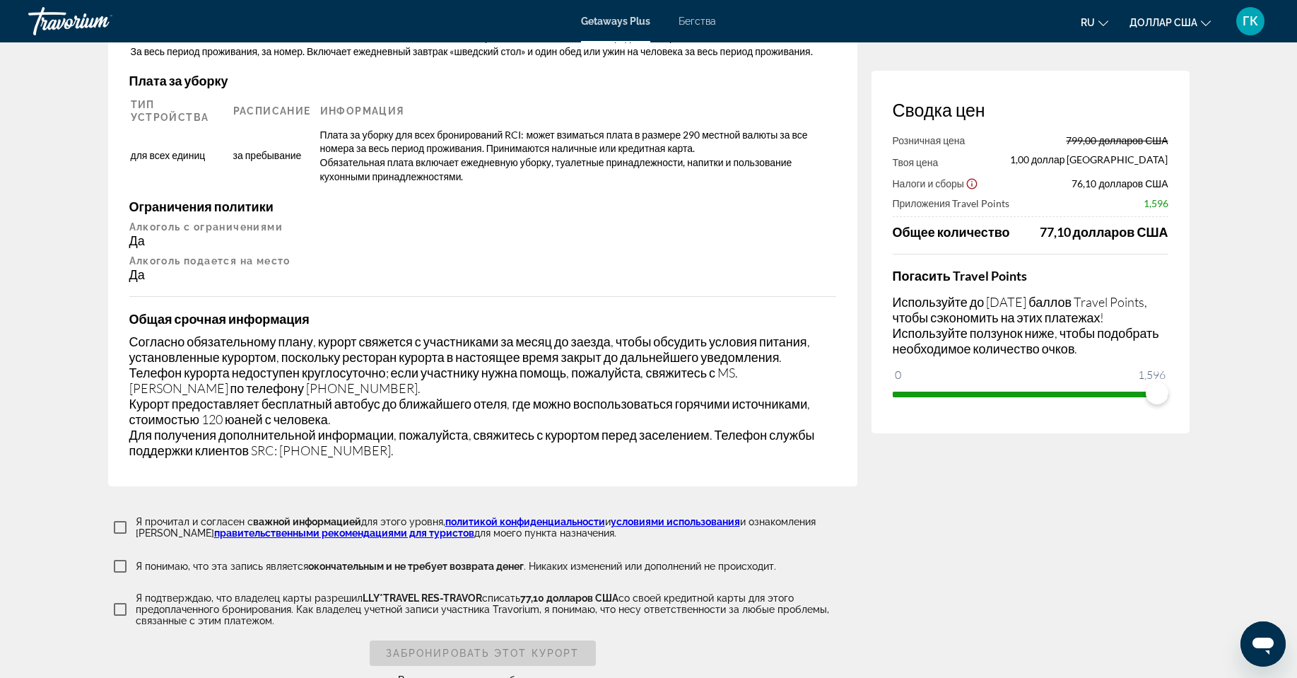
scroll to position [2332, 0]
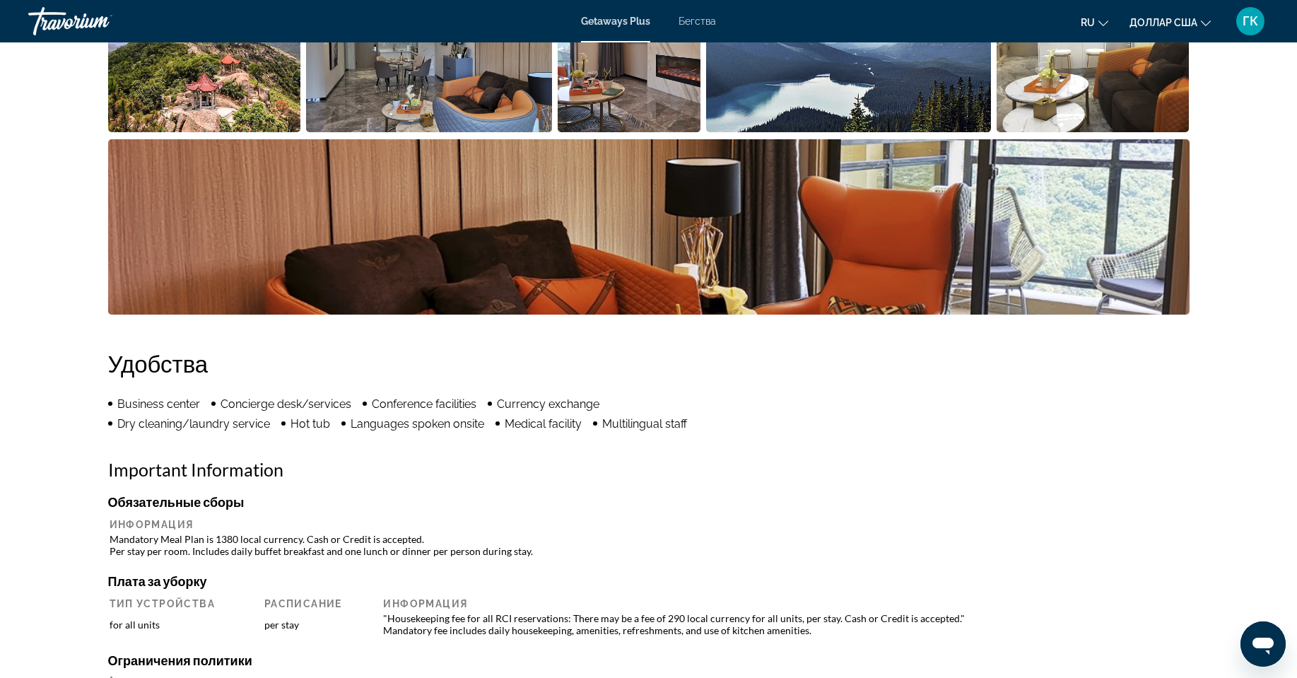
scroll to position [848, 0]
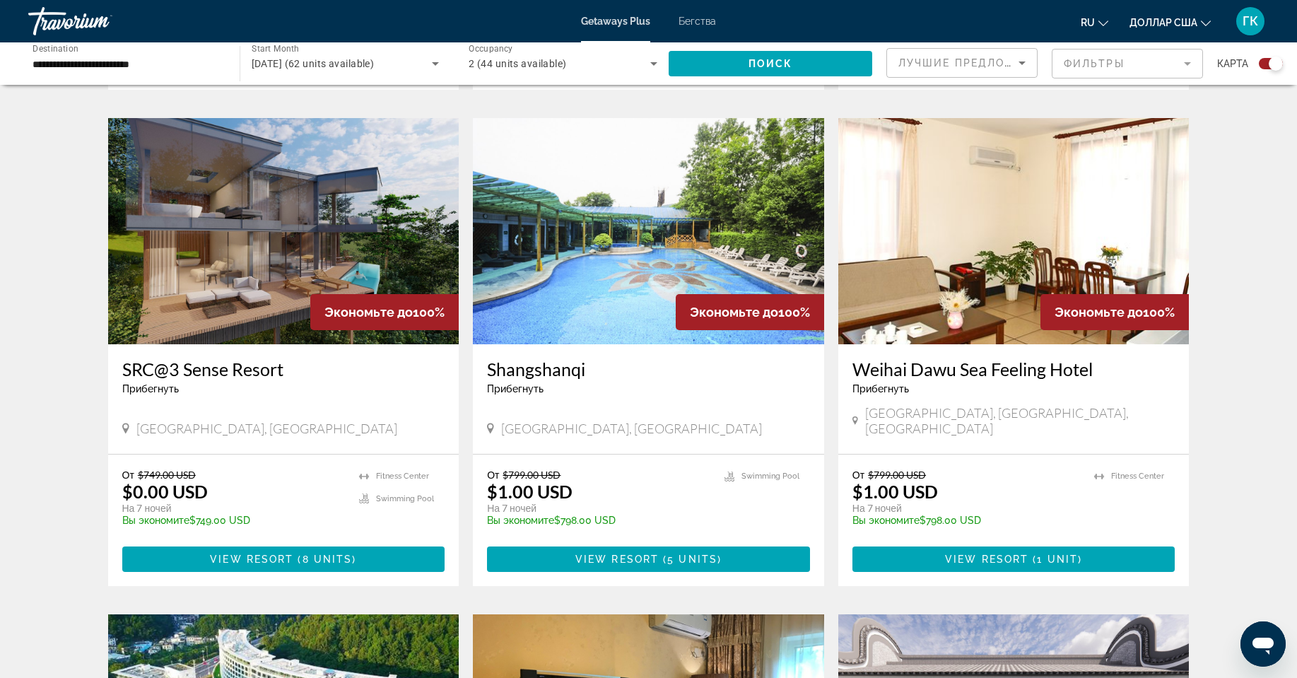
scroll to position [1453, 0]
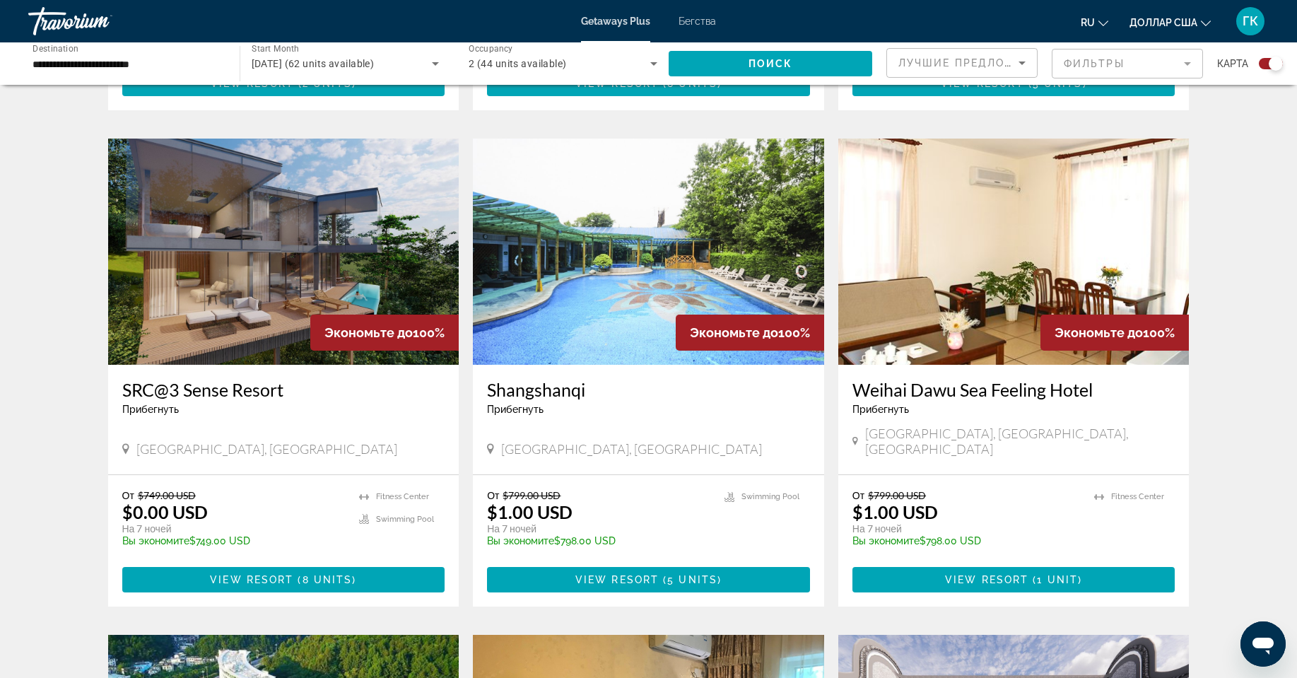
click at [520, 403] on span "Прибегнуть" at bounding box center [515, 408] width 57 height 11
click at [557, 379] on h3 "Shangshanqi" at bounding box center [648, 389] width 323 height 21
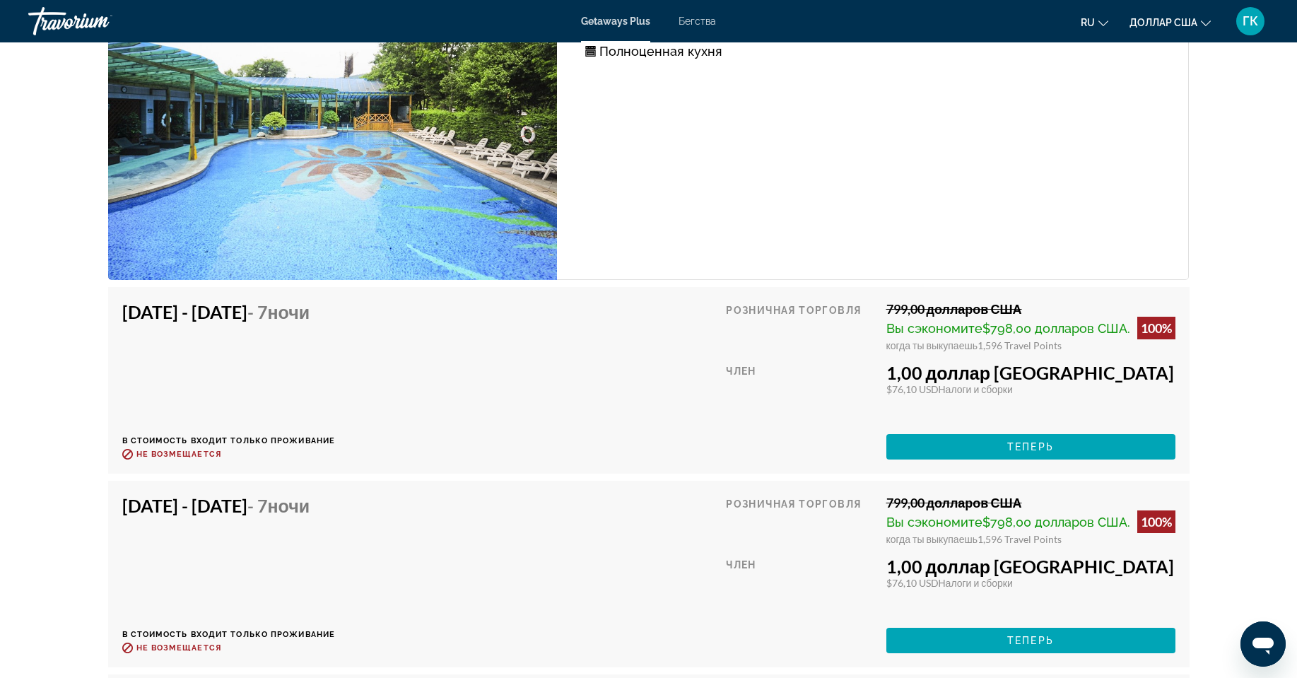
scroll to position [2604, 0]
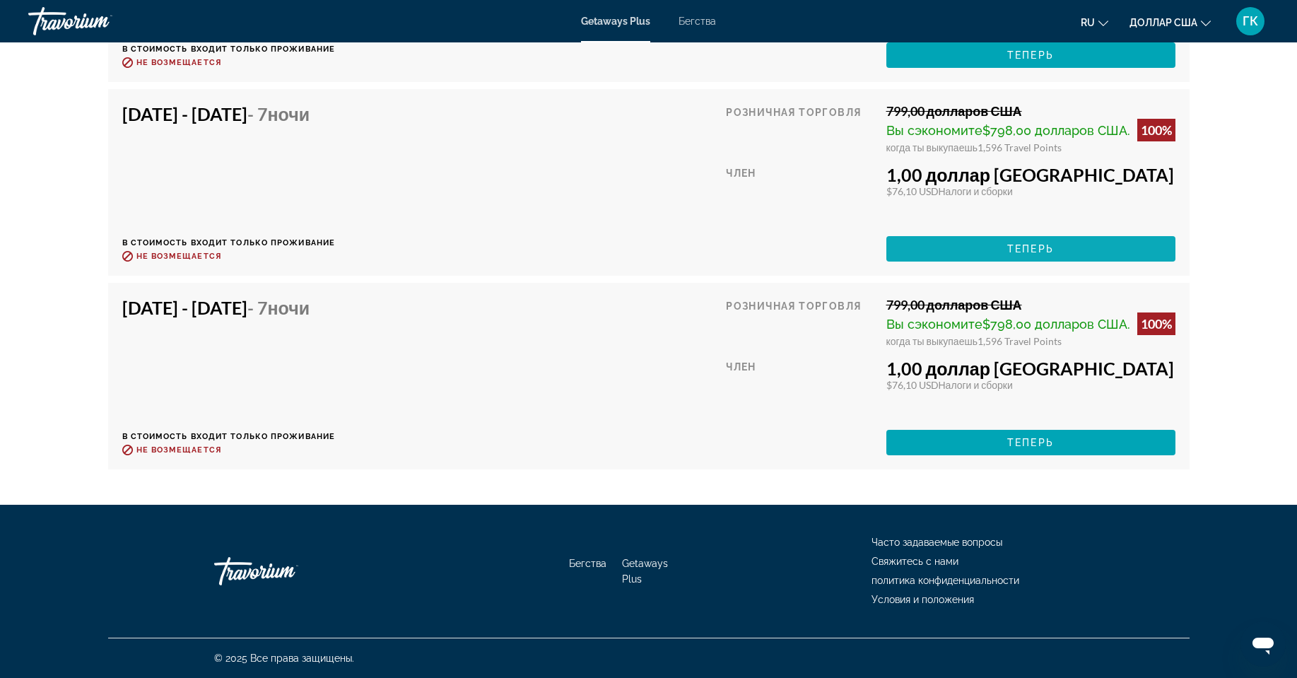
click at [986, 244] on span "Основное содержание" at bounding box center [1030, 249] width 289 height 34
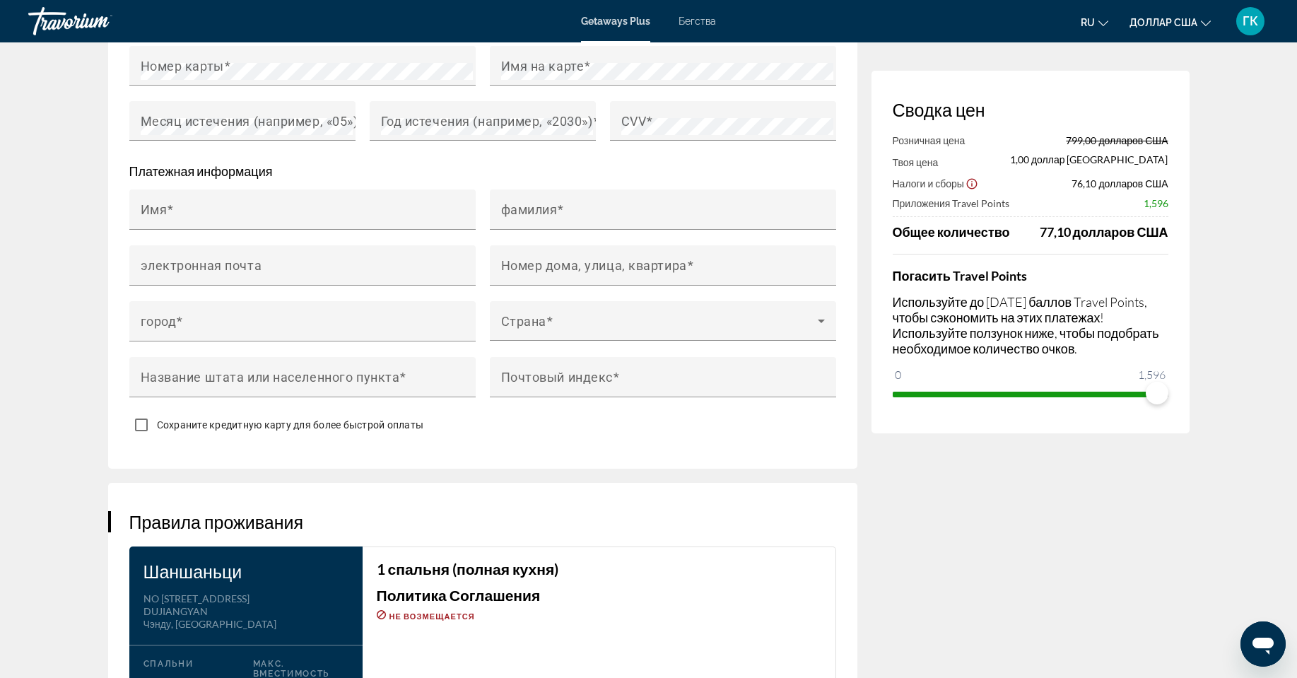
scroll to position [1253, 0]
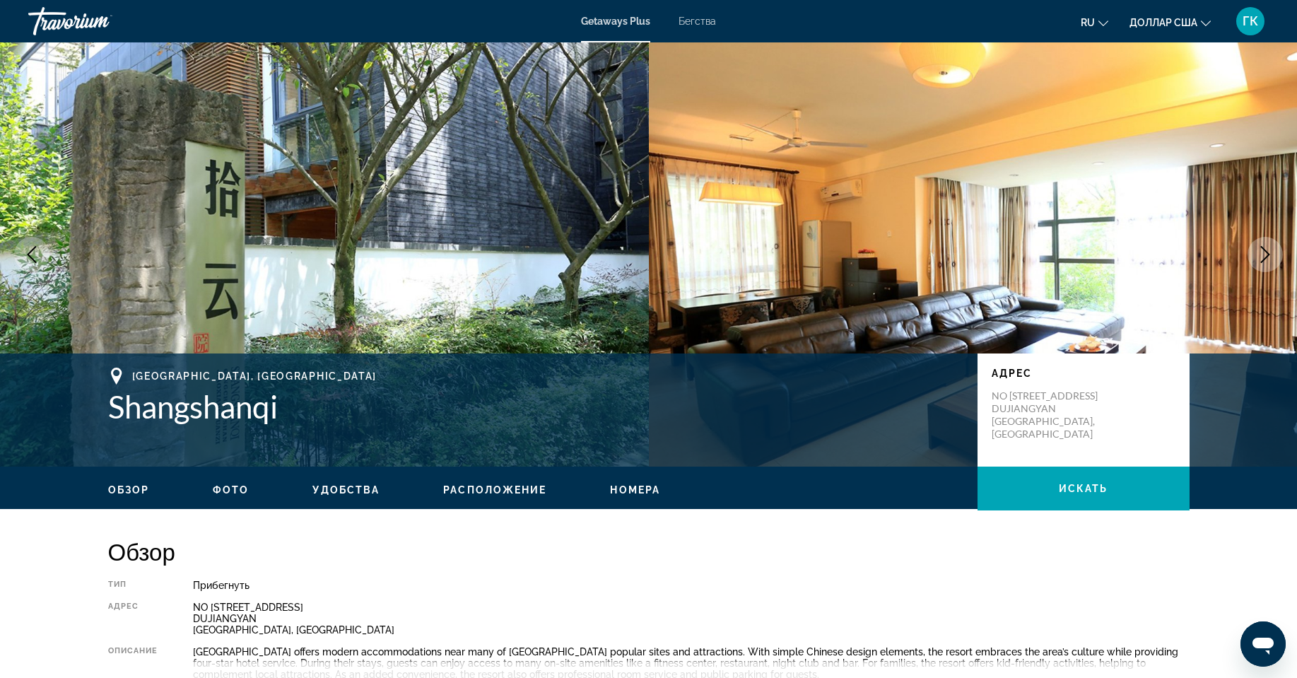
click at [1255, 247] on button "Next image" at bounding box center [1264, 254] width 35 height 35
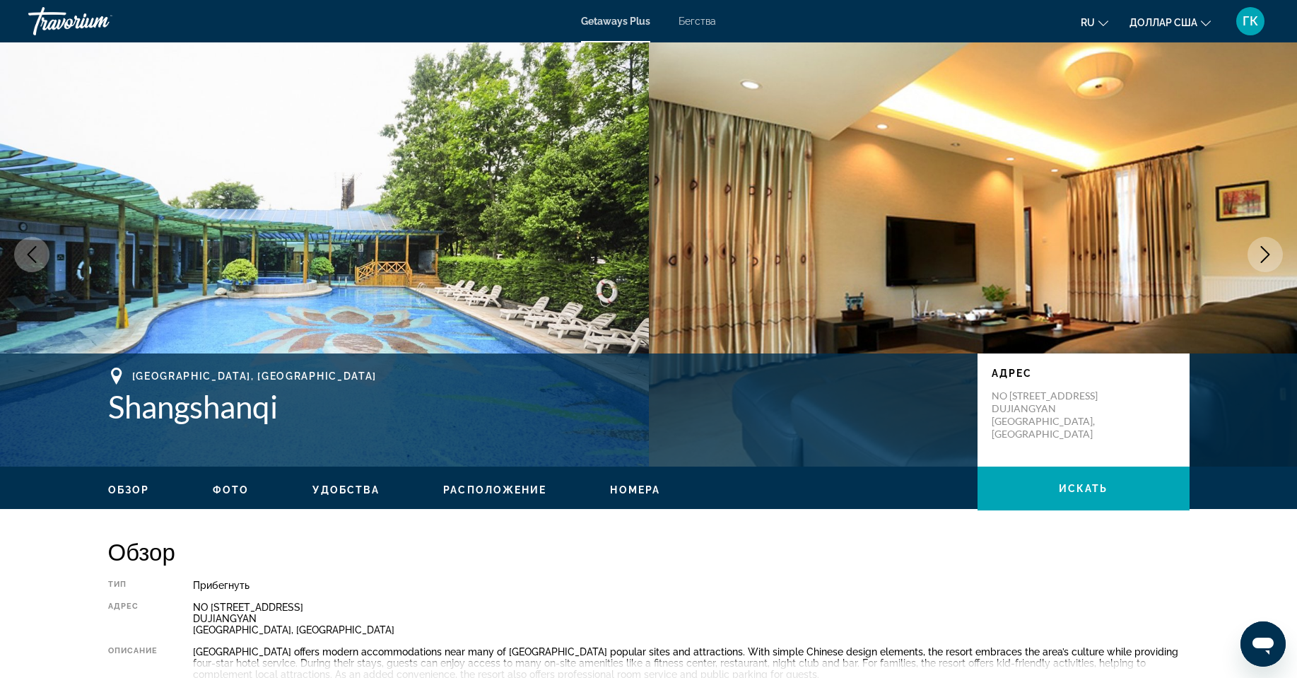
click at [1255, 247] on button "Next image" at bounding box center [1264, 254] width 35 height 35
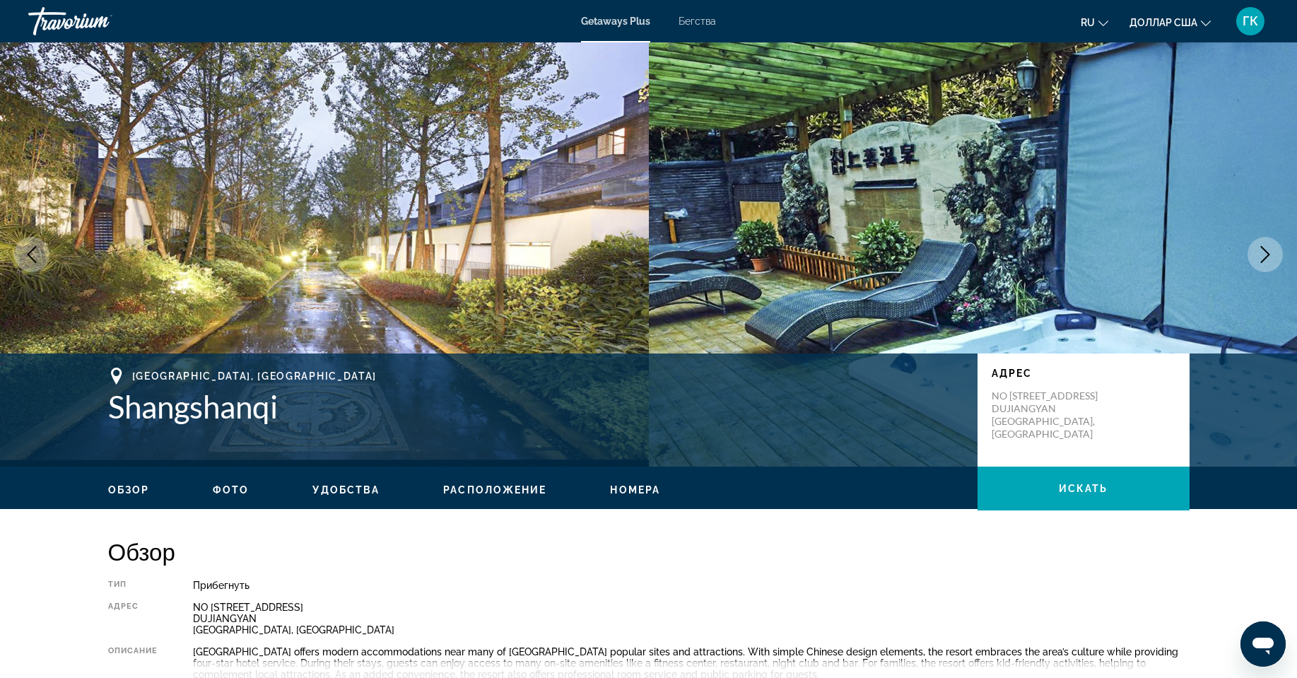
click at [1255, 247] on button "Next image" at bounding box center [1264, 254] width 35 height 35
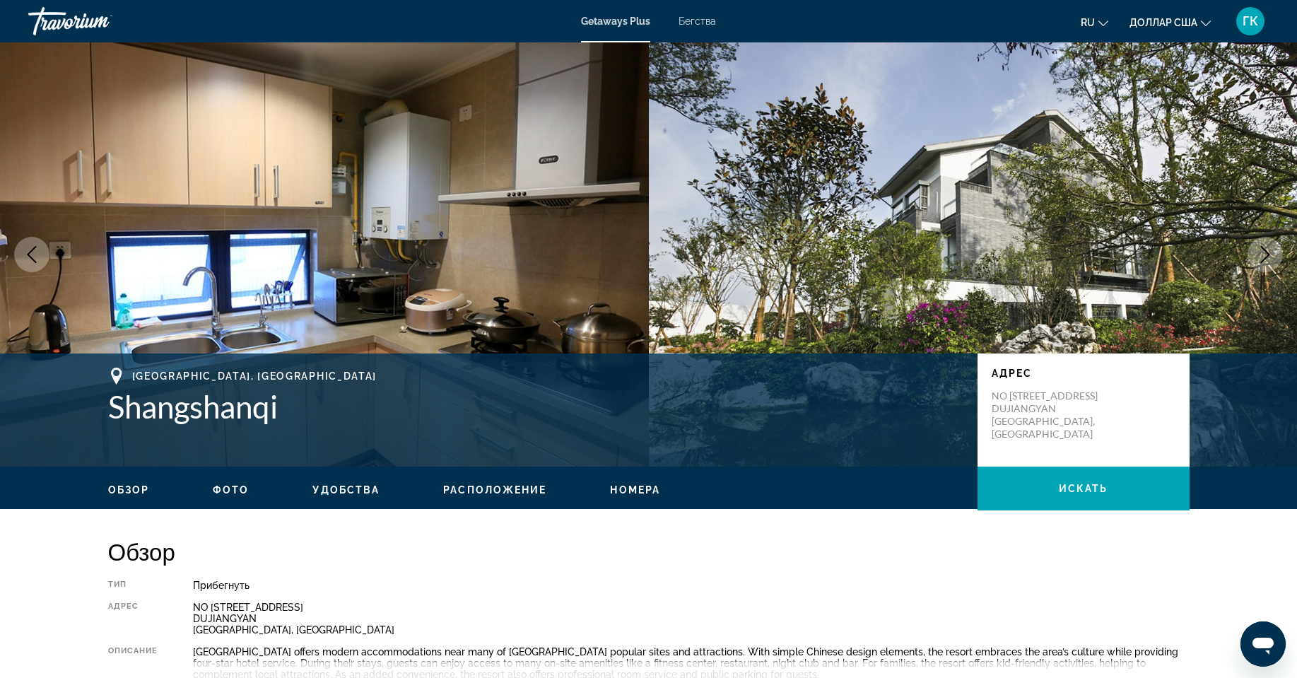
click at [1255, 247] on button "Next image" at bounding box center [1264, 254] width 35 height 35
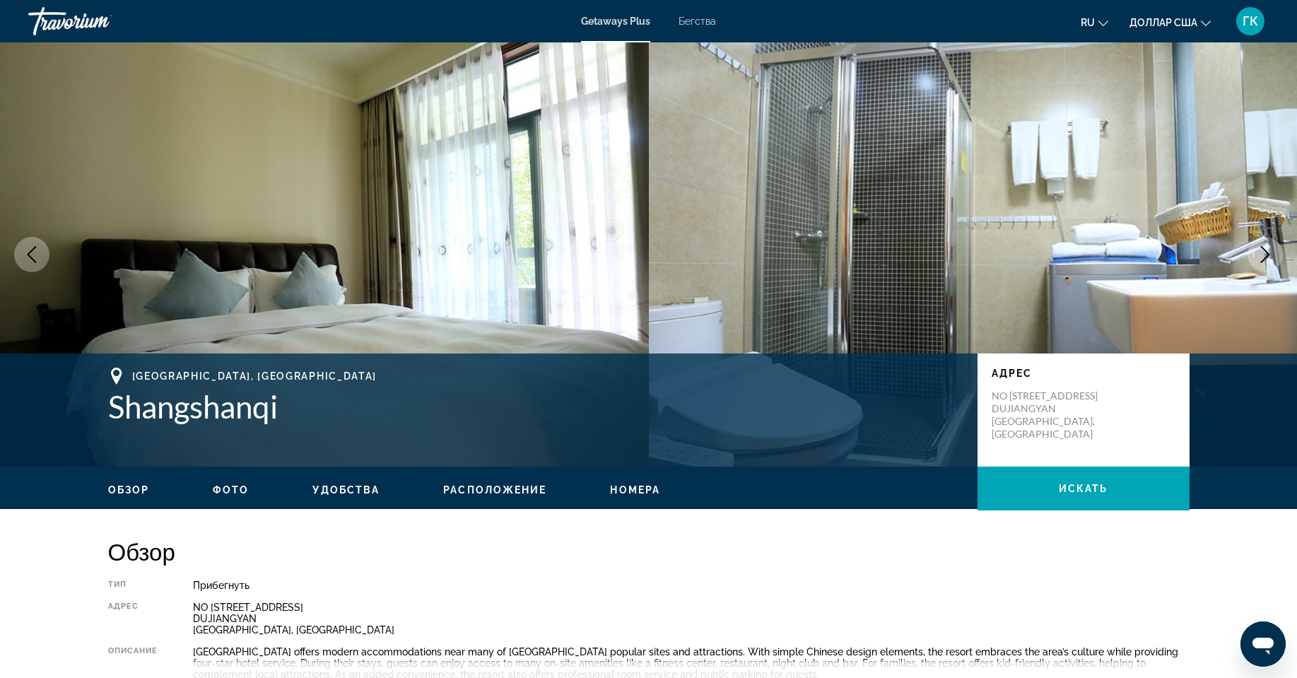
click at [1255, 247] on button "Next image" at bounding box center [1264, 254] width 35 height 35
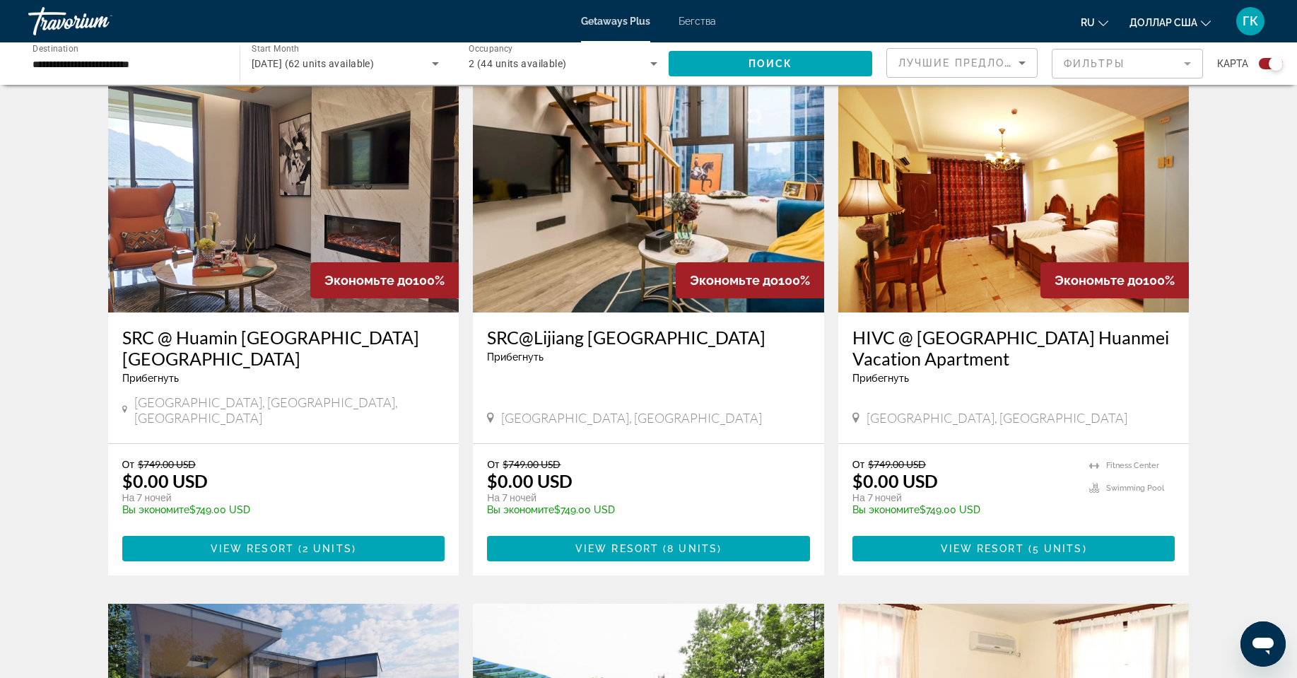
scroll to position [989, 0]
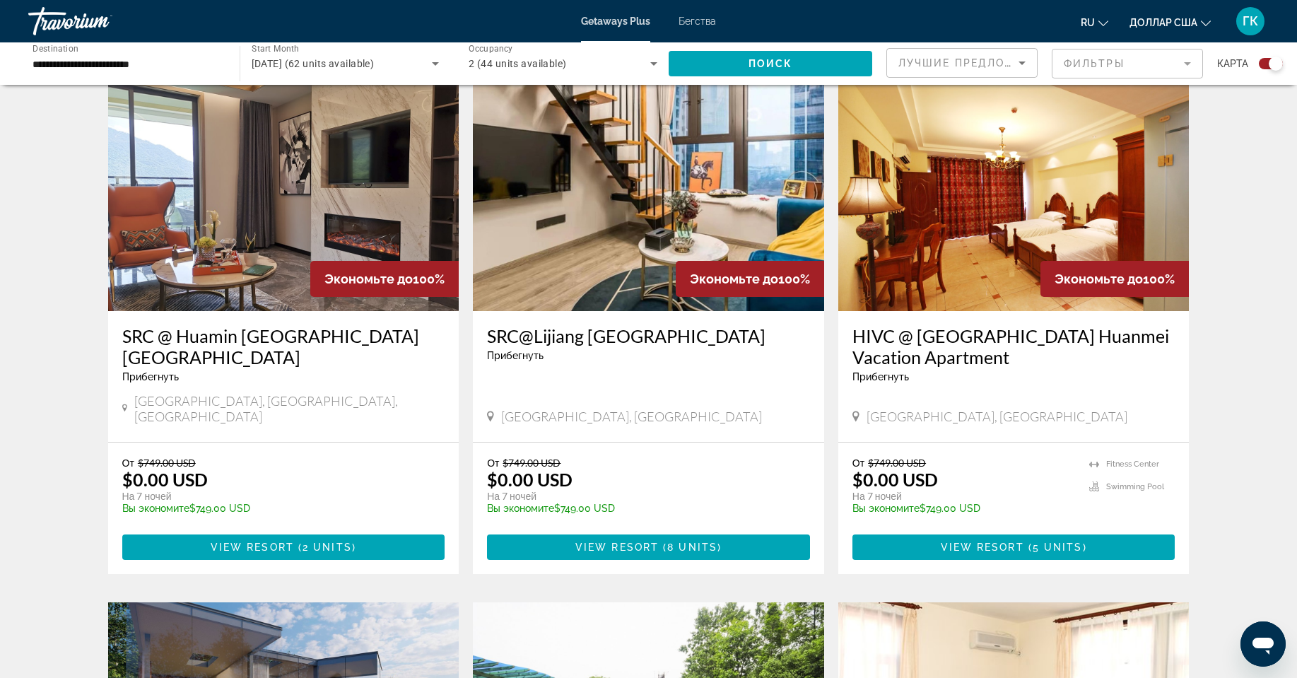
click at [588, 343] on h3 "SRC@Lijiang Bojing Premier House" at bounding box center [648, 335] width 323 height 21
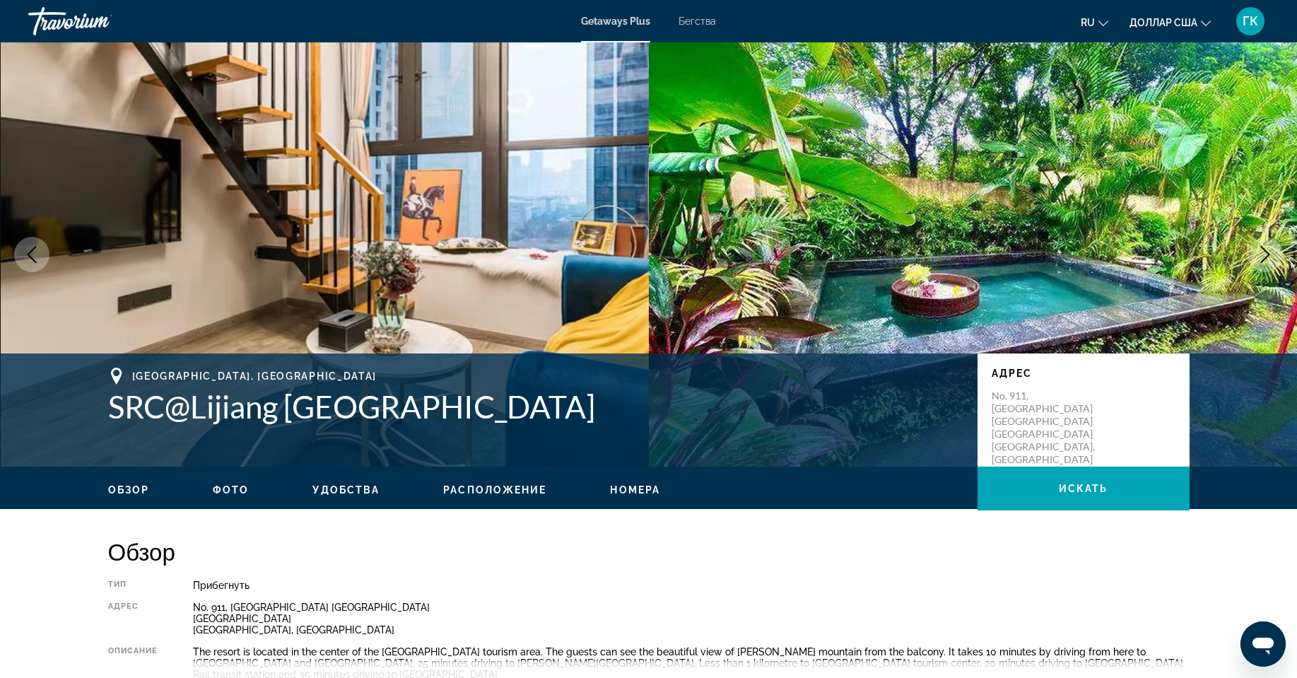
click at [1262, 251] on icon "Next image" at bounding box center [1264, 254] width 17 height 17
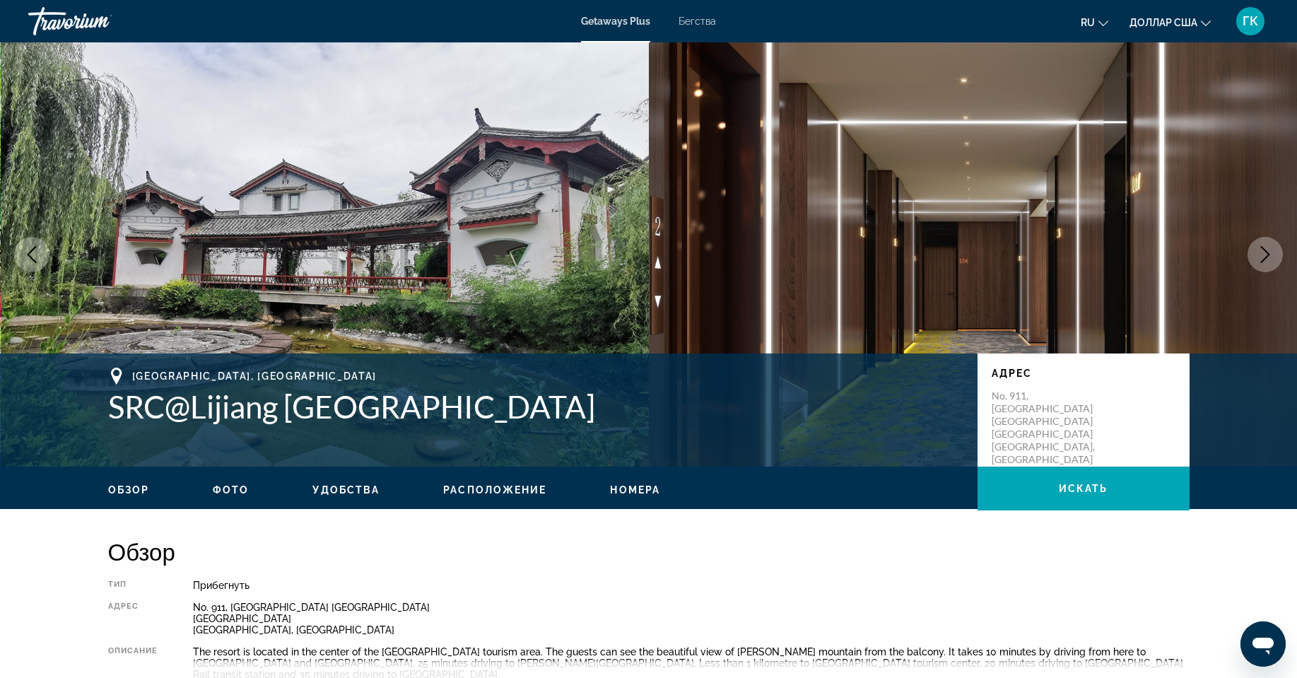
click at [1262, 251] on icon "Next image" at bounding box center [1264, 254] width 17 height 17
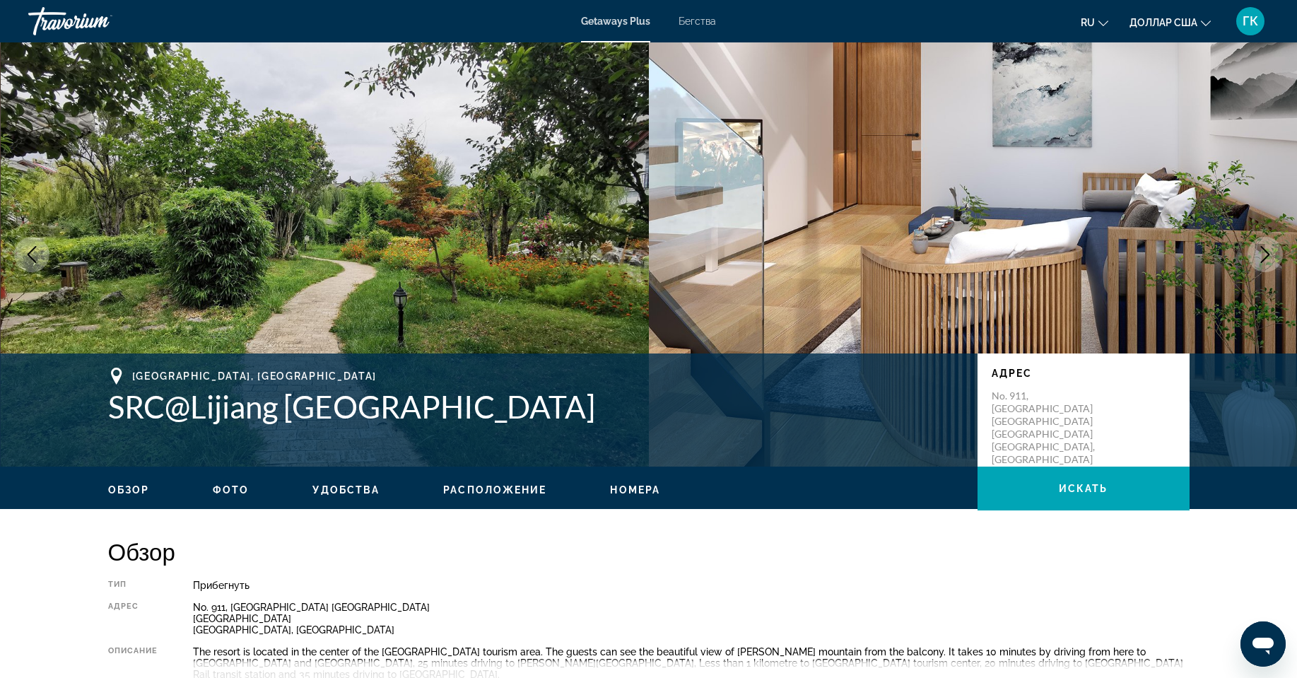
click at [1262, 251] on icon "Next image" at bounding box center [1264, 254] width 17 height 17
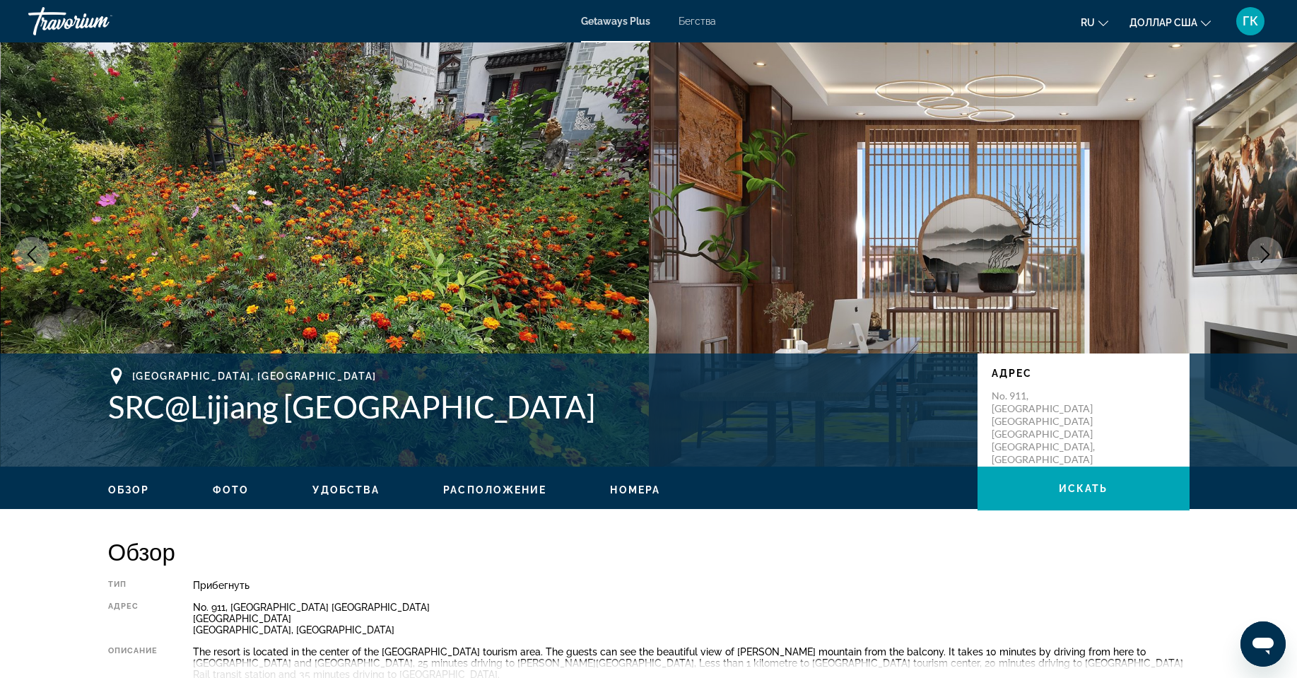
click at [1262, 251] on icon "Next image" at bounding box center [1264, 254] width 17 height 17
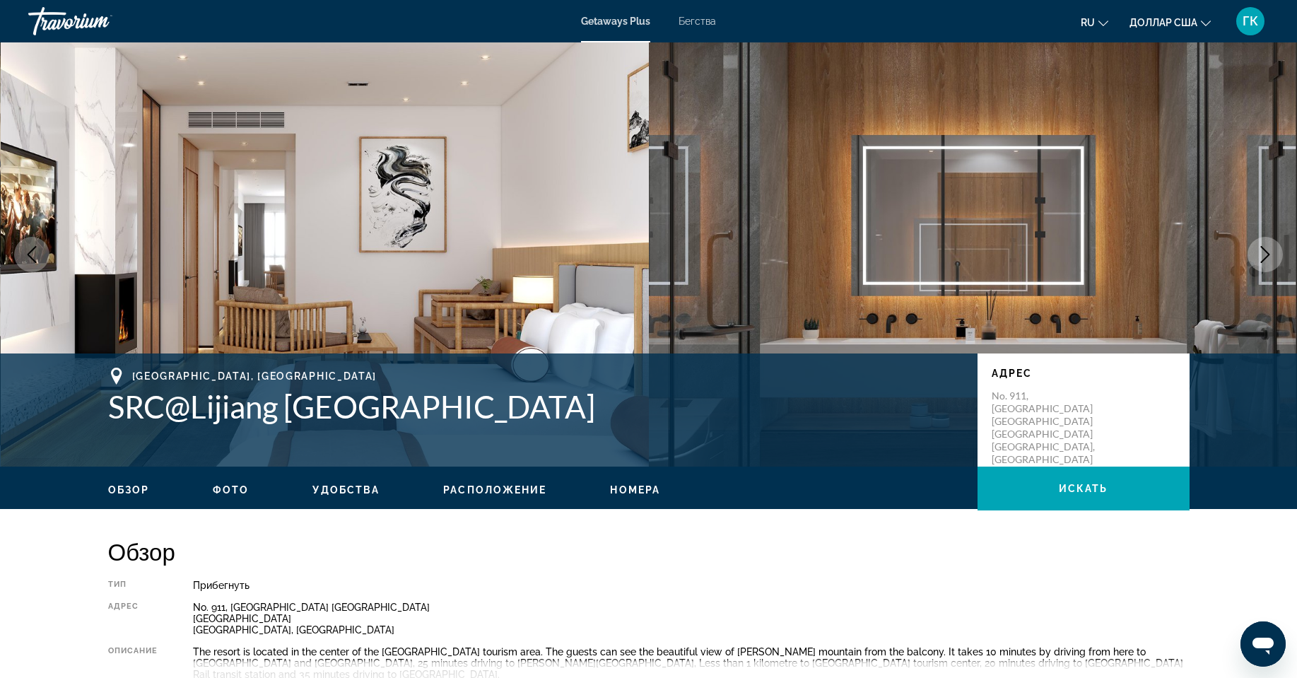
click at [1262, 251] on icon "Next image" at bounding box center [1264, 254] width 17 height 17
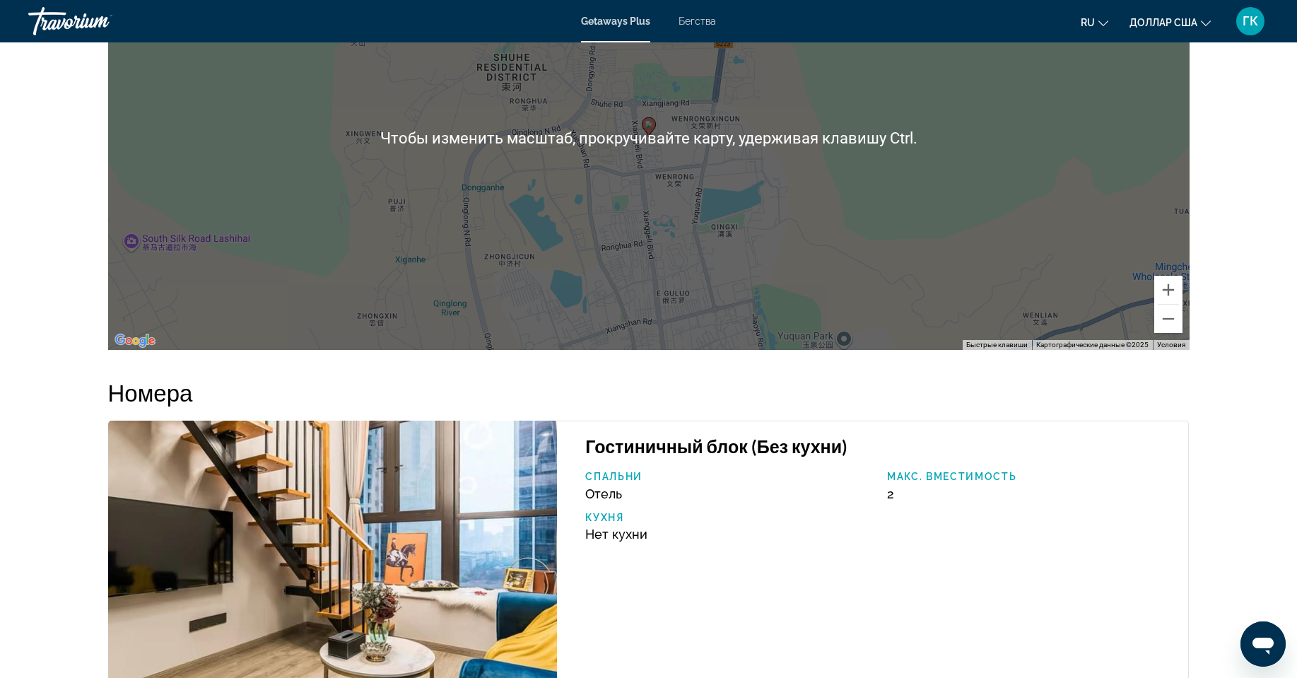
scroll to position [1696, 0]
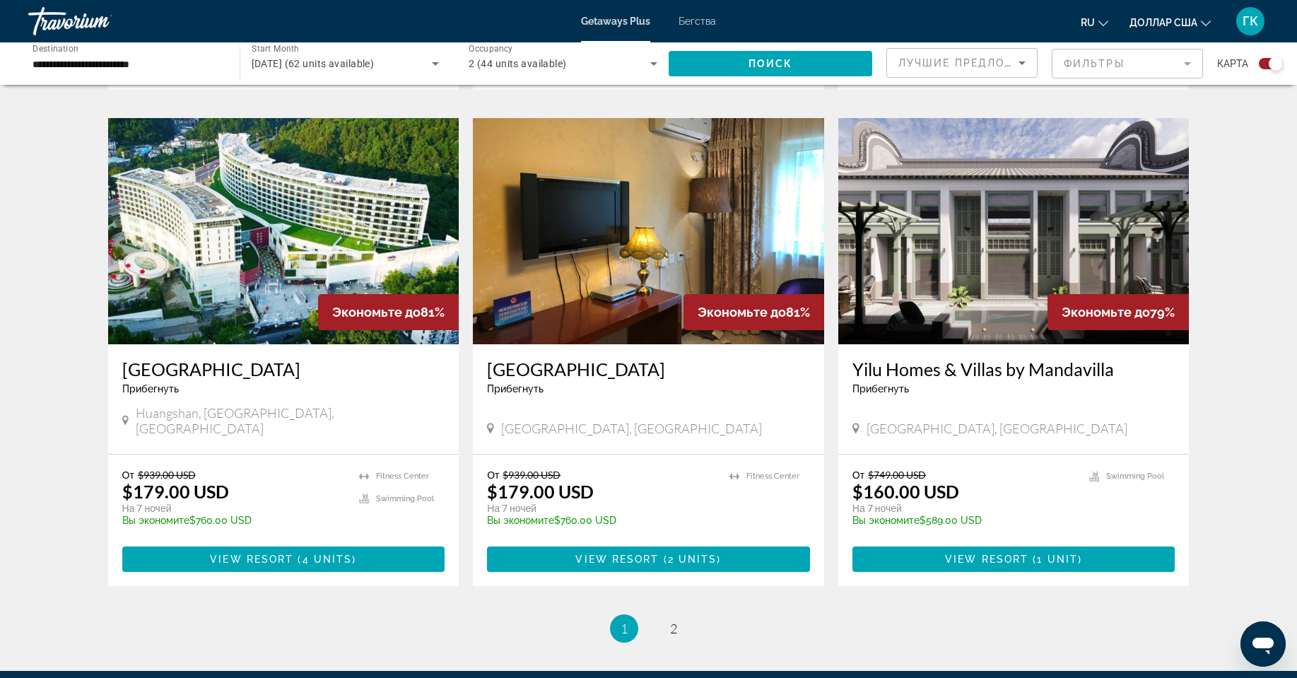
scroll to position [1978, 0]
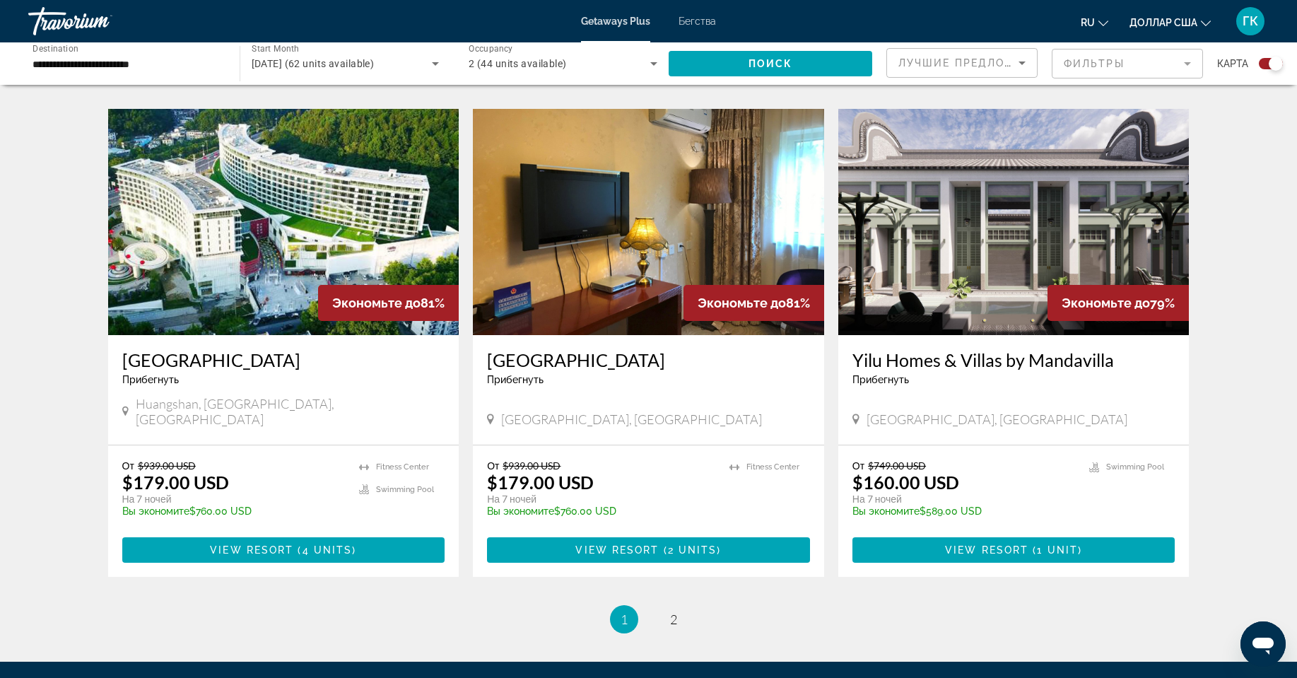
click at [203, 349] on h3 "Libre Resort Huangshan" at bounding box center [283, 359] width 323 height 21
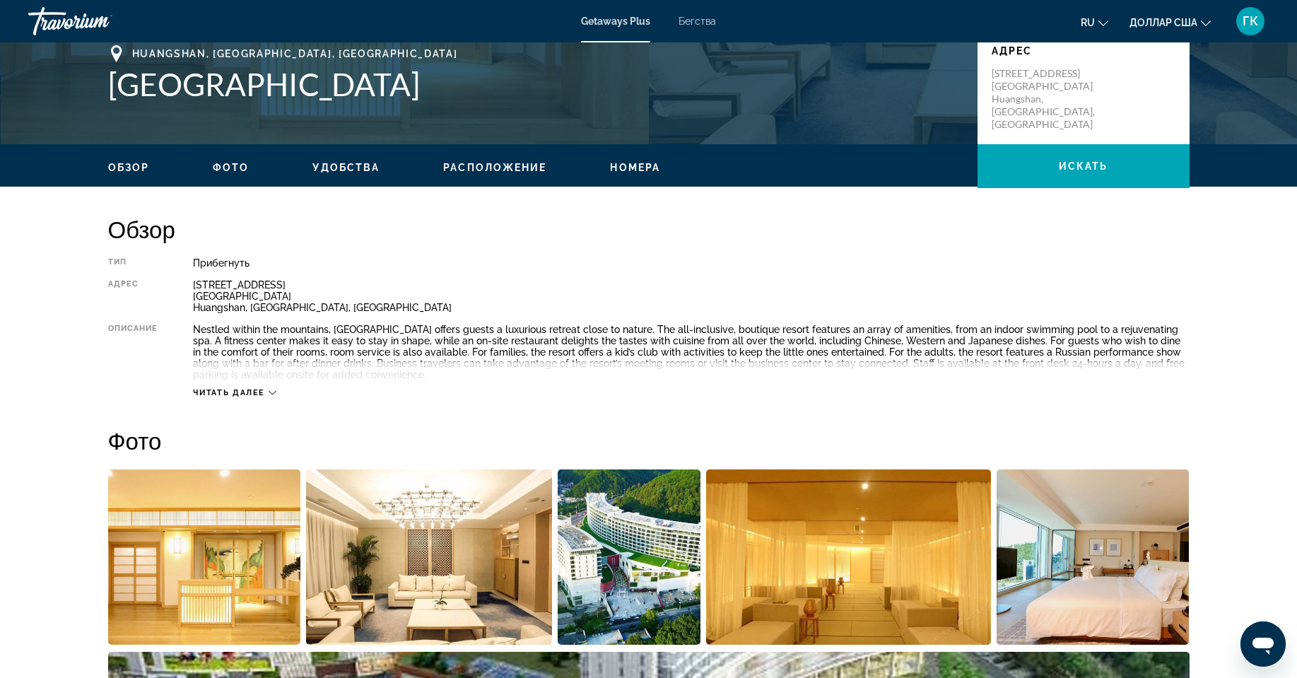
scroll to position [353, 0]
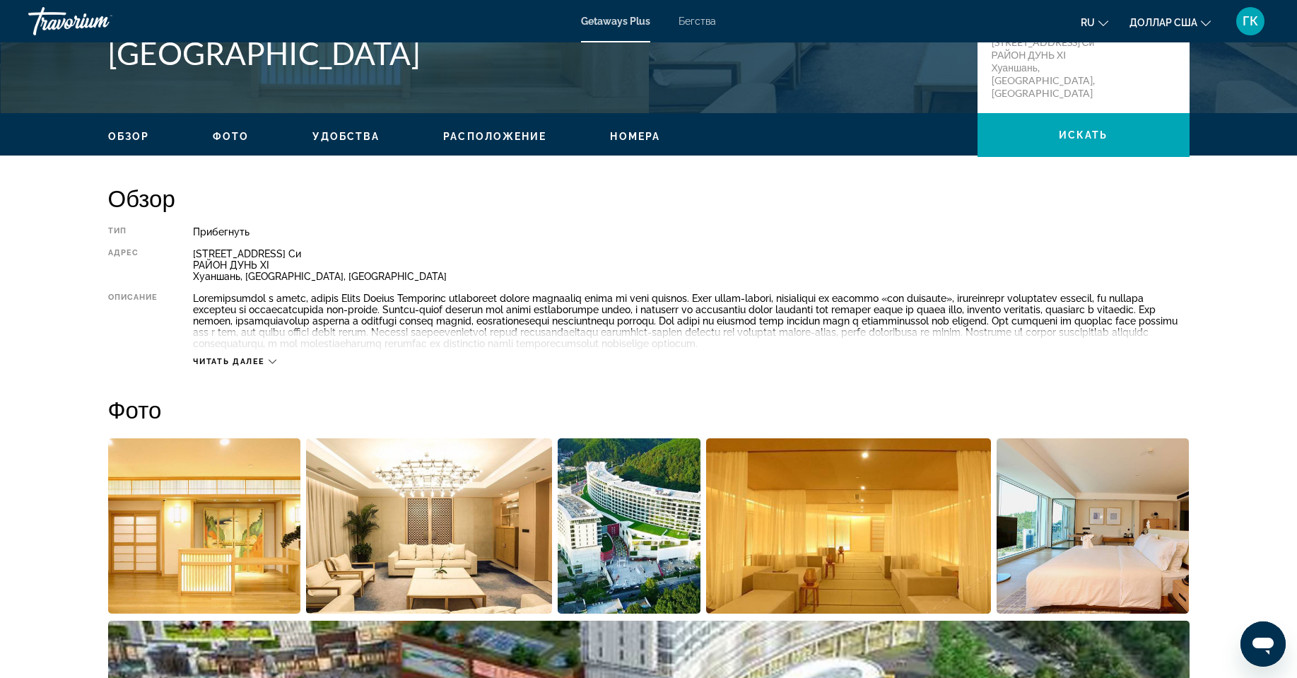
click at [260, 356] on button "Читать далее" at bounding box center [234, 361] width 83 height 11
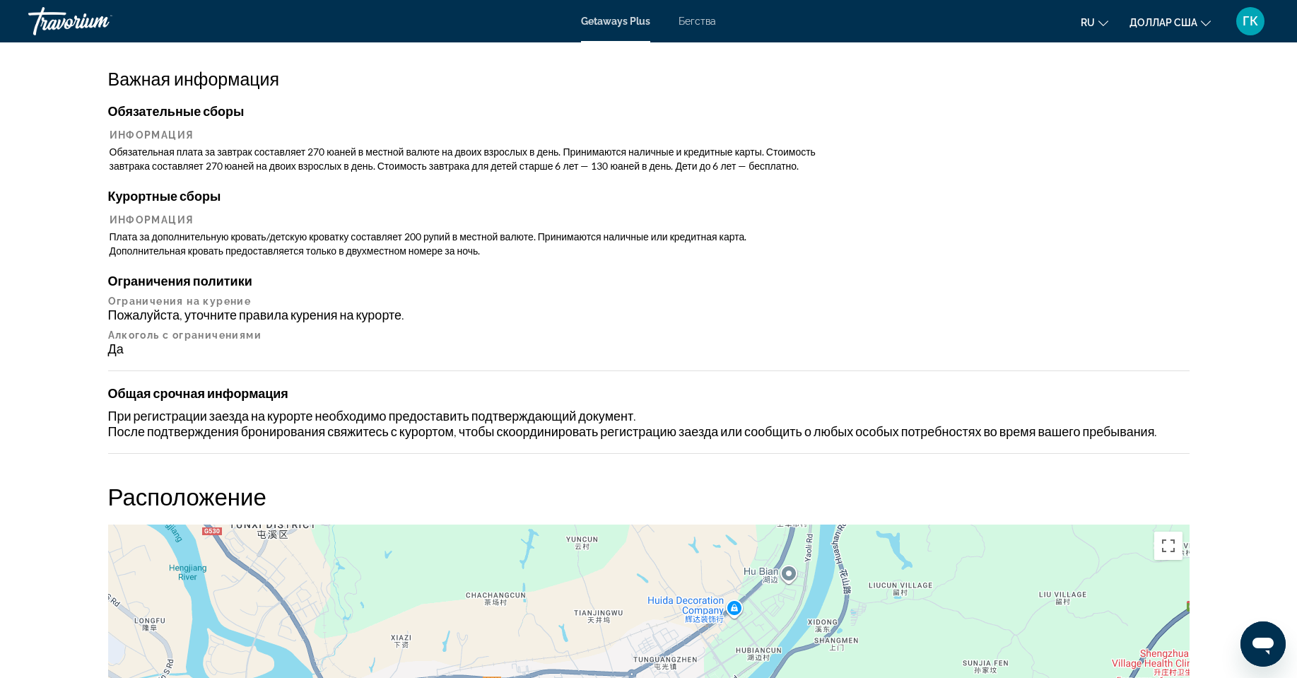
scroll to position [1413, 0]
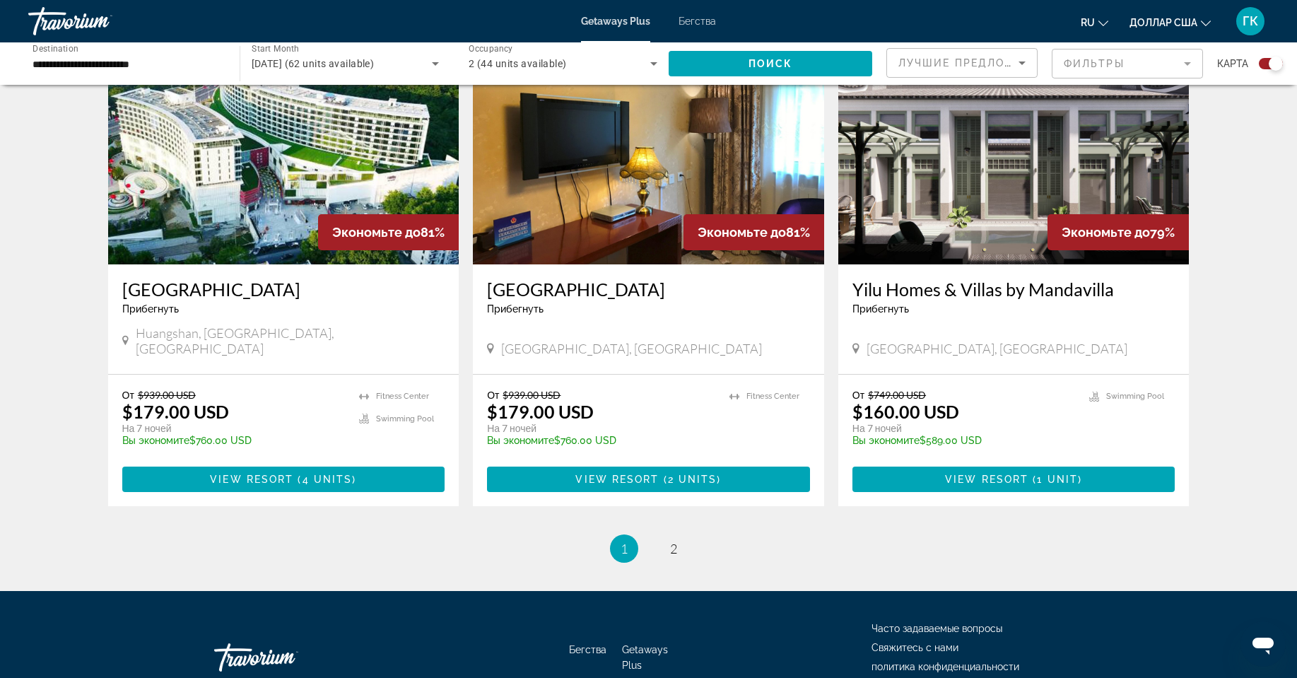
scroll to position [2089, 0]
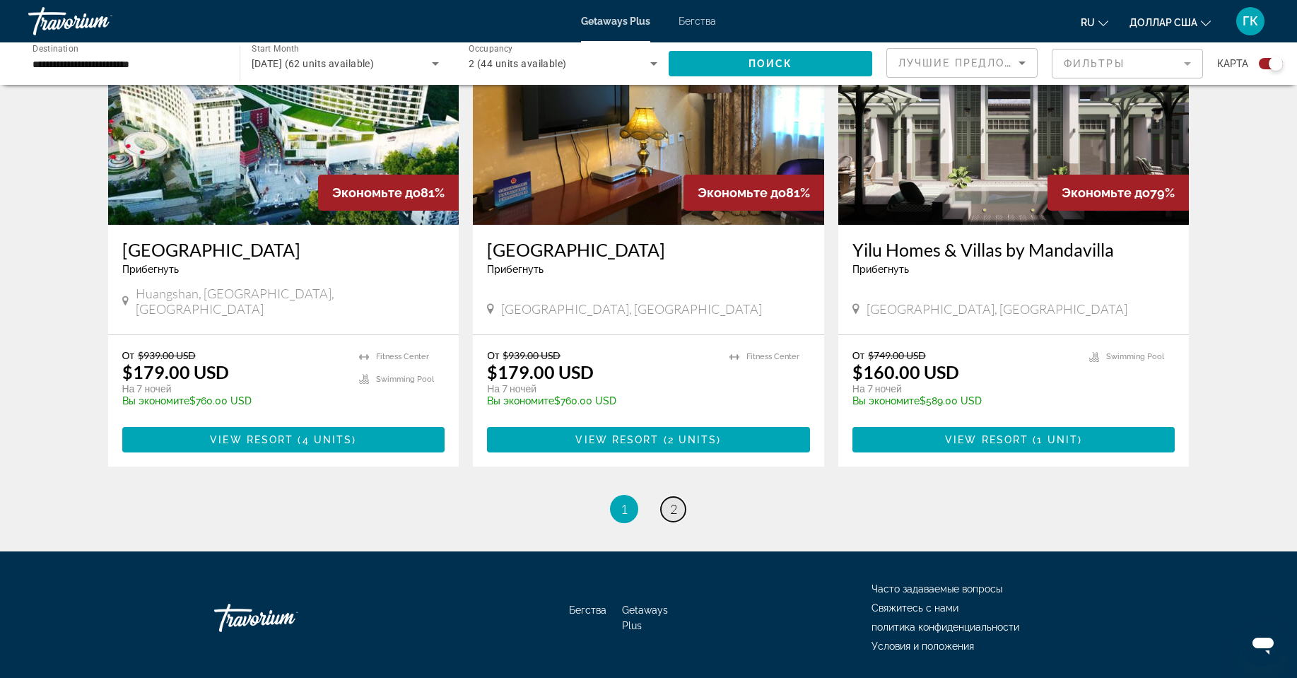
click at [677, 497] on link "page 2" at bounding box center [673, 509] width 25 height 25
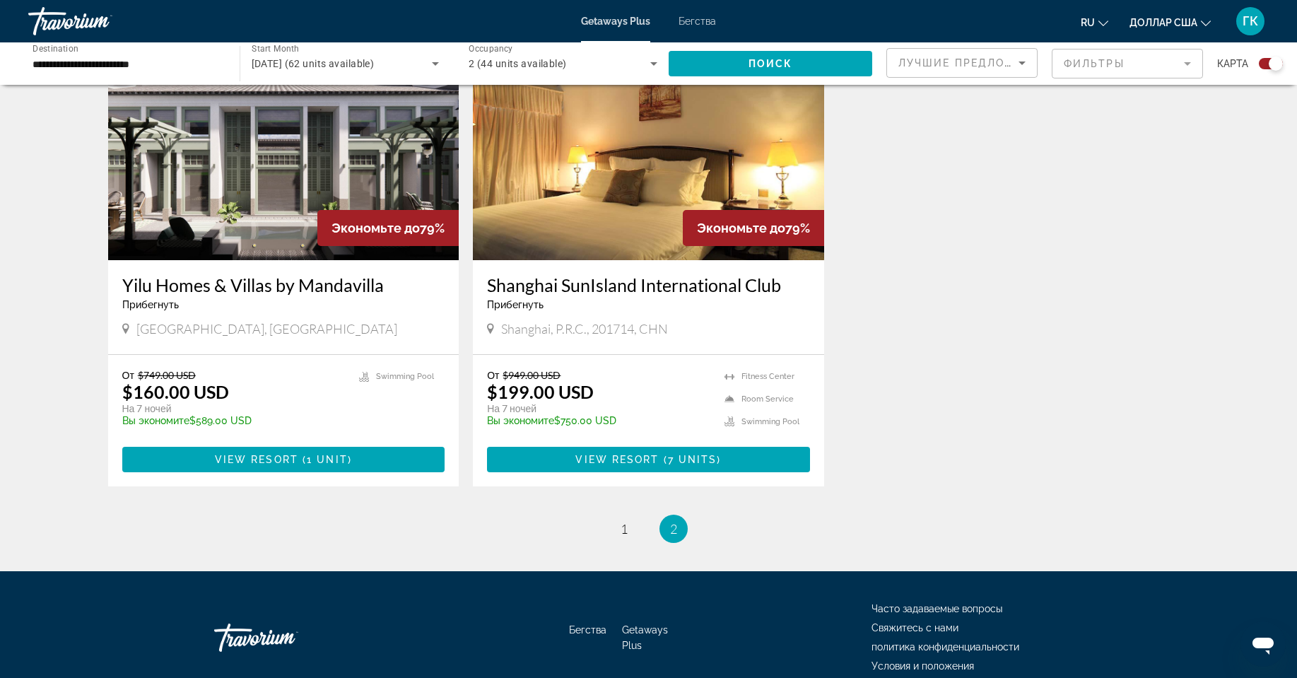
scroll to position [565, 0]
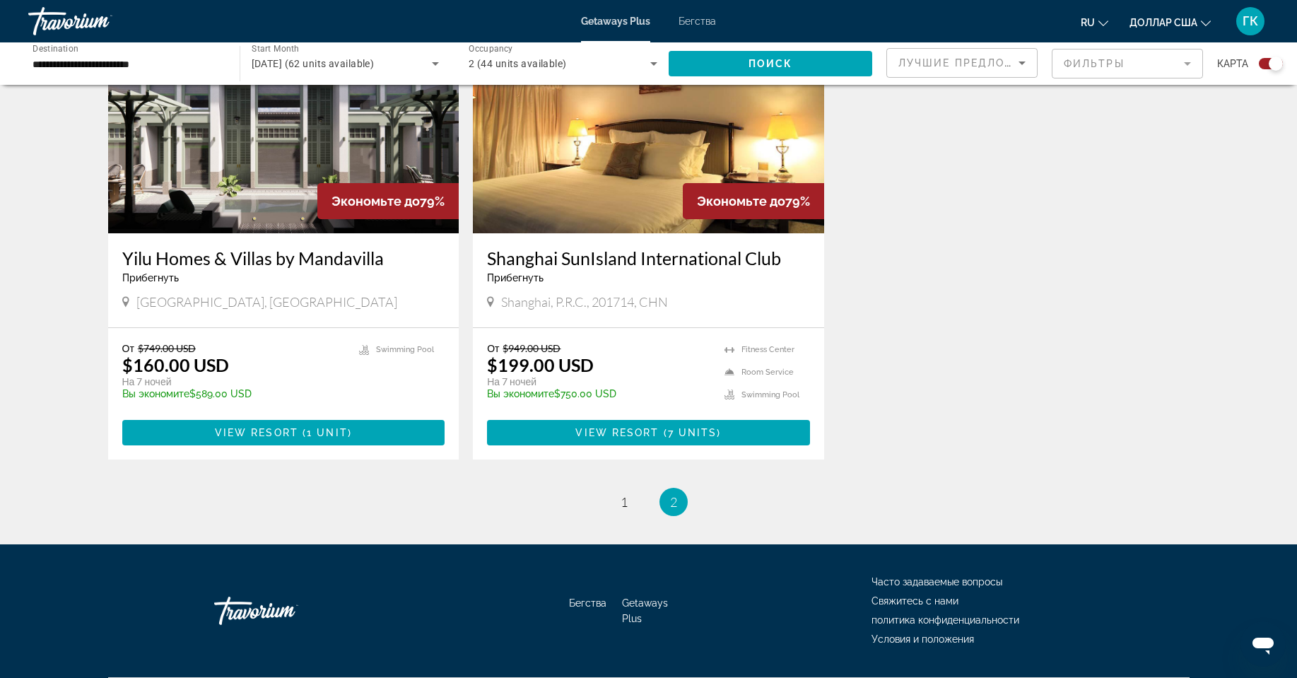
click at [244, 251] on h3 "Yilu Homes & Villas by Mandavilla" at bounding box center [283, 257] width 323 height 21
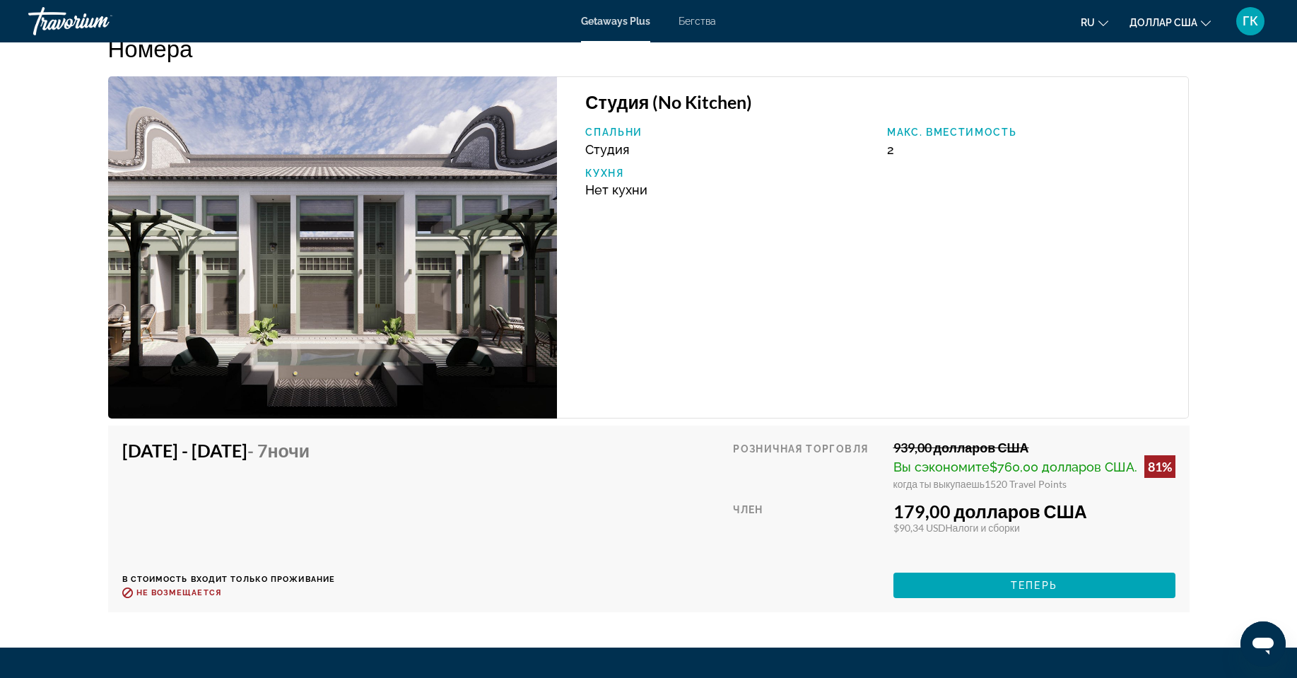
scroll to position [2348, 0]
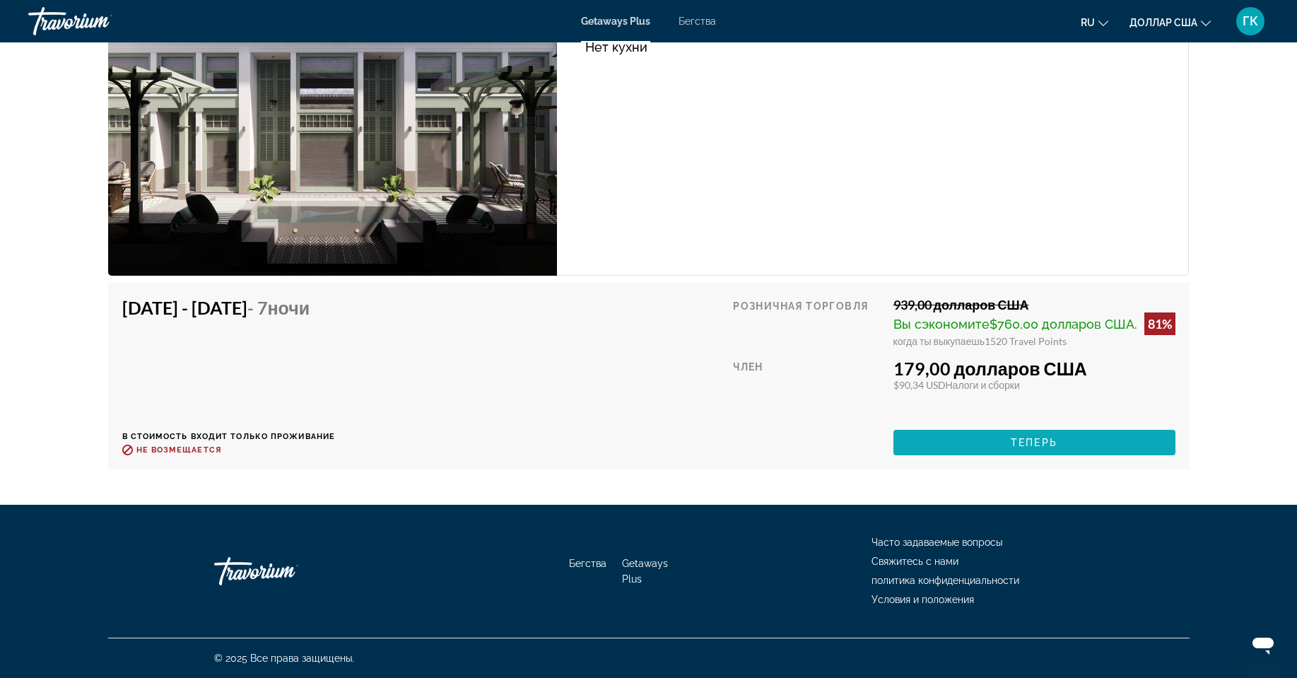
click at [1045, 441] on font "Теперь" at bounding box center [1033, 442] width 47 height 11
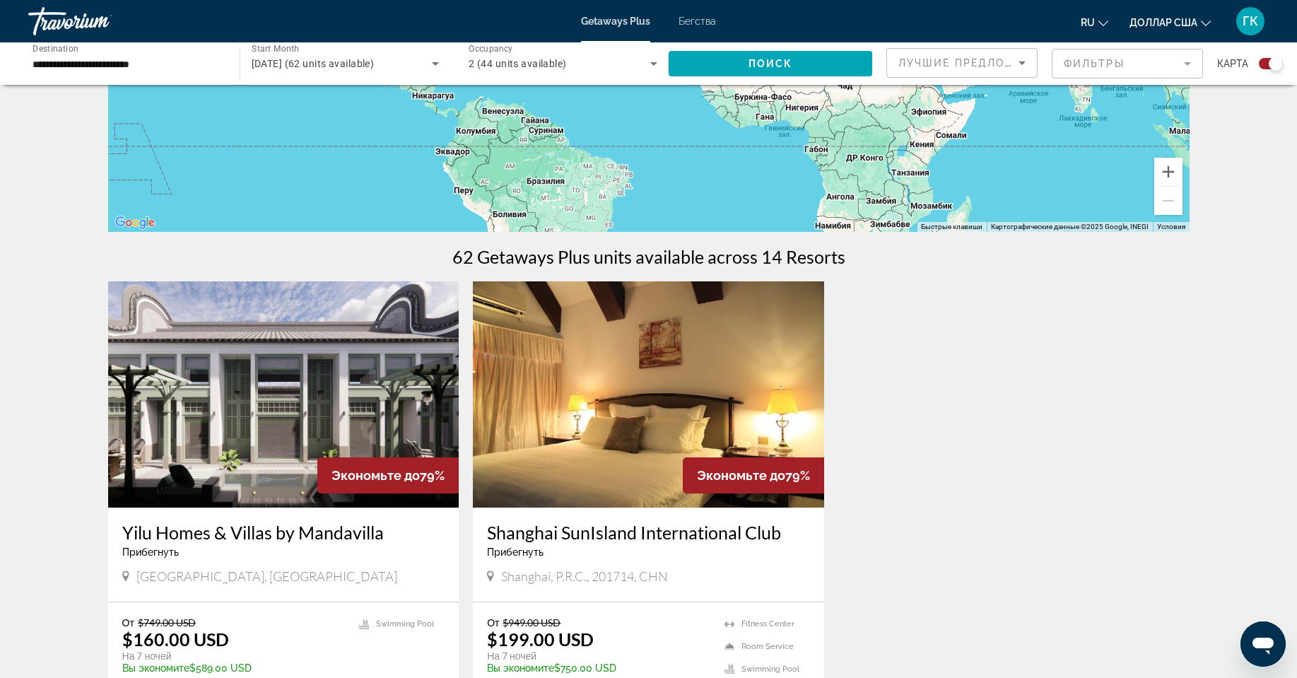
scroll to position [353, 0]
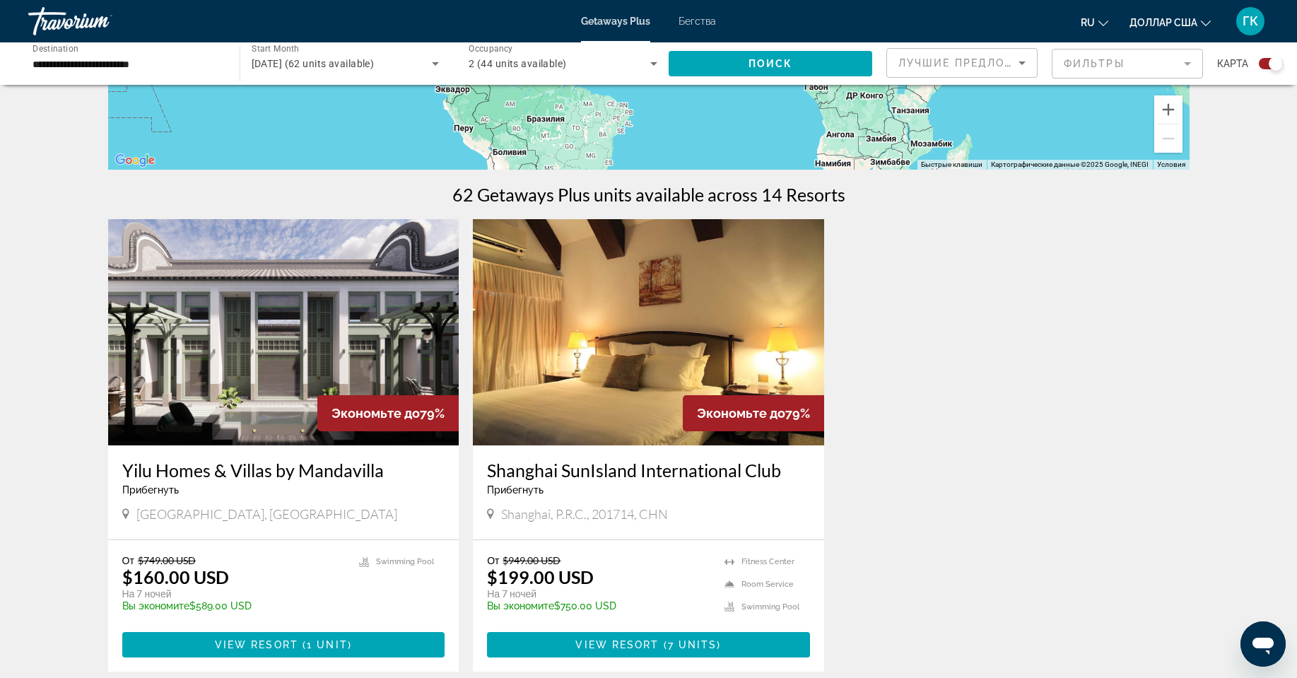
click at [608, 473] on h3 "Shanghai SunIsland International Club" at bounding box center [648, 469] width 323 height 21
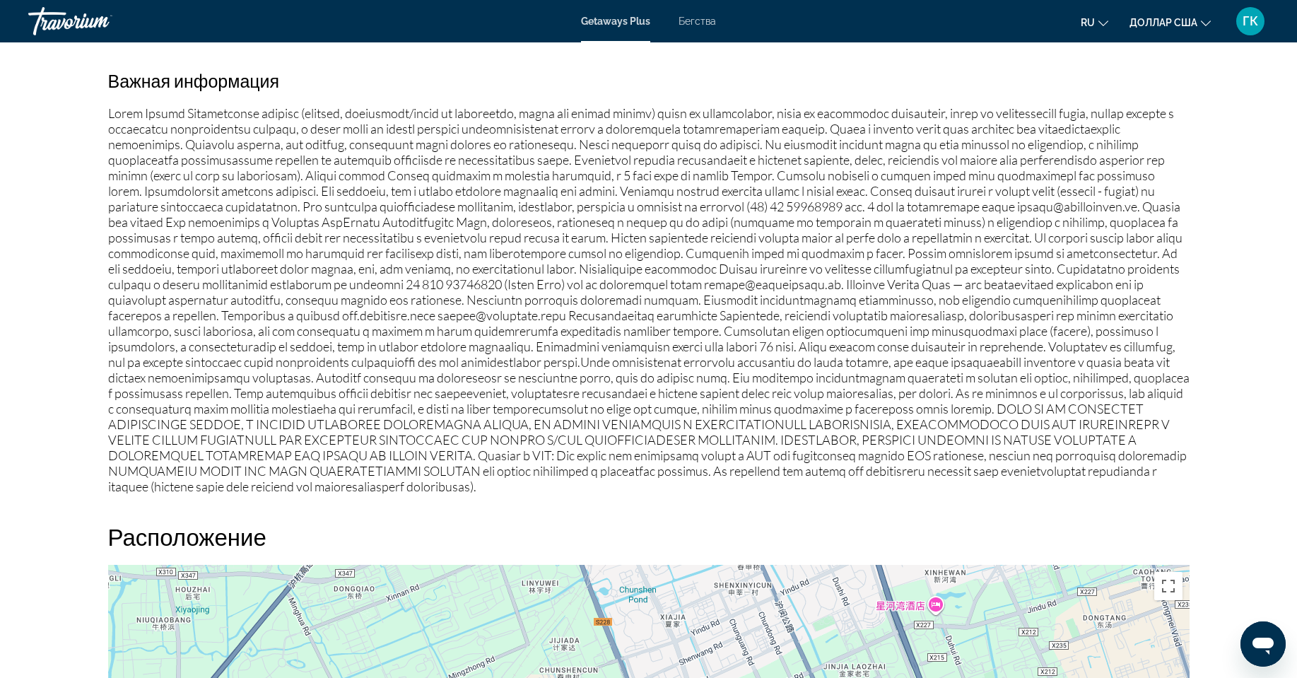
scroll to position [1413, 0]
